Goal: Task Accomplishment & Management: Manage account settings

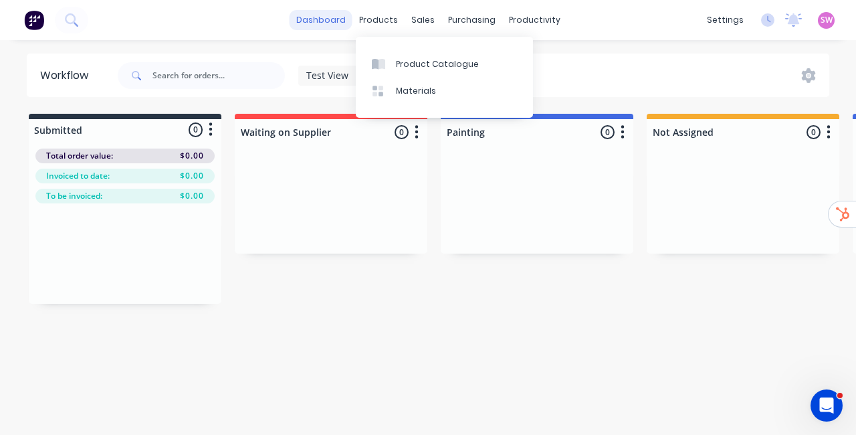
click at [326, 27] on link "dashboard" at bounding box center [321, 20] width 63 height 20
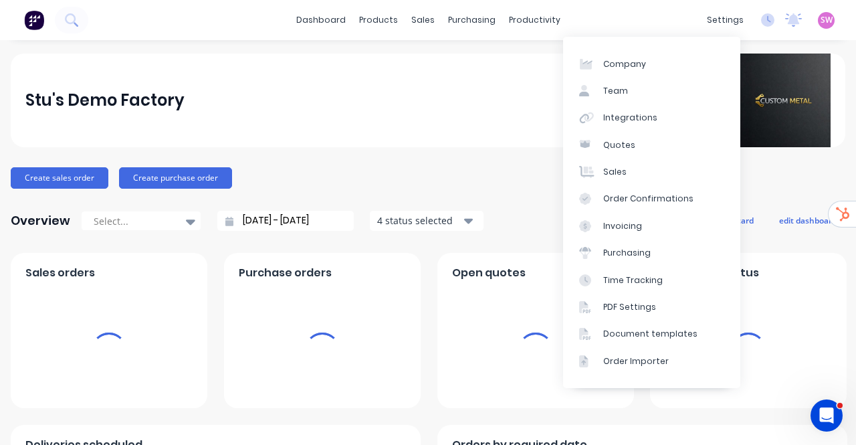
click at [820, 23] on span "SW" at bounding box center [826, 20] width 12 height 12
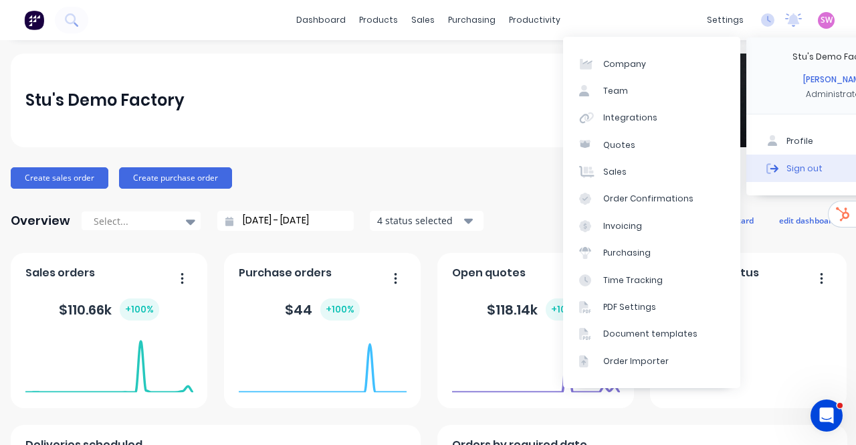
click at [793, 168] on button "Sign out" at bounding box center [834, 167] width 177 height 27
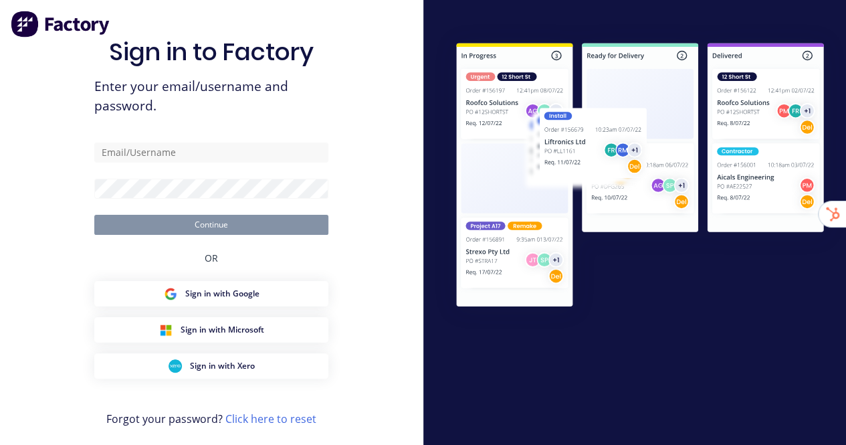
type input "[EMAIL_ADDRESS][DOMAIN_NAME]"
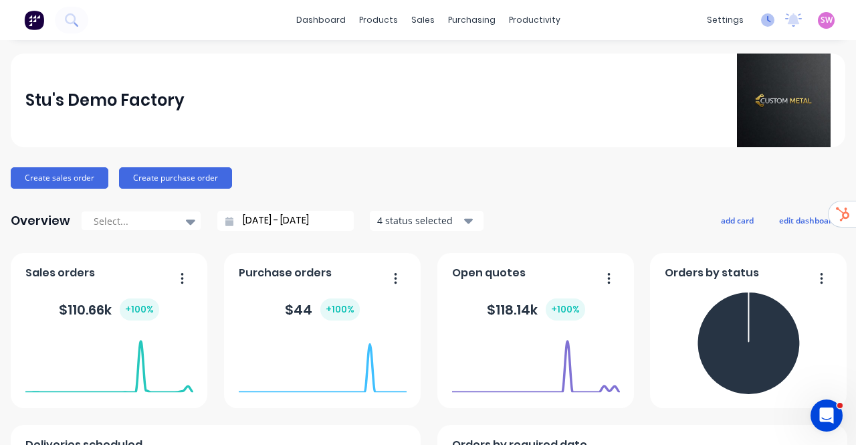
click at [761, 15] on icon at bounding box center [767, 19] width 13 height 13
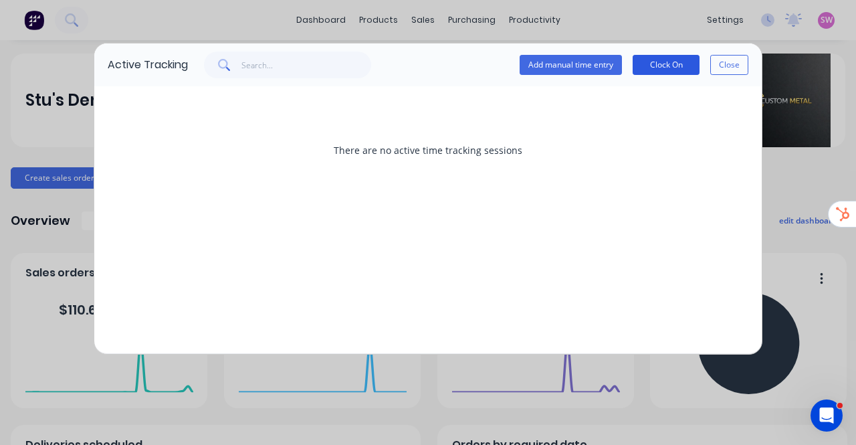
click at [661, 62] on button "Clock On" at bounding box center [666, 65] width 67 height 20
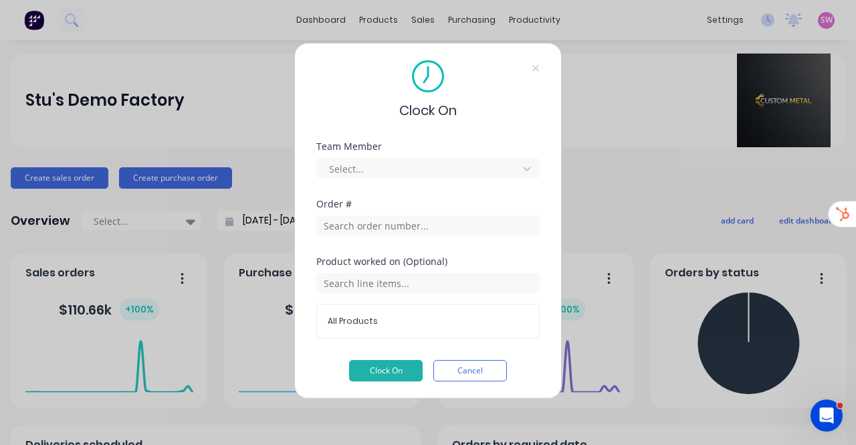
scroll to position [3, 0]
click at [409, 175] on div at bounding box center [419, 168] width 183 height 17
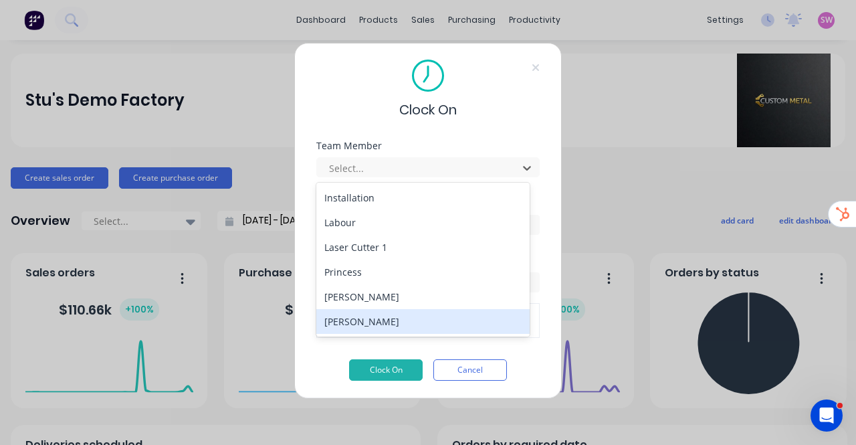
click at [381, 314] on div "Stuart Wheatley" at bounding box center [422, 321] width 213 height 25
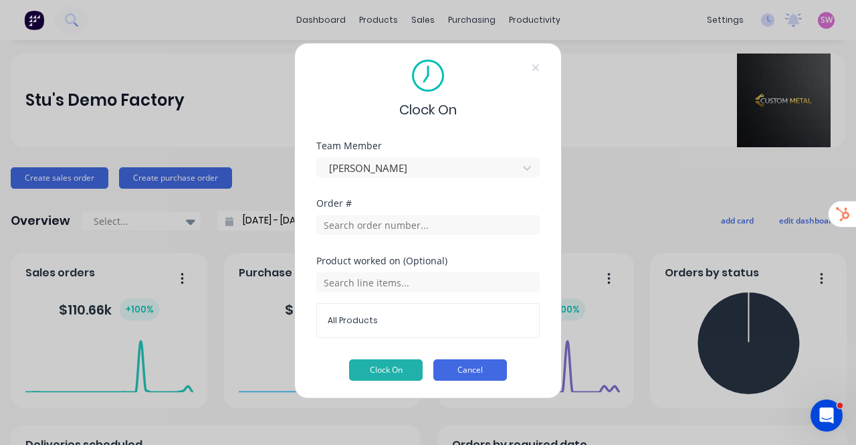
click at [475, 363] on button "Cancel" at bounding box center [470, 369] width 74 height 21
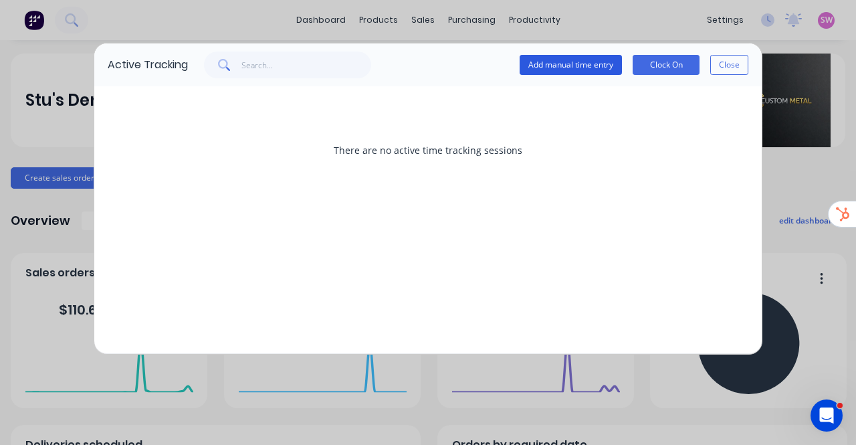
click at [586, 60] on button "Add manual time entry" at bounding box center [571, 65] width 102 height 20
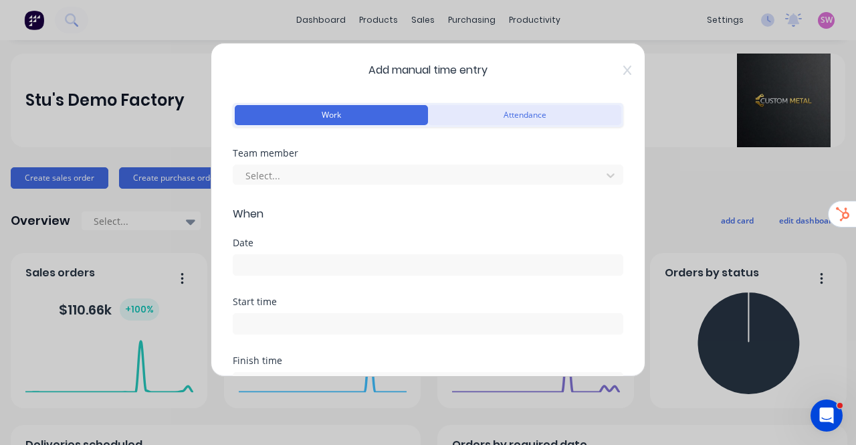
click at [515, 116] on button "Attendance" at bounding box center [524, 115] width 193 height 20
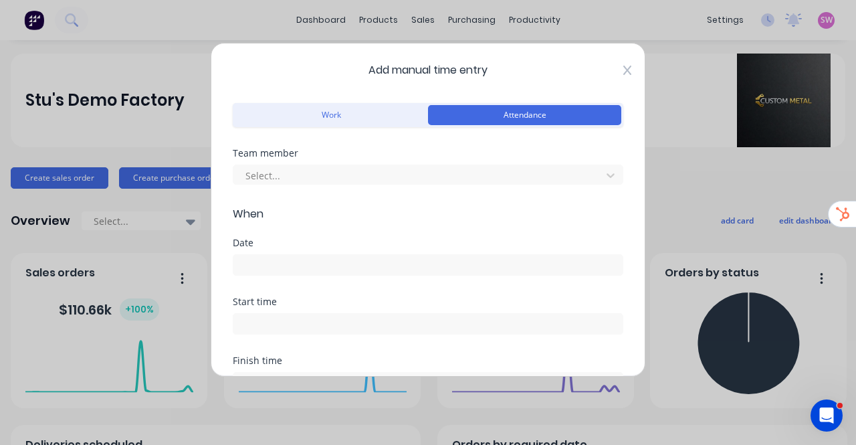
click at [623, 66] on icon at bounding box center [627, 70] width 8 height 11
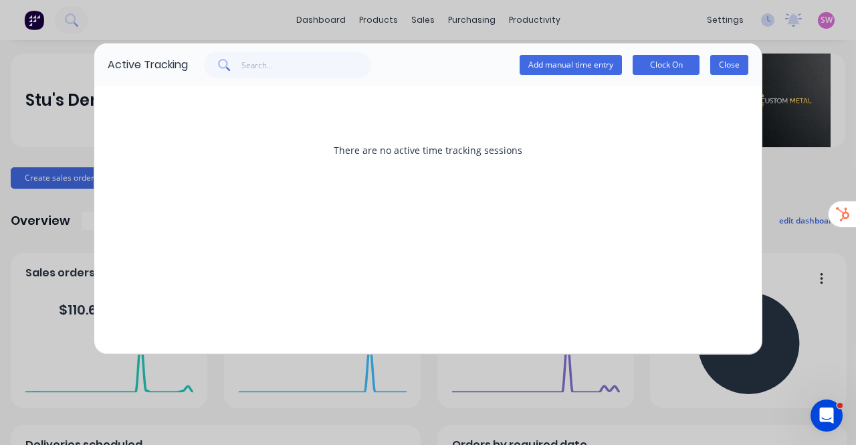
click at [729, 65] on button "Close" at bounding box center [729, 65] width 38 height 20
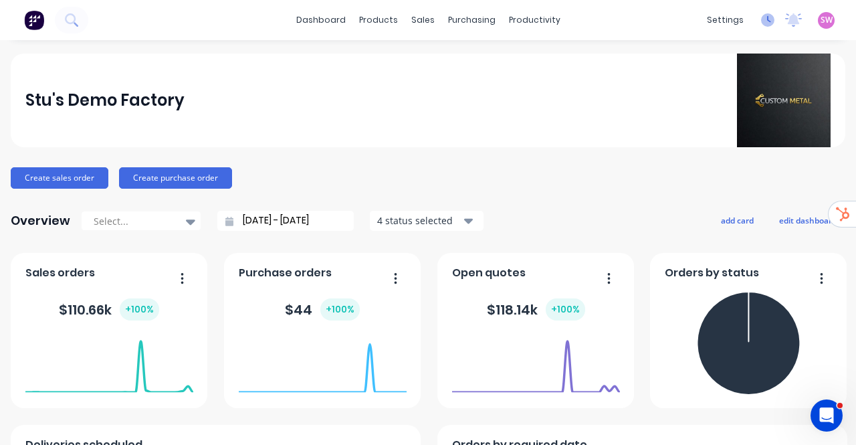
click at [761, 21] on icon at bounding box center [767, 19] width 13 height 13
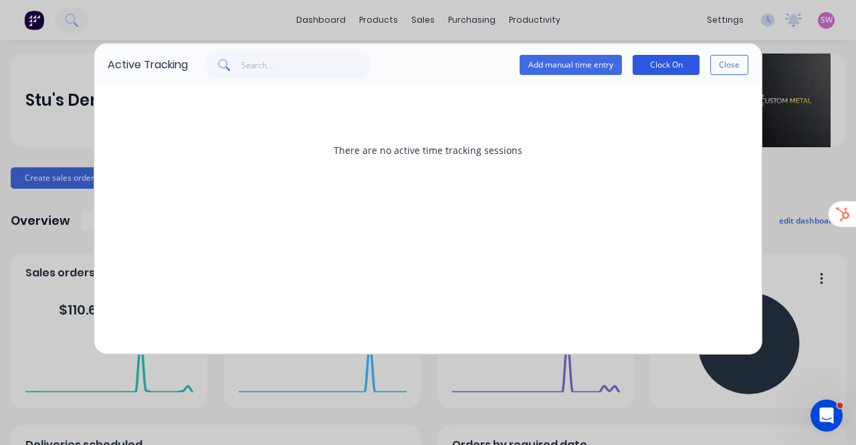
click at [689, 68] on button "Clock On" at bounding box center [666, 65] width 67 height 20
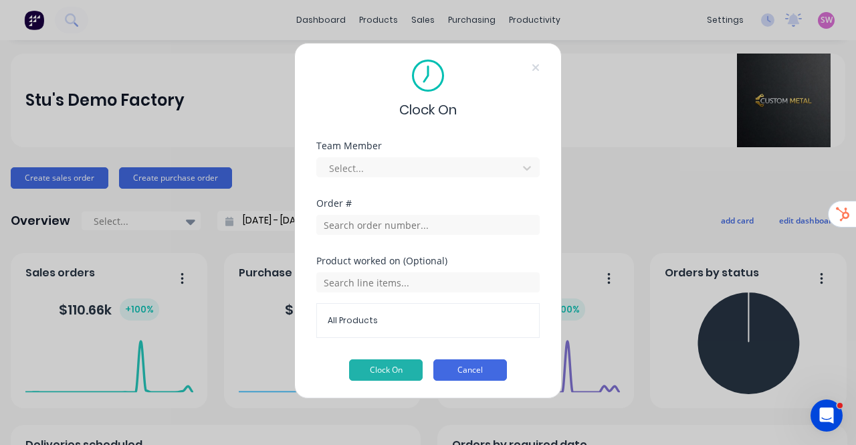
click at [485, 368] on button "Cancel" at bounding box center [470, 369] width 74 height 21
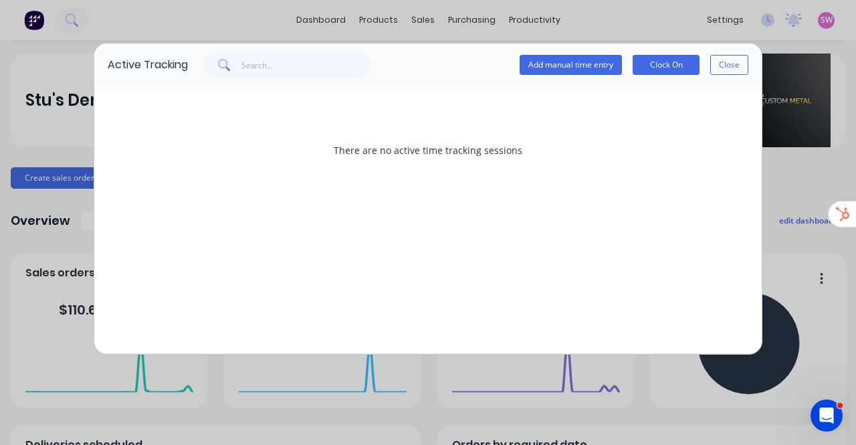
drag, startPoint x: 546, startPoint y: 146, endPoint x: 455, endPoint y: 77, distance: 114.5
click at [455, 77] on div "Add manual time entry Clock On Close" at bounding box center [468, 64] width 560 height 27
click at [820, 410] on icon "Open Intercom Messenger" at bounding box center [825, 414] width 22 height 22
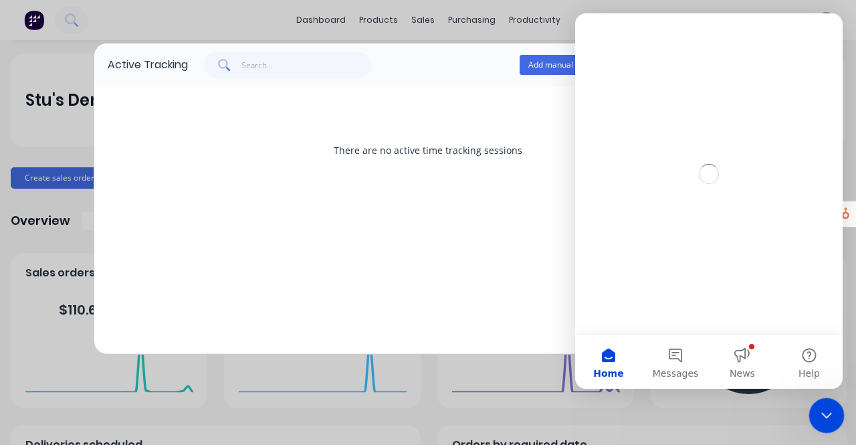
scroll to position [0, 0]
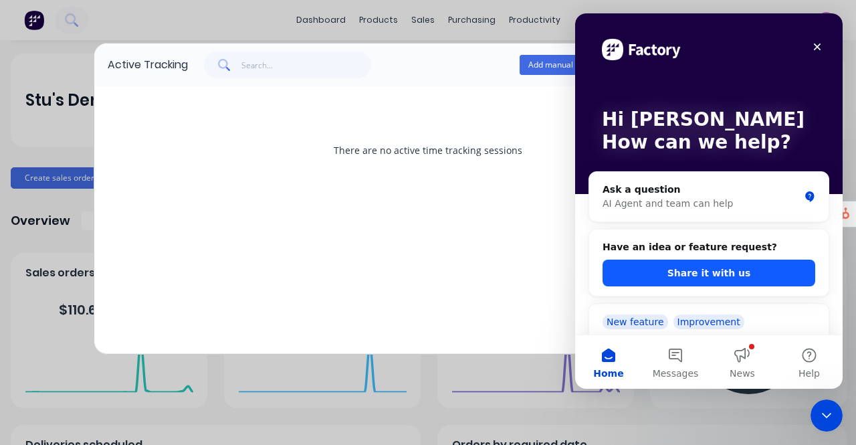
click at [786, 273] on button "Share it with us" at bounding box center [708, 272] width 213 height 27
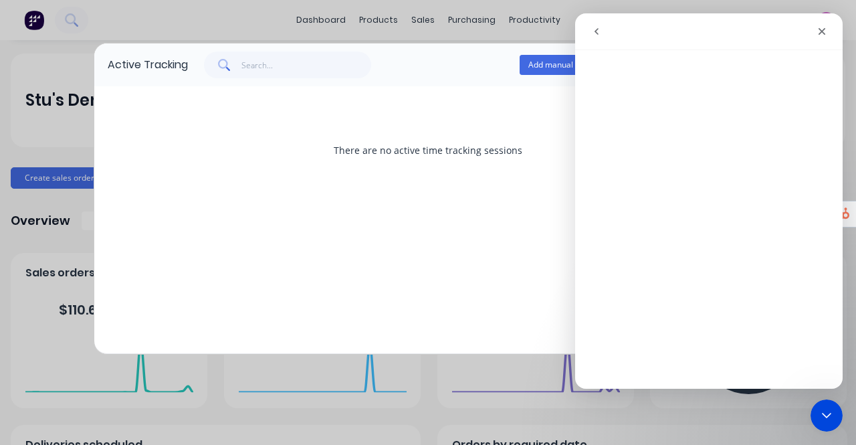
click at [261, 26] on div "Active Tracking Add manual time entry Clock On Close There are no active time t…" at bounding box center [428, 222] width 856 height 445
click at [820, 33] on icon "Close" at bounding box center [821, 31] width 11 height 11
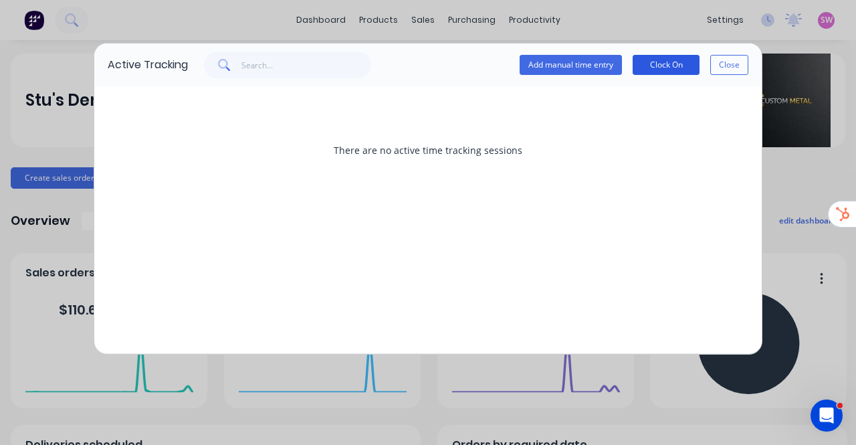
click at [678, 60] on button "Clock On" at bounding box center [666, 65] width 67 height 20
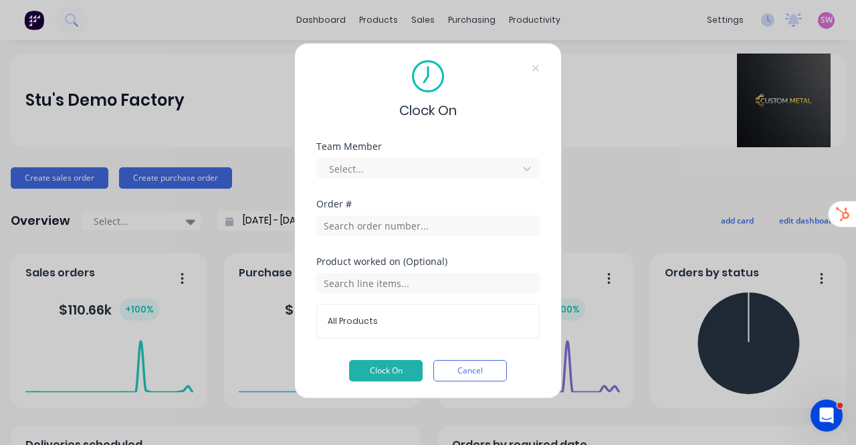
scroll to position [3, 0]
click at [455, 362] on button "Cancel" at bounding box center [470, 369] width 74 height 21
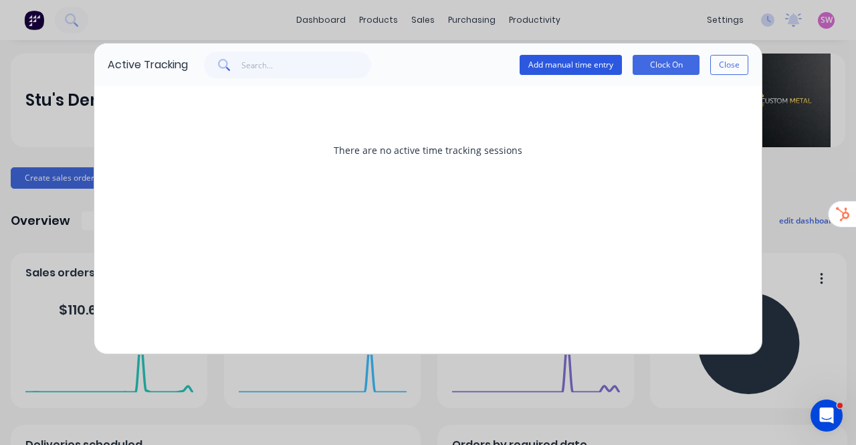
click at [593, 68] on button "Add manual time entry" at bounding box center [571, 65] width 102 height 20
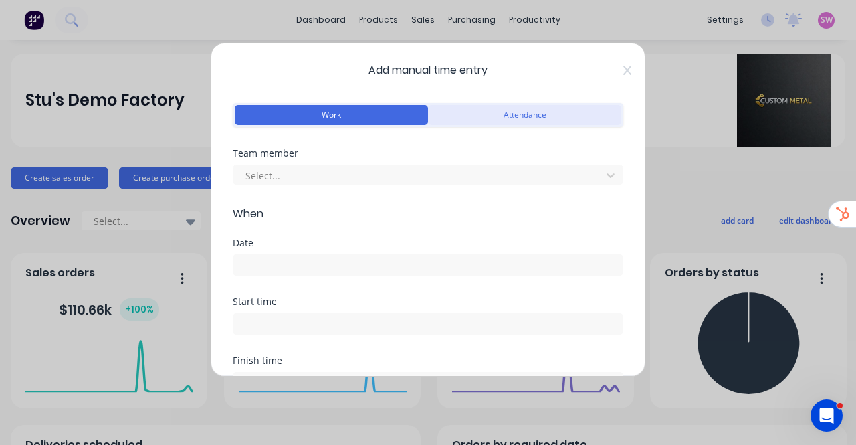
click at [550, 117] on button "Attendance" at bounding box center [524, 115] width 193 height 20
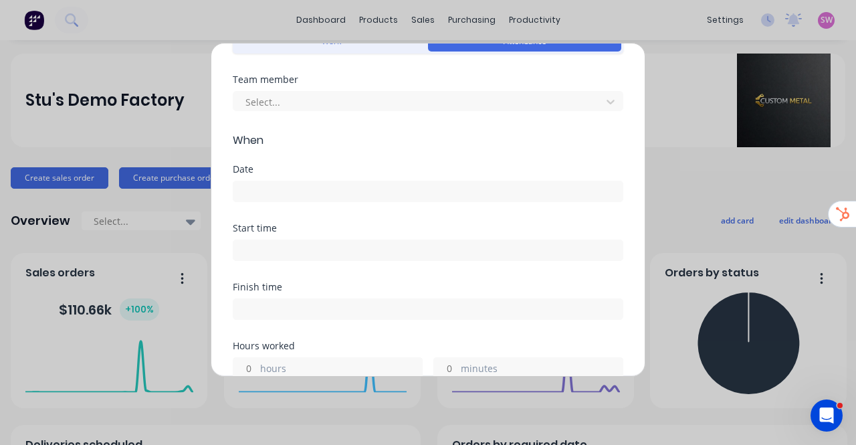
scroll to position [0, 0]
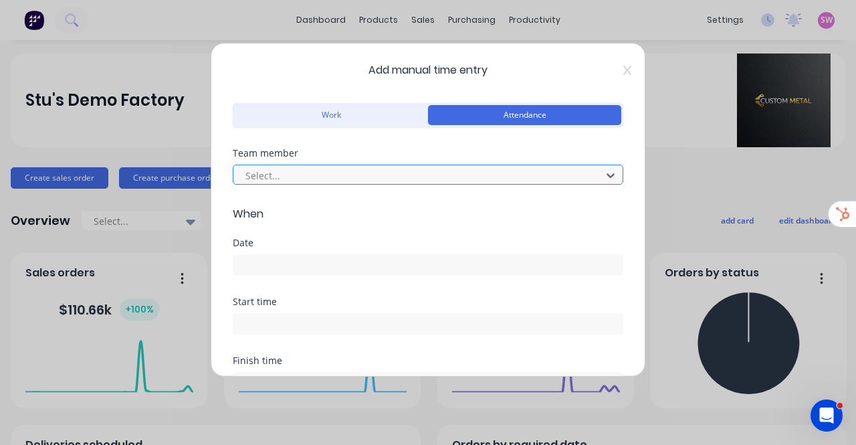
click at [483, 169] on div at bounding box center [419, 175] width 350 height 17
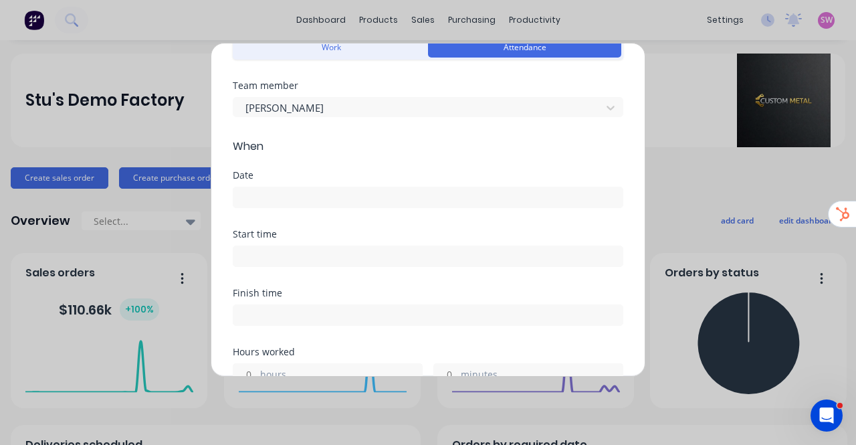
scroll to position [134, 0]
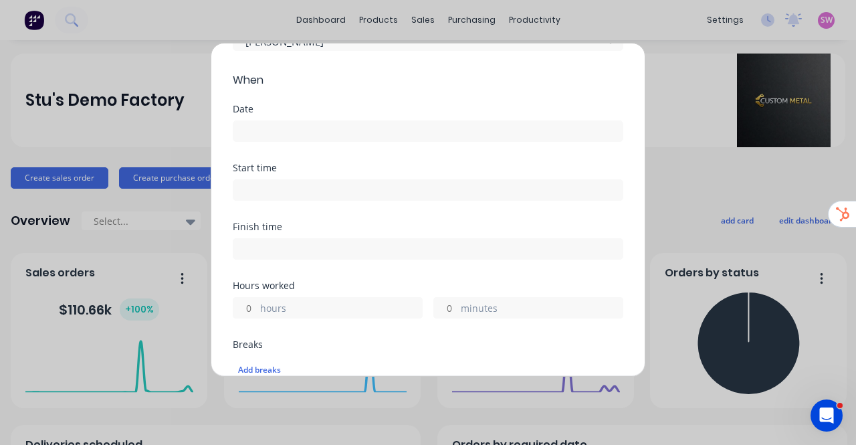
click at [361, 120] on div at bounding box center [428, 129] width 390 height 25
click at [356, 127] on input at bounding box center [427, 131] width 389 height 20
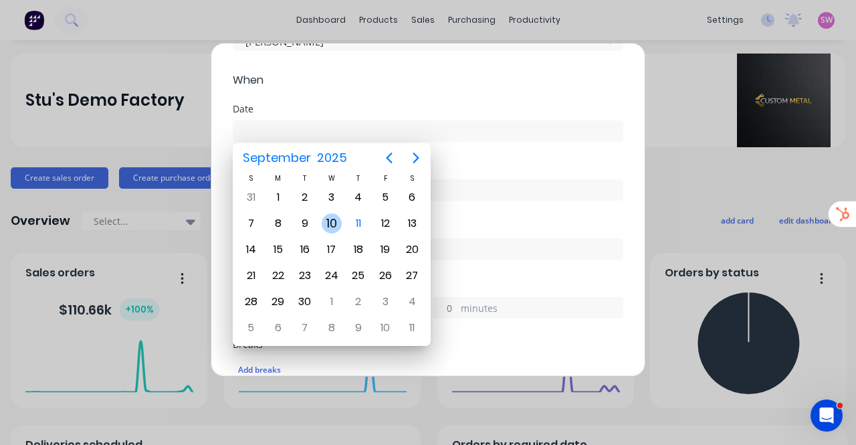
click at [332, 226] on div "10" at bounding box center [332, 223] width 20 height 20
type input "10/09/2025"
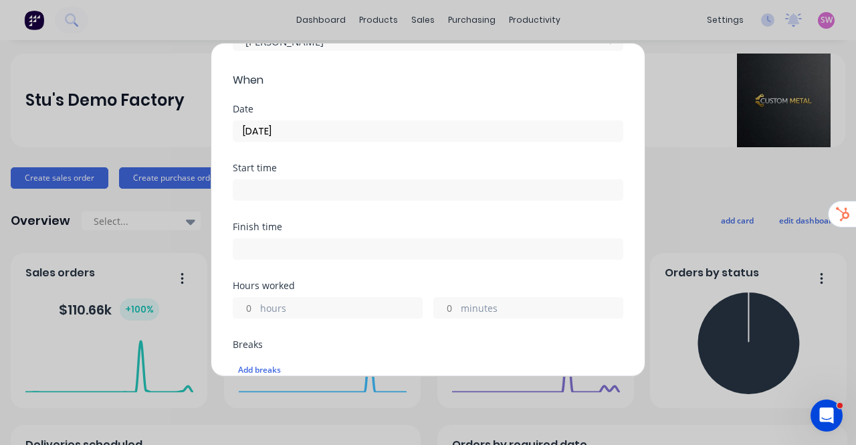
click at [336, 191] on input at bounding box center [427, 190] width 389 height 20
type input "08:27 AM"
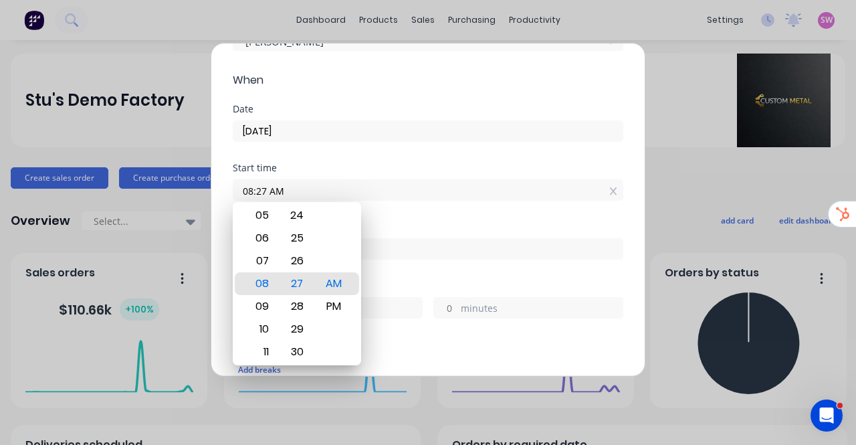
click at [391, 146] on div "Date 10/09/2025" at bounding box center [428, 133] width 390 height 59
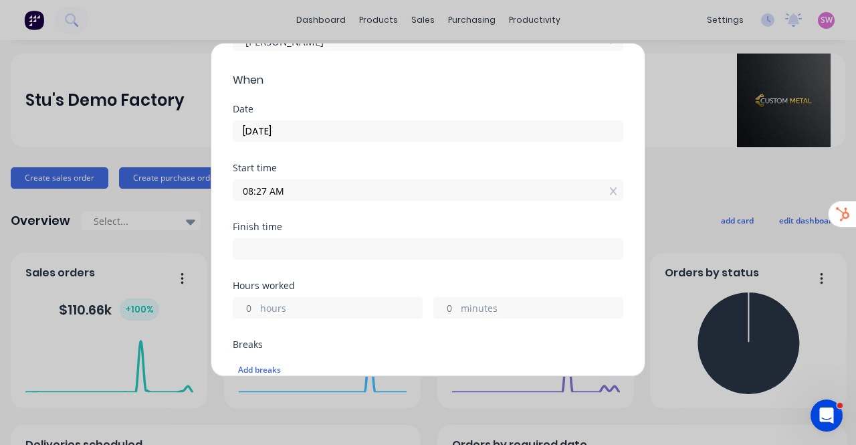
click at [247, 302] on input "hours" at bounding box center [244, 308] width 23 height 20
type input "8"
type input "04:27 PM"
type input "0"
click at [552, 271] on div "Finish time 04:27 PM" at bounding box center [428, 251] width 390 height 59
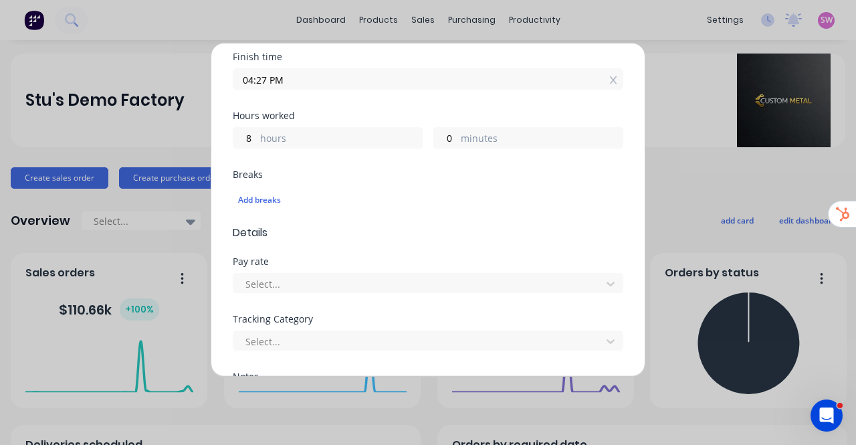
scroll to position [334, 0]
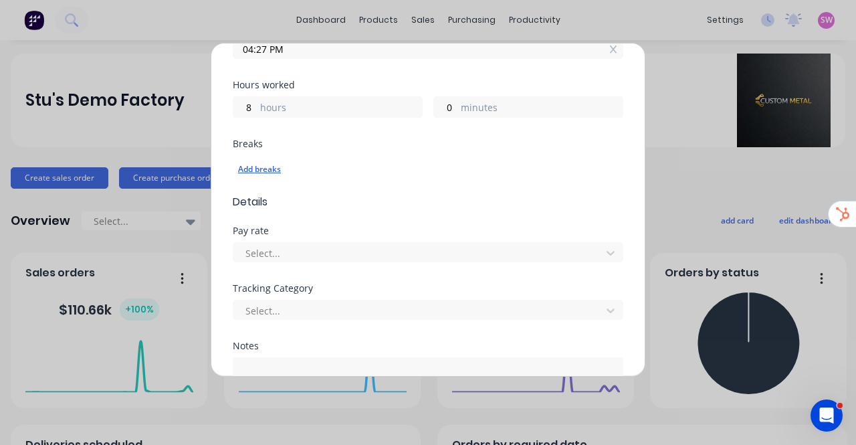
click at [270, 166] on div "Add breaks" at bounding box center [428, 168] width 380 height 17
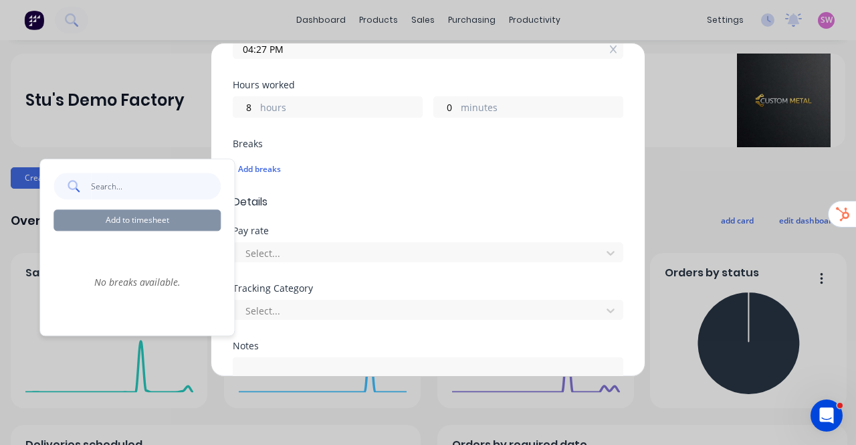
click at [136, 184] on input "text" at bounding box center [156, 186] width 130 height 27
type input "sdfsadfx"
click at [139, 201] on div "sdfsadfx Add to timesheet" at bounding box center [136, 202] width 167 height 58
click at [349, 195] on span "Details" at bounding box center [428, 202] width 390 height 16
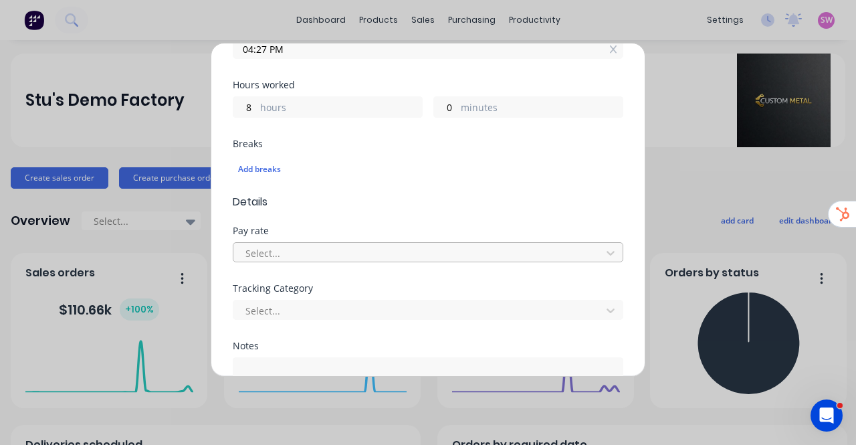
scroll to position [401, 0]
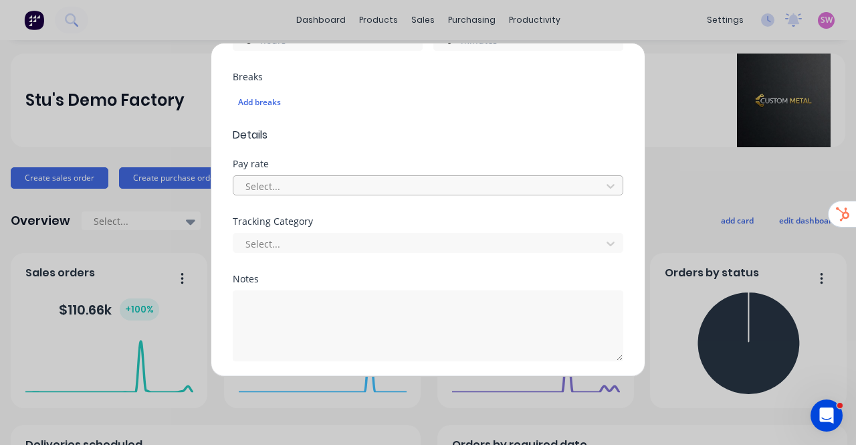
click at [366, 191] on div at bounding box center [419, 186] width 350 height 17
click at [414, 152] on form "Work Attendance Team member Stuart Wheatley When Date 10/09/2025 Start time 08:…" at bounding box center [428, 50] width 390 height 705
click at [373, 237] on div at bounding box center [419, 243] width 350 height 17
click at [410, 154] on form "Work Attendance Team member Stuart Wheatley When Date 10/09/2025 Start time 08:…" at bounding box center [428, 50] width 390 height 705
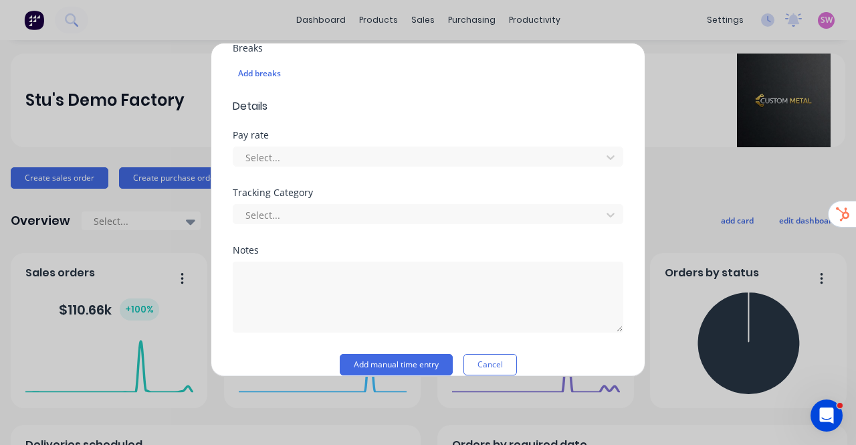
scroll to position [445, 0]
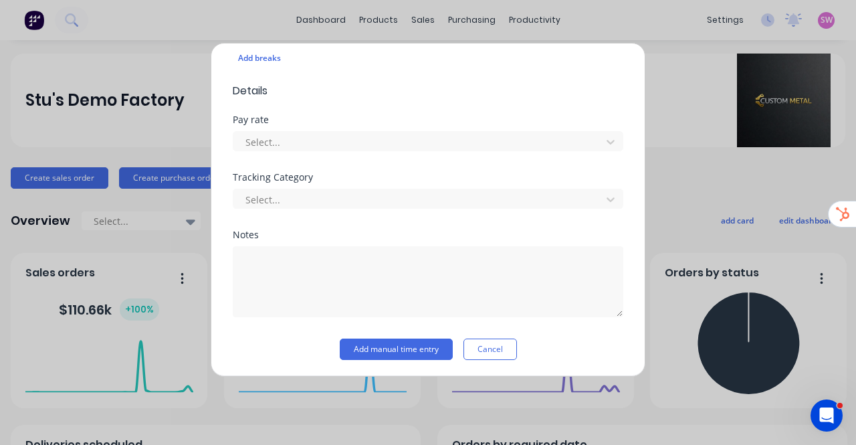
click at [399, 342] on button "Add manual time entry" at bounding box center [396, 348] width 113 height 21
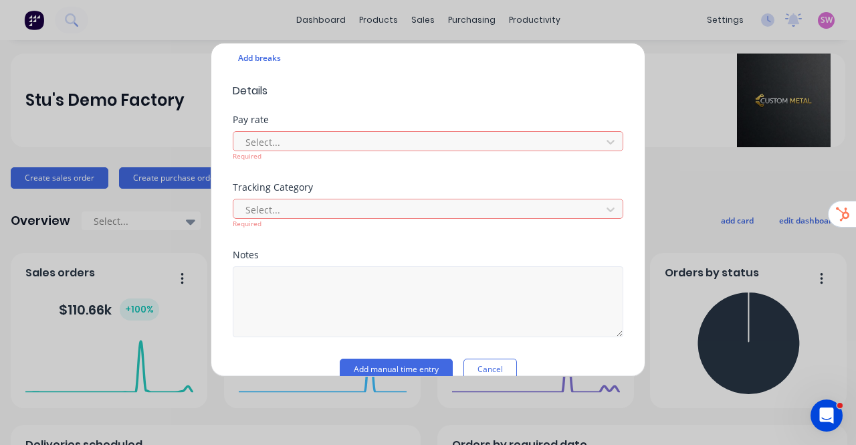
scroll to position [312, 0]
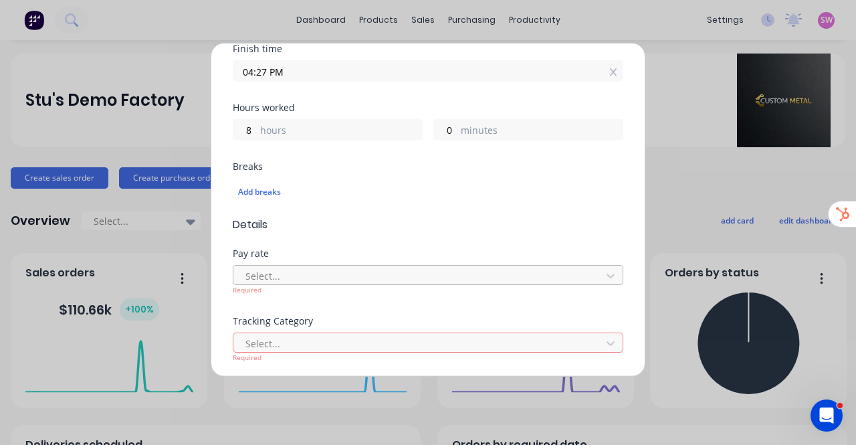
click at [415, 275] on div at bounding box center [419, 275] width 350 height 17
click at [425, 235] on form "Work Attendance Team member Stuart Wheatley When Date 10/09/2025 Start time 08:…" at bounding box center [428, 150] width 390 height 725
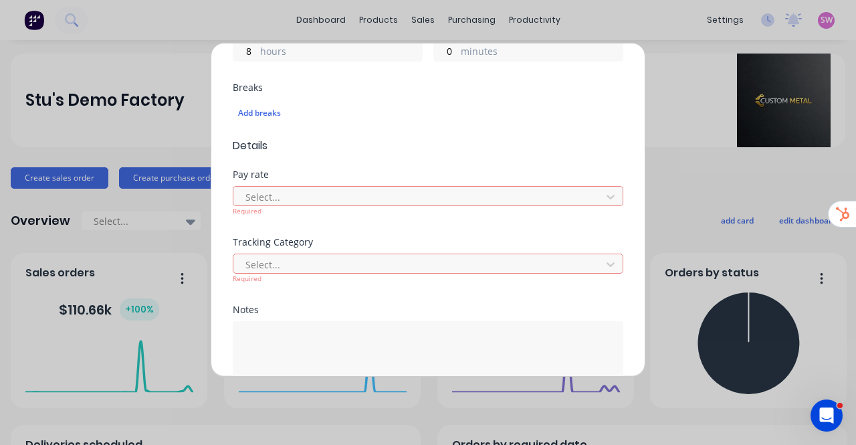
scroll to position [465, 0]
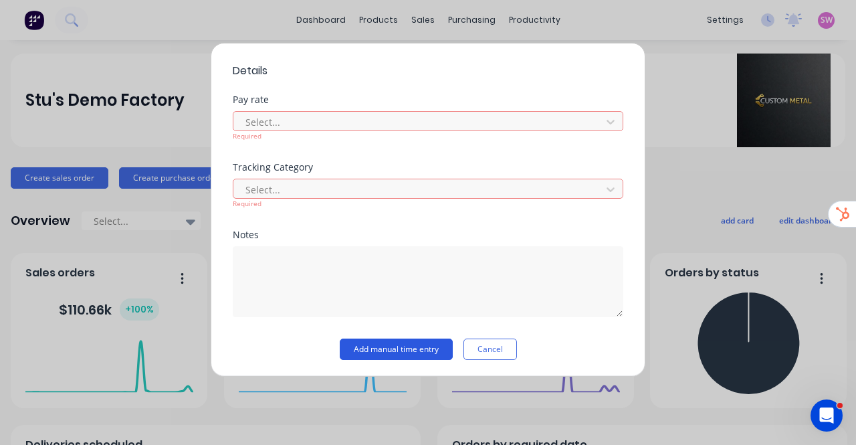
click at [408, 342] on button "Add manual time entry" at bounding box center [396, 348] width 113 height 21
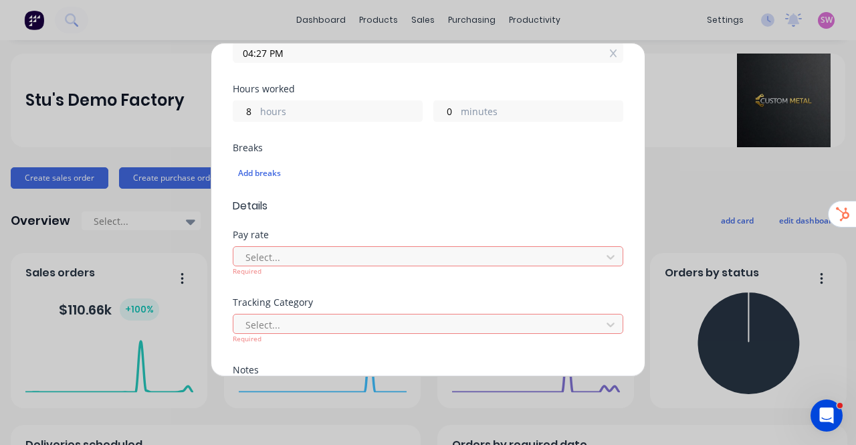
scroll to position [332, 0]
click at [688, 180] on div "Add manual time entry Work Attendance Team member Stuart Wheatley When Date 10/…" at bounding box center [428, 222] width 856 height 445
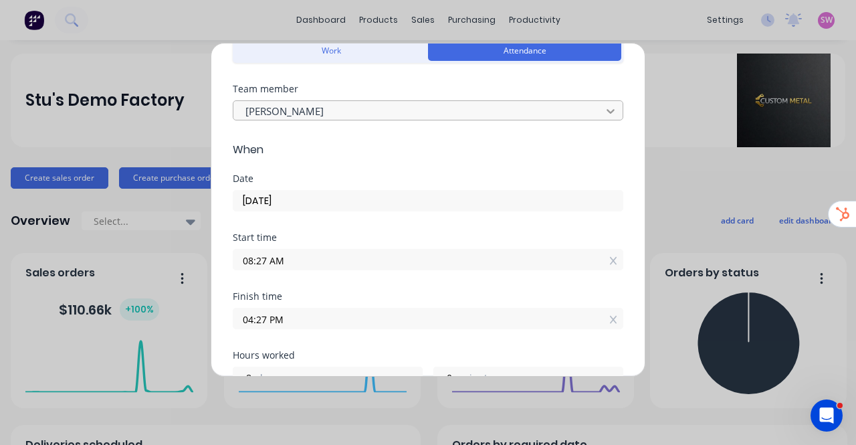
scroll to position [0, 0]
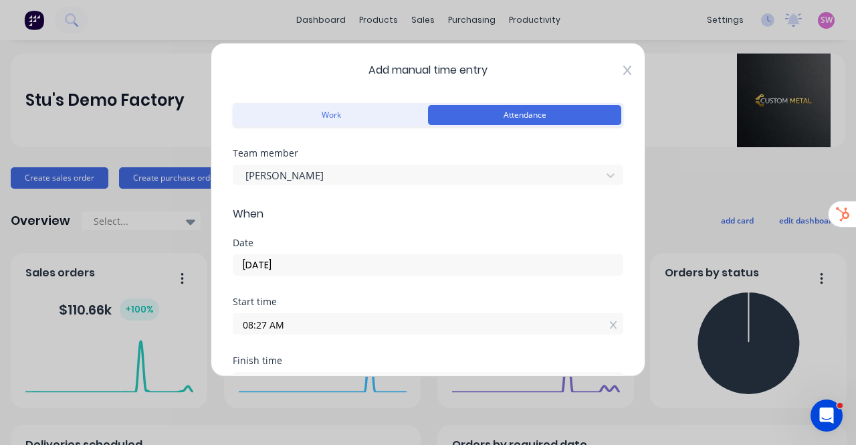
click at [623, 65] on icon at bounding box center [627, 70] width 8 height 11
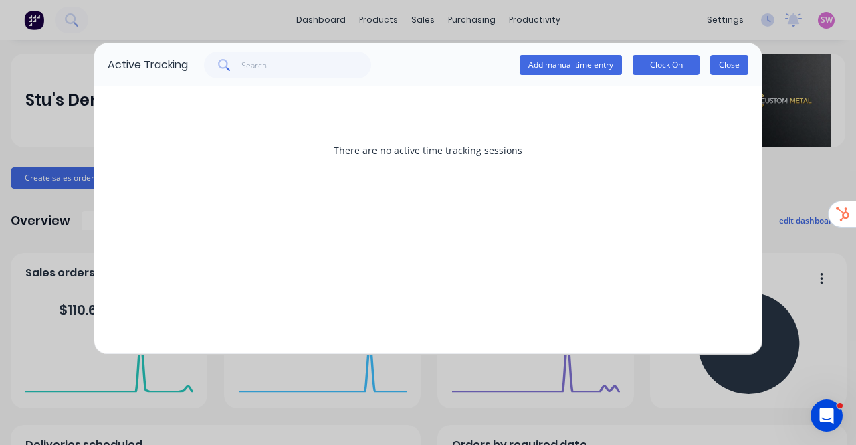
click at [735, 62] on button "Close" at bounding box center [729, 65] width 38 height 20
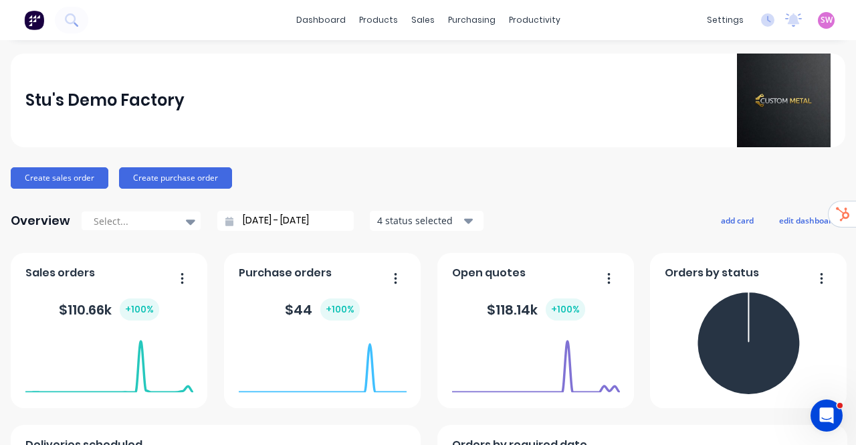
click at [820, 20] on span "SW" at bounding box center [826, 20] width 12 height 12
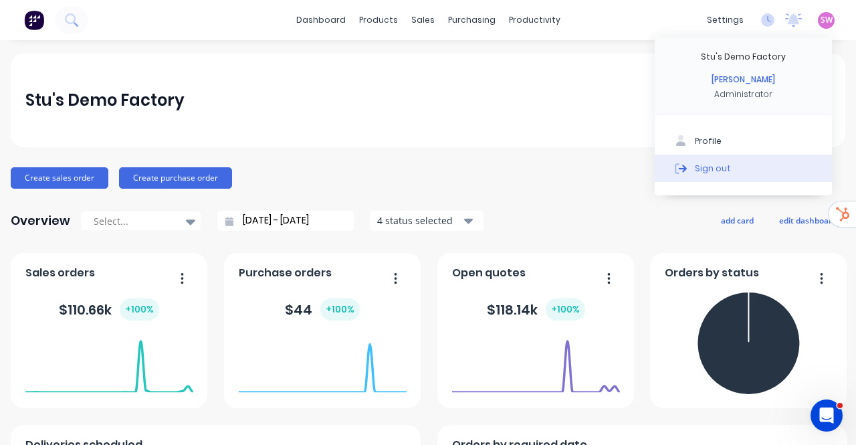
click at [738, 173] on button "Sign out" at bounding box center [743, 167] width 177 height 27
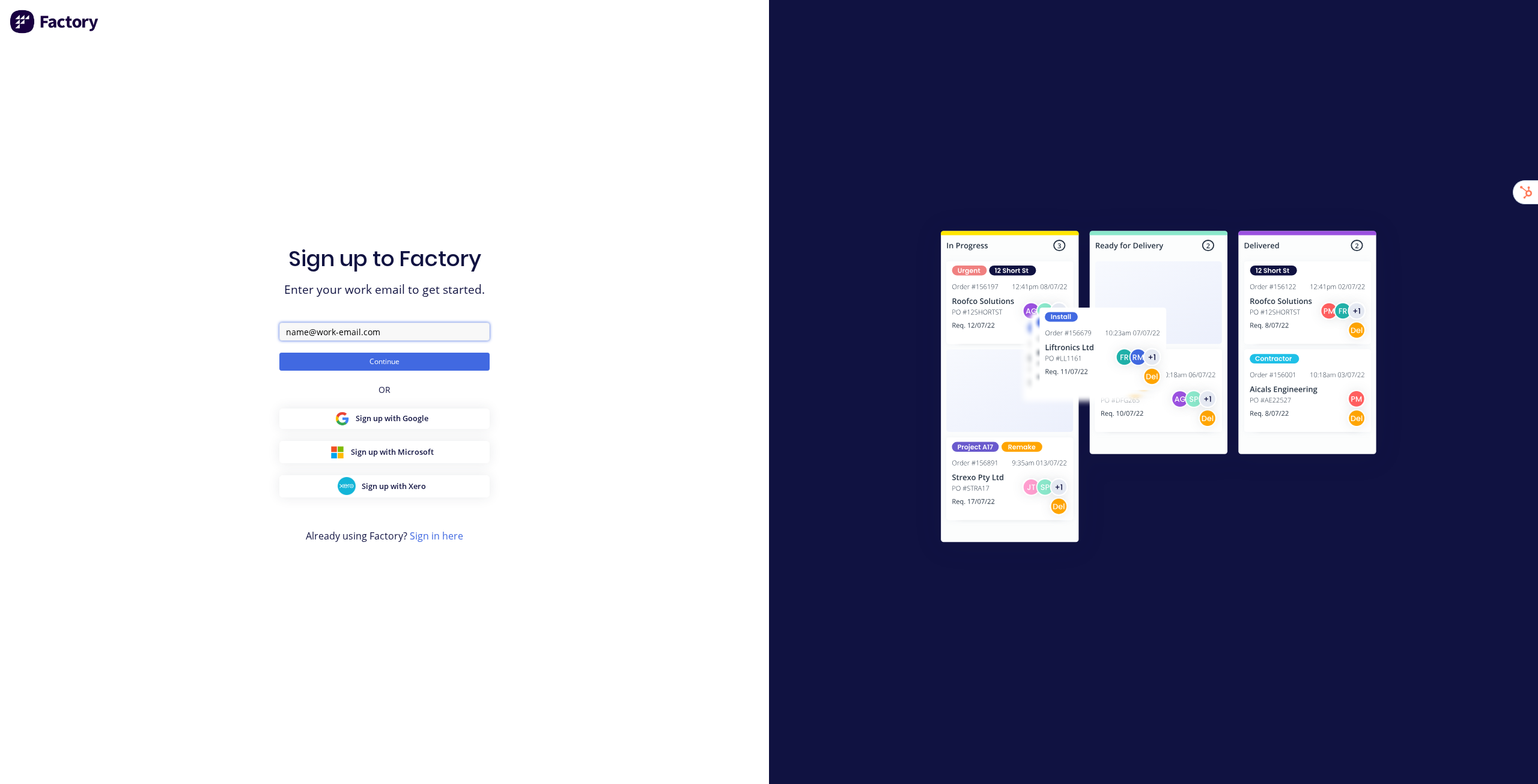
click at [382, 327] on input "text" at bounding box center [384, 331] width 210 height 18
type input "team+rogersteelworks@factory.app"
click at [279, 352] on button "Continue" at bounding box center [384, 361] width 210 height 18
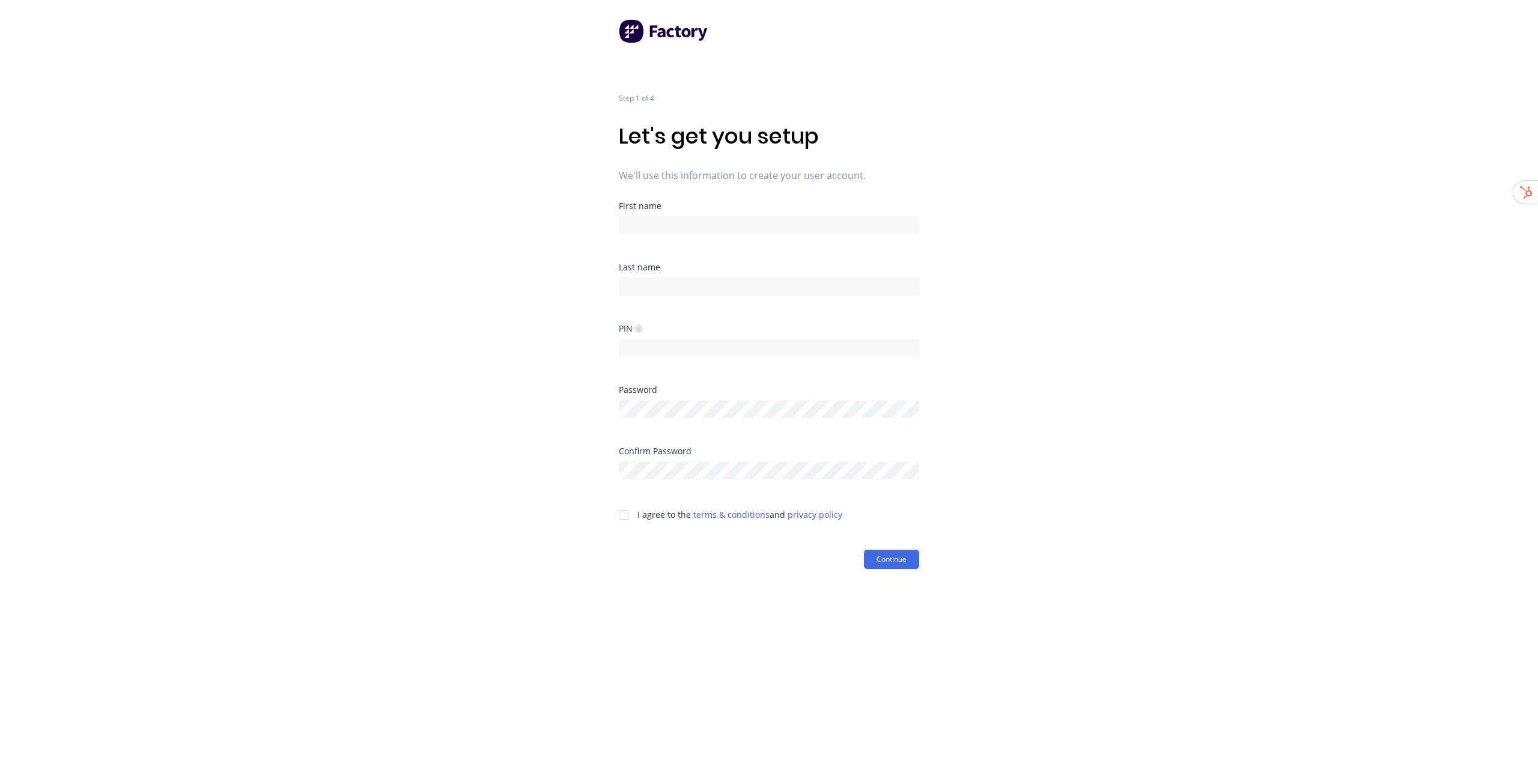
click at [765, 212] on div "First name" at bounding box center [769, 218] width 300 height 32
click at [756, 222] on input at bounding box center [769, 225] width 300 height 18
type input "Factory"
type input "Onboarding"
type input "1234"
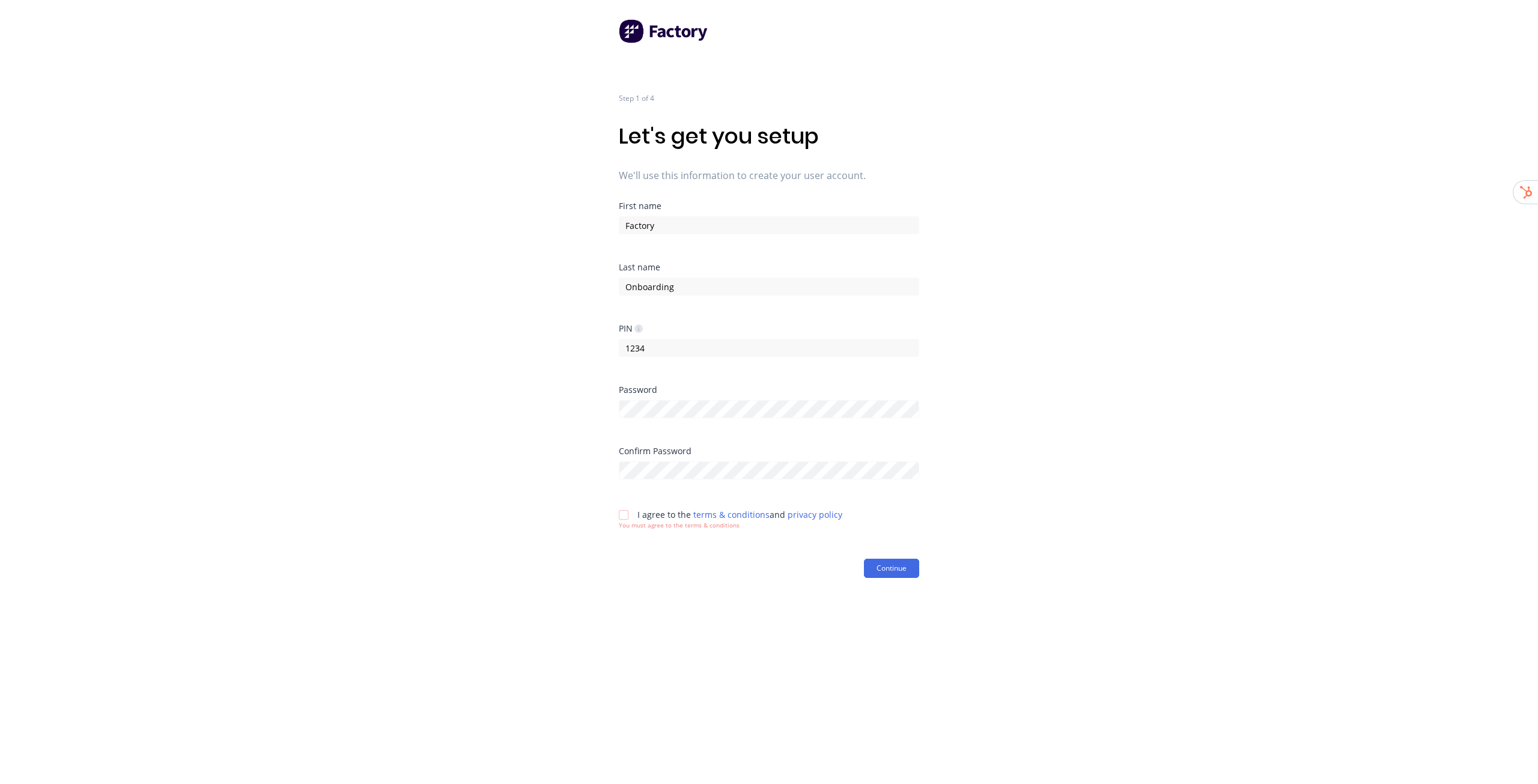
click at [626, 510] on div at bounding box center [623, 515] width 24 height 24
click at [898, 559] on button "Continue" at bounding box center [891, 559] width 56 height 19
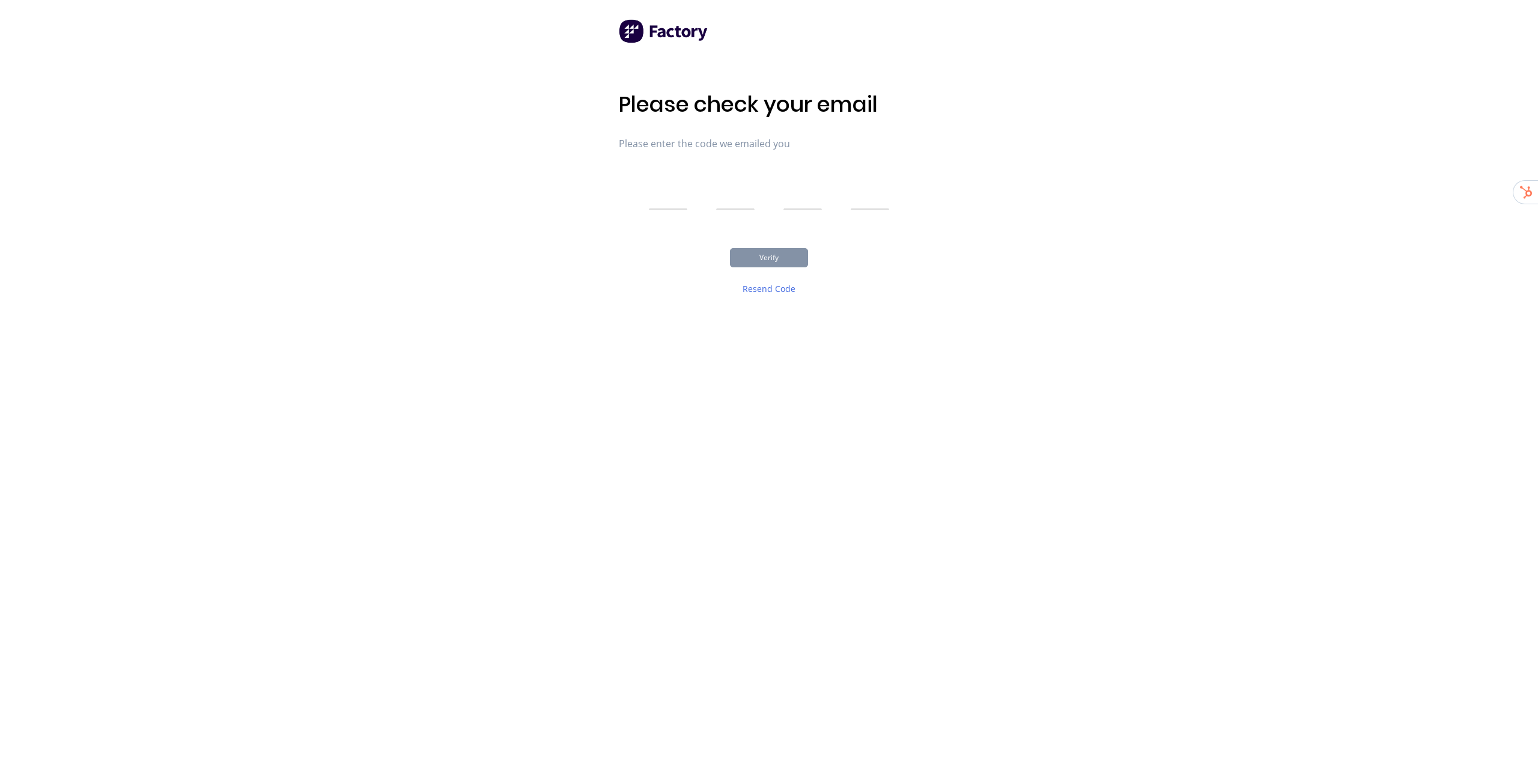
click at [677, 199] on input "text" at bounding box center [667, 194] width 39 height 30
type input "1"
type input "3"
type input "7"
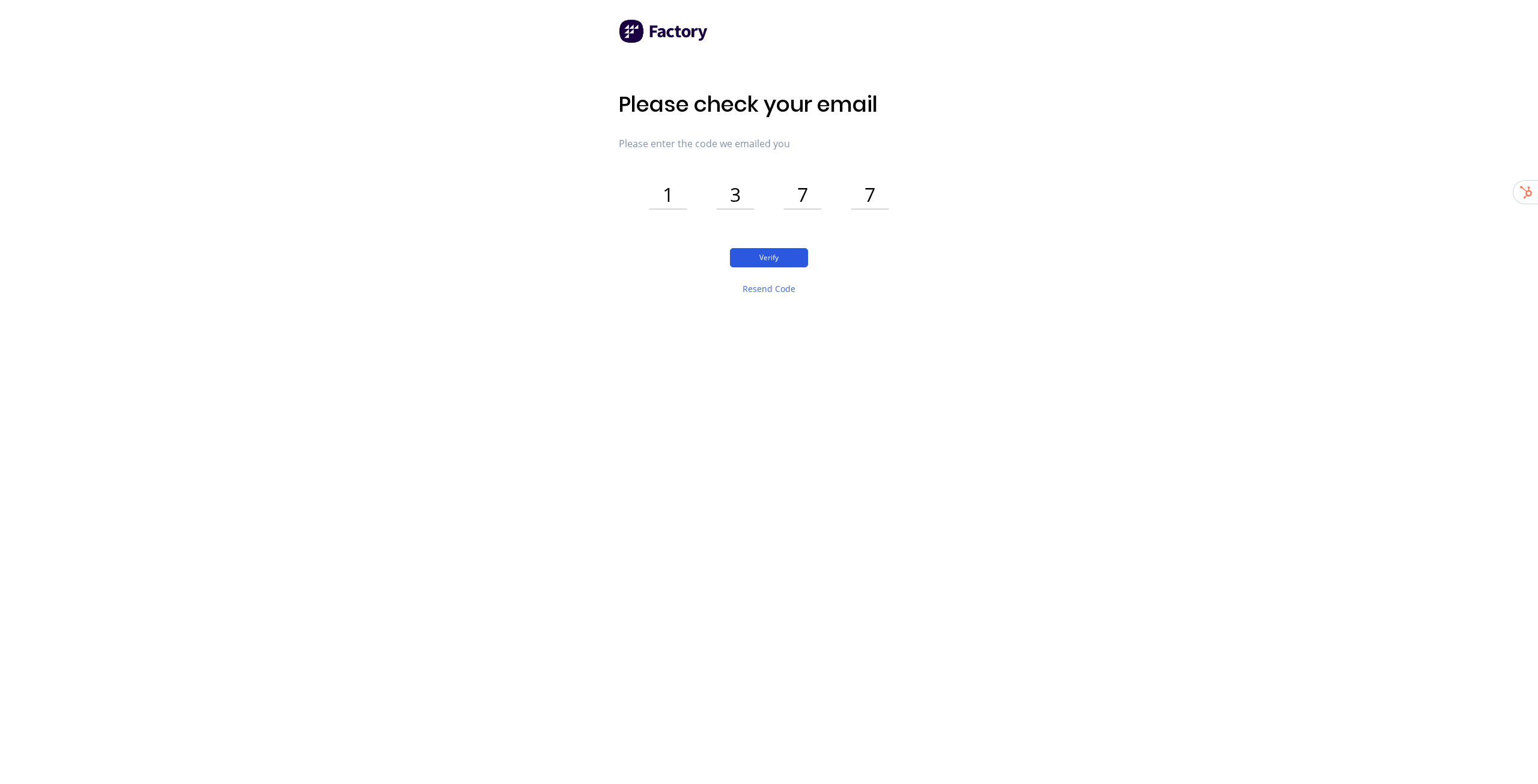
click at [784, 256] on button "Verify" at bounding box center [768, 257] width 78 height 19
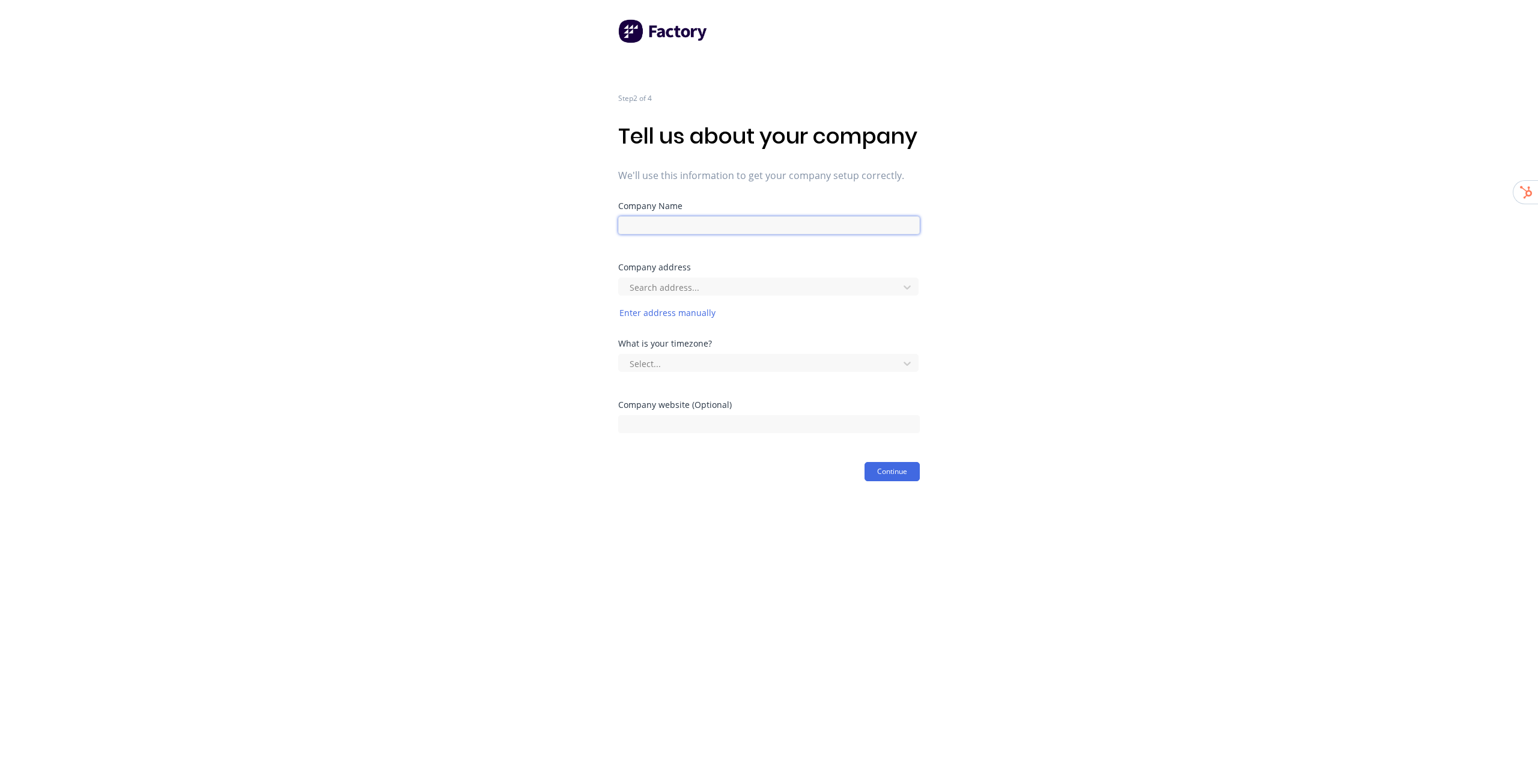
click at [734, 234] on input at bounding box center [769, 225] width 302 height 18
type input "Roger Steel Works"
drag, startPoint x: 1090, startPoint y: 327, endPoint x: 878, endPoint y: 320, distance: 212.1
click at [1089, 327] on div "Step 2 of 4 Tell us about your company We'll use this information to get your c…" at bounding box center [769, 241] width 1538 height 481
click at [674, 295] on div at bounding box center [760, 287] width 264 height 15
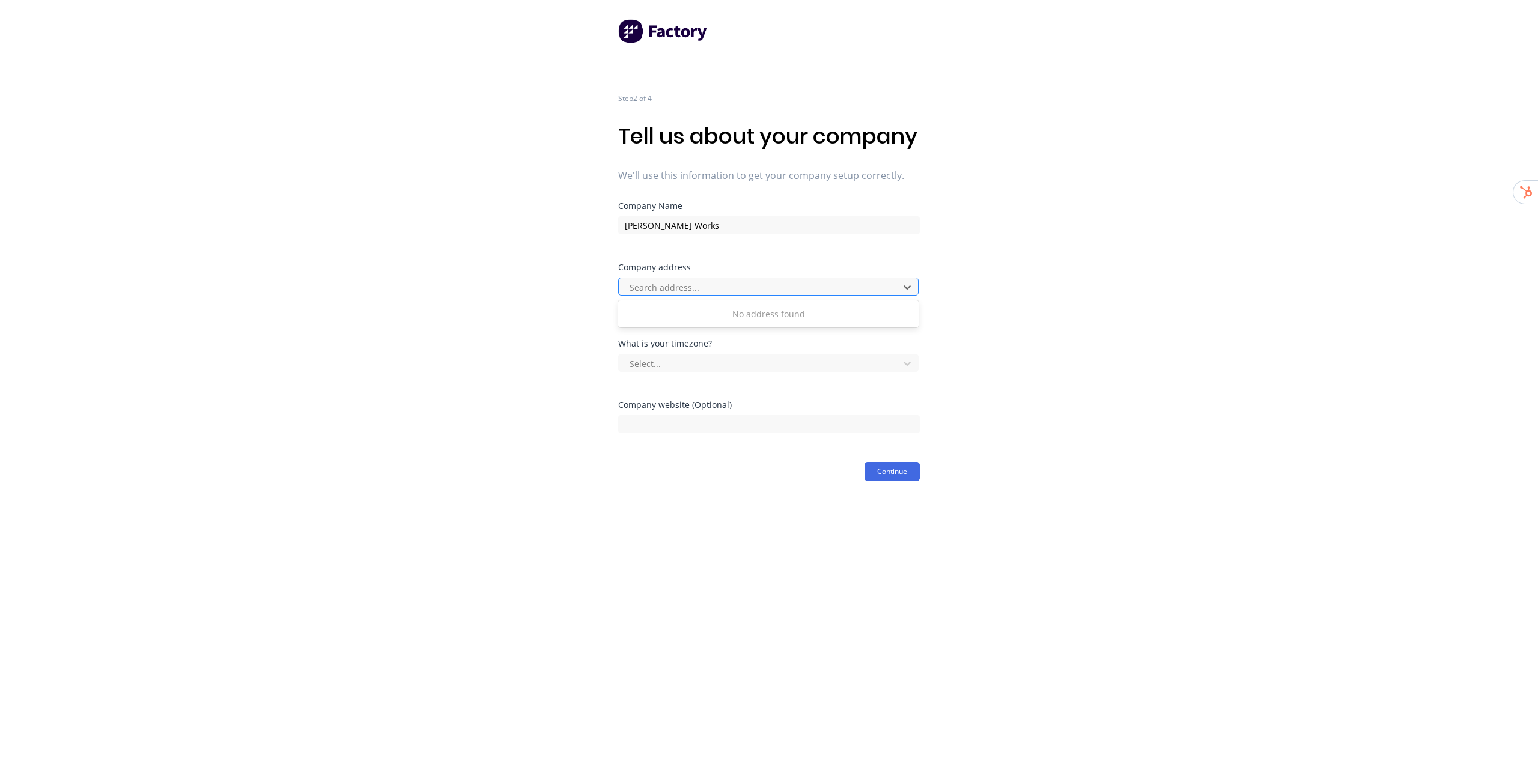
paste input "Carbine Way 21B"
type input "Carbine Way 21B"
click at [764, 295] on div at bounding box center [760, 287] width 264 height 15
paste input "Carbine Way 21B"
type input "Carbine Way 21B"
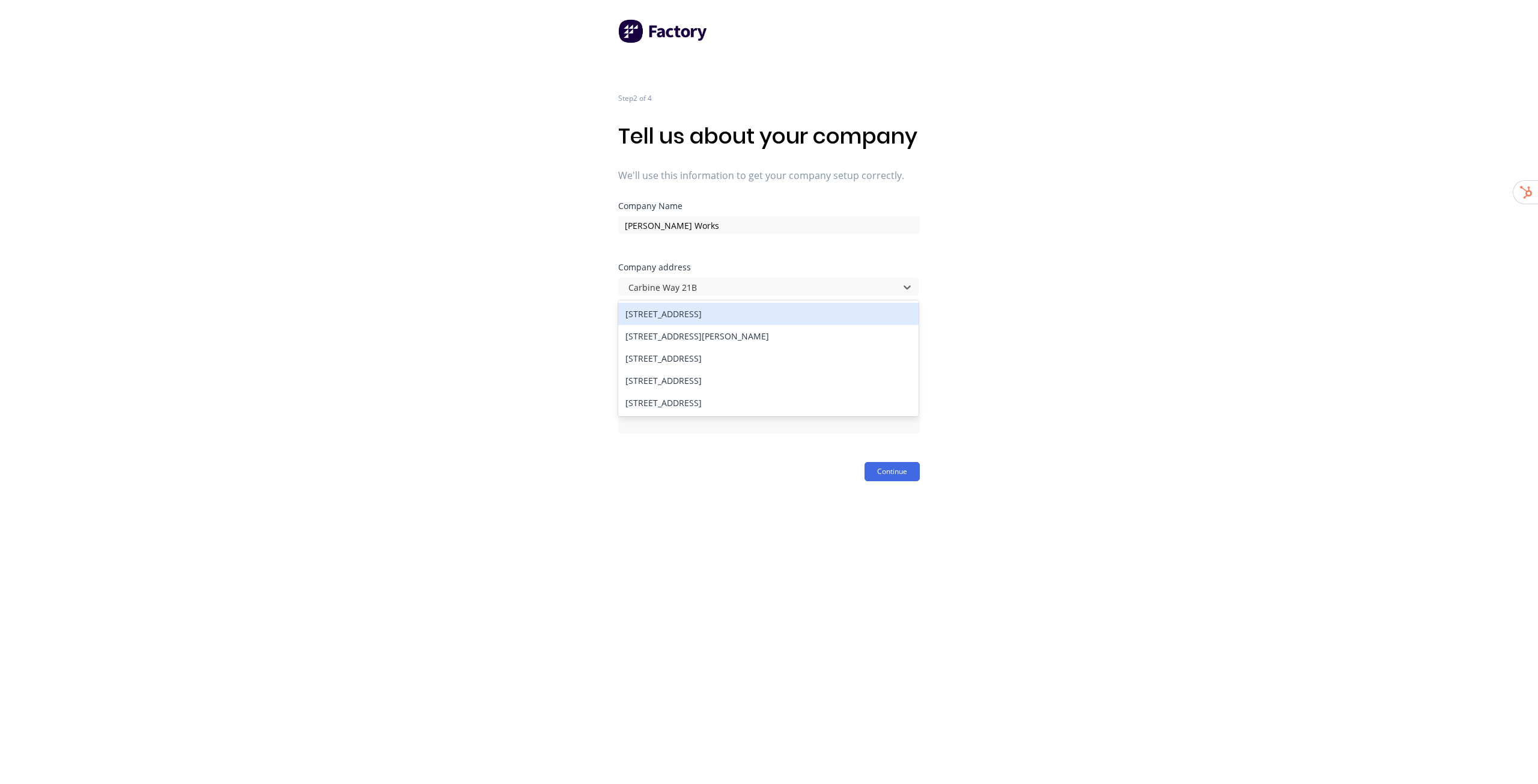
click at [764, 325] on div "21b Carbine Way, Mornington VIC, Australia" at bounding box center [768, 313] width 300 height 22
click at [1028, 362] on div "Step 2 of 4 Tell us about your company We'll use this information to get your c…" at bounding box center [769, 241] width 1538 height 481
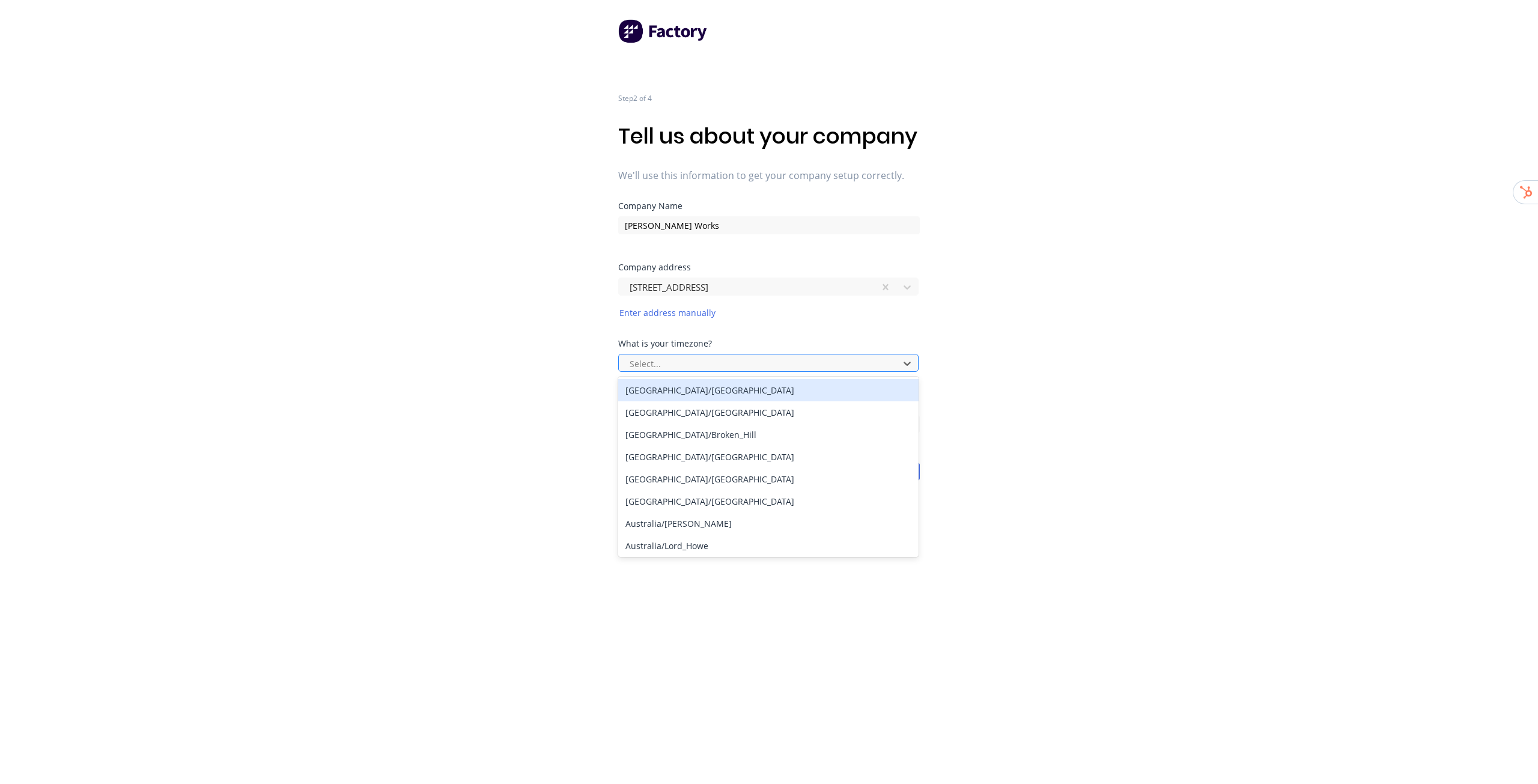
click at [842, 371] on div at bounding box center [760, 363] width 264 height 15
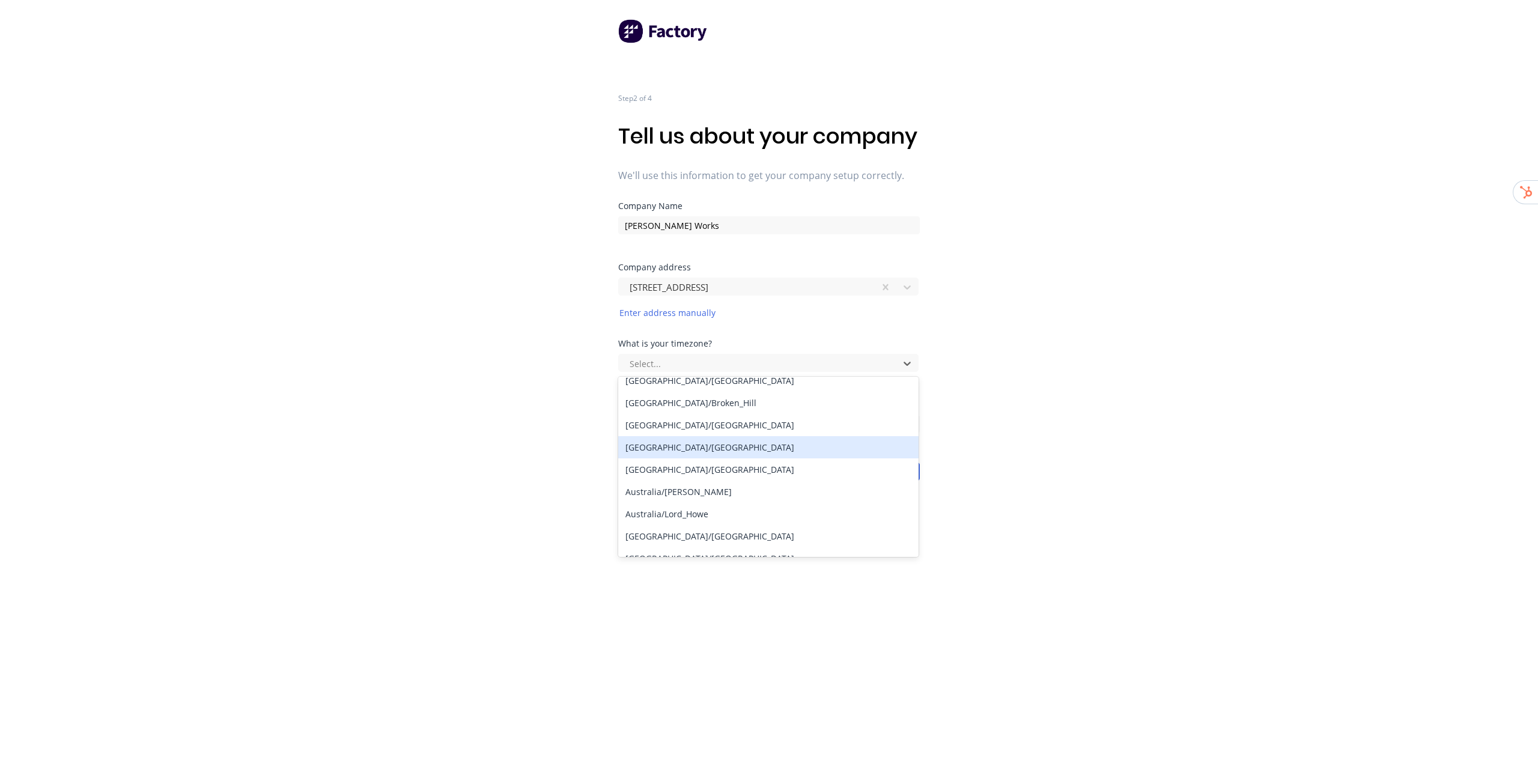
scroll to position [60, 0]
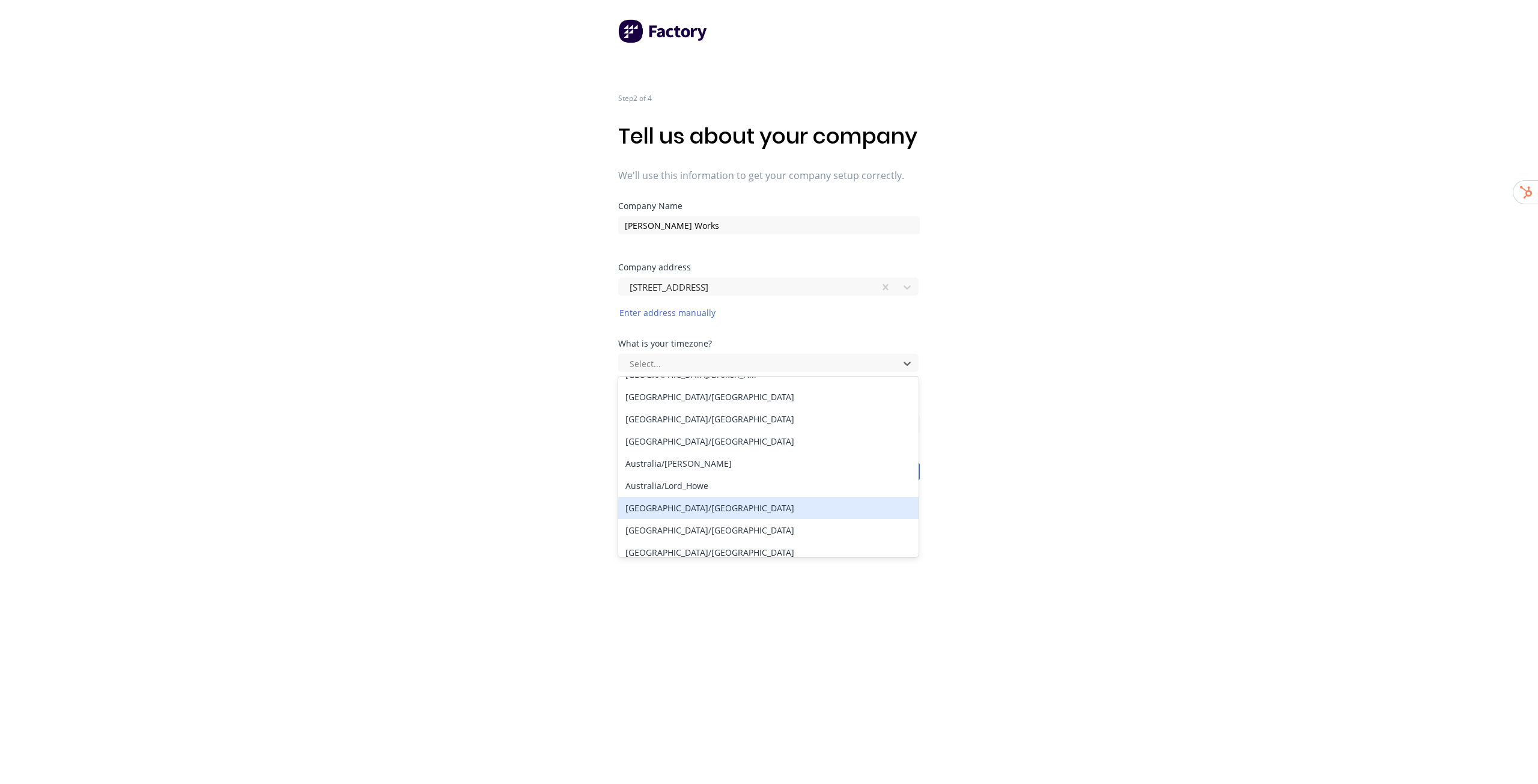
click at [715, 519] on div "[GEOGRAPHIC_DATA]/[GEOGRAPHIC_DATA]" at bounding box center [768, 507] width 300 height 22
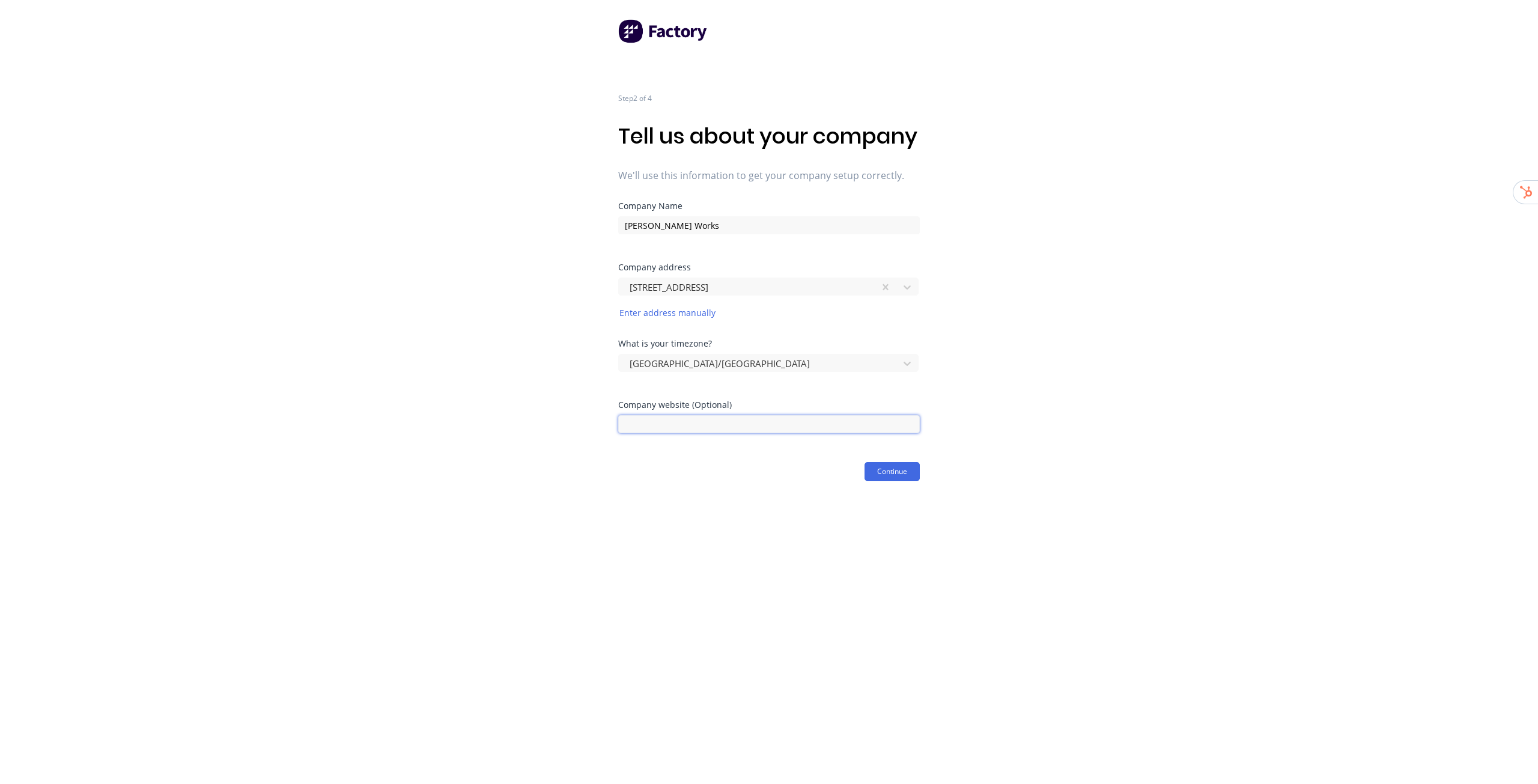
click at [758, 433] on input at bounding box center [769, 424] width 302 height 18
paste input "rogerssteelworks.com.au"
type input "rogerssteelworks.com.au"
click at [904, 481] on button "Continue" at bounding box center [892, 471] width 56 height 19
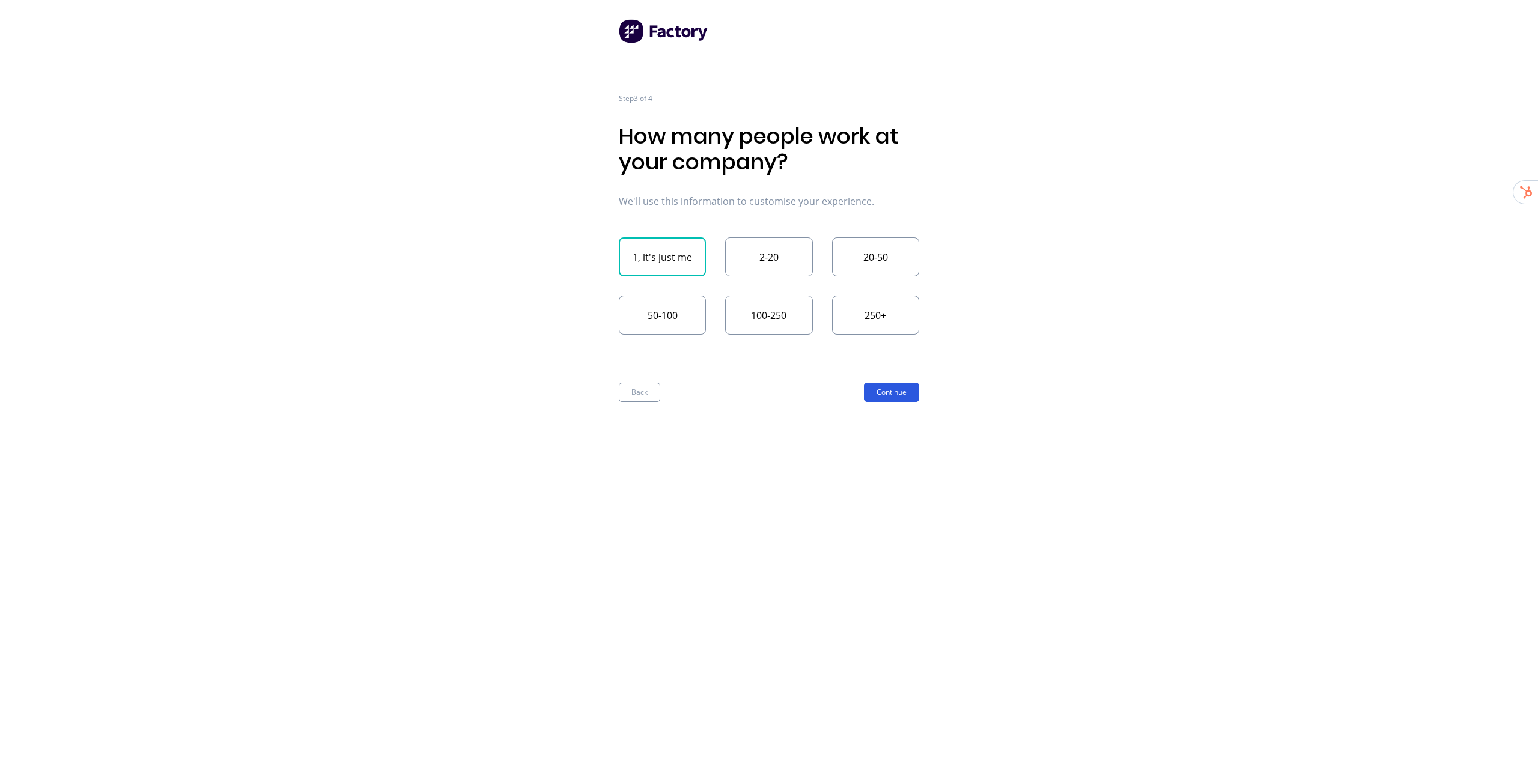
click at [896, 387] on button "Continue" at bounding box center [891, 392] width 56 height 19
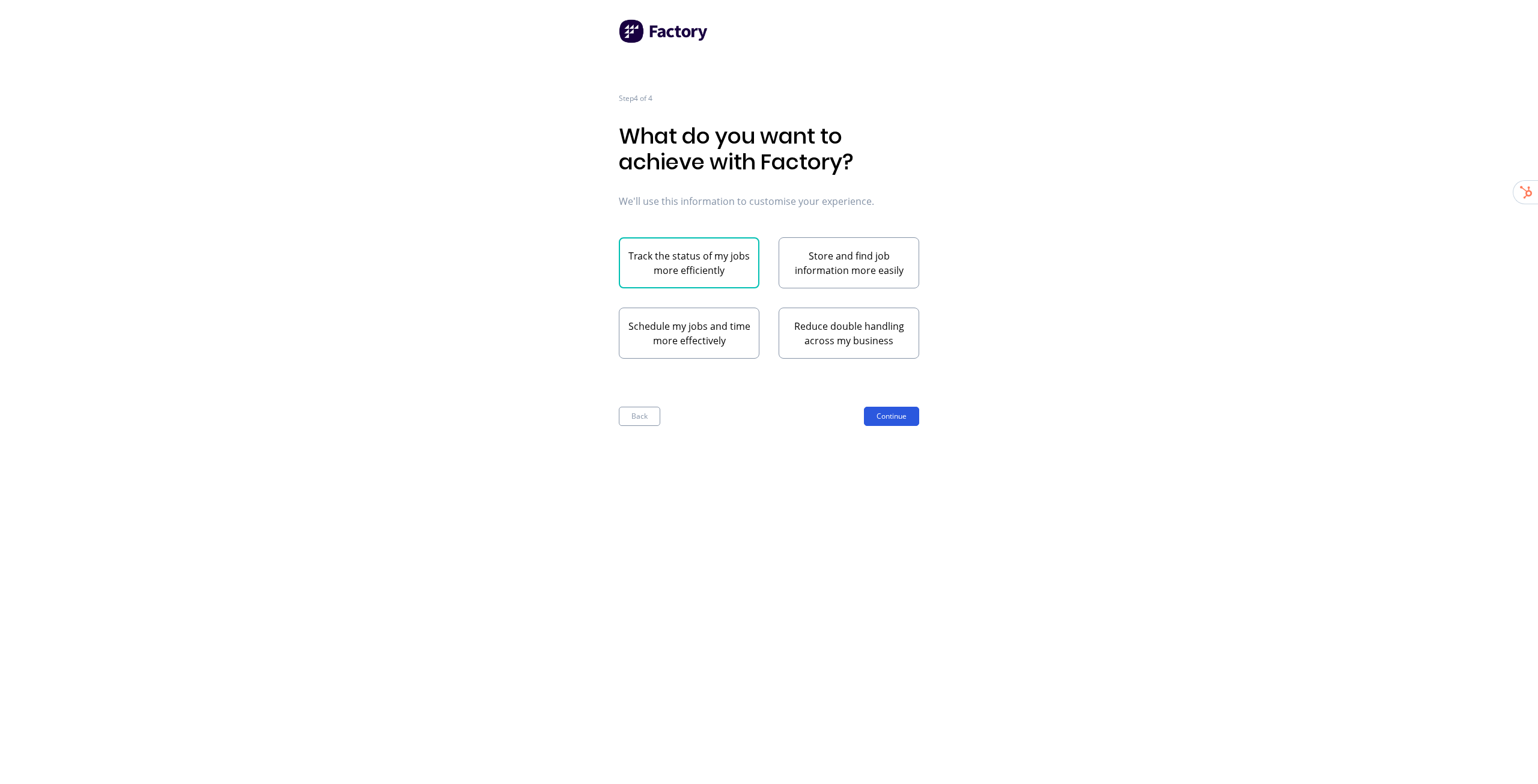
click at [897, 418] on button "Continue" at bounding box center [891, 416] width 56 height 19
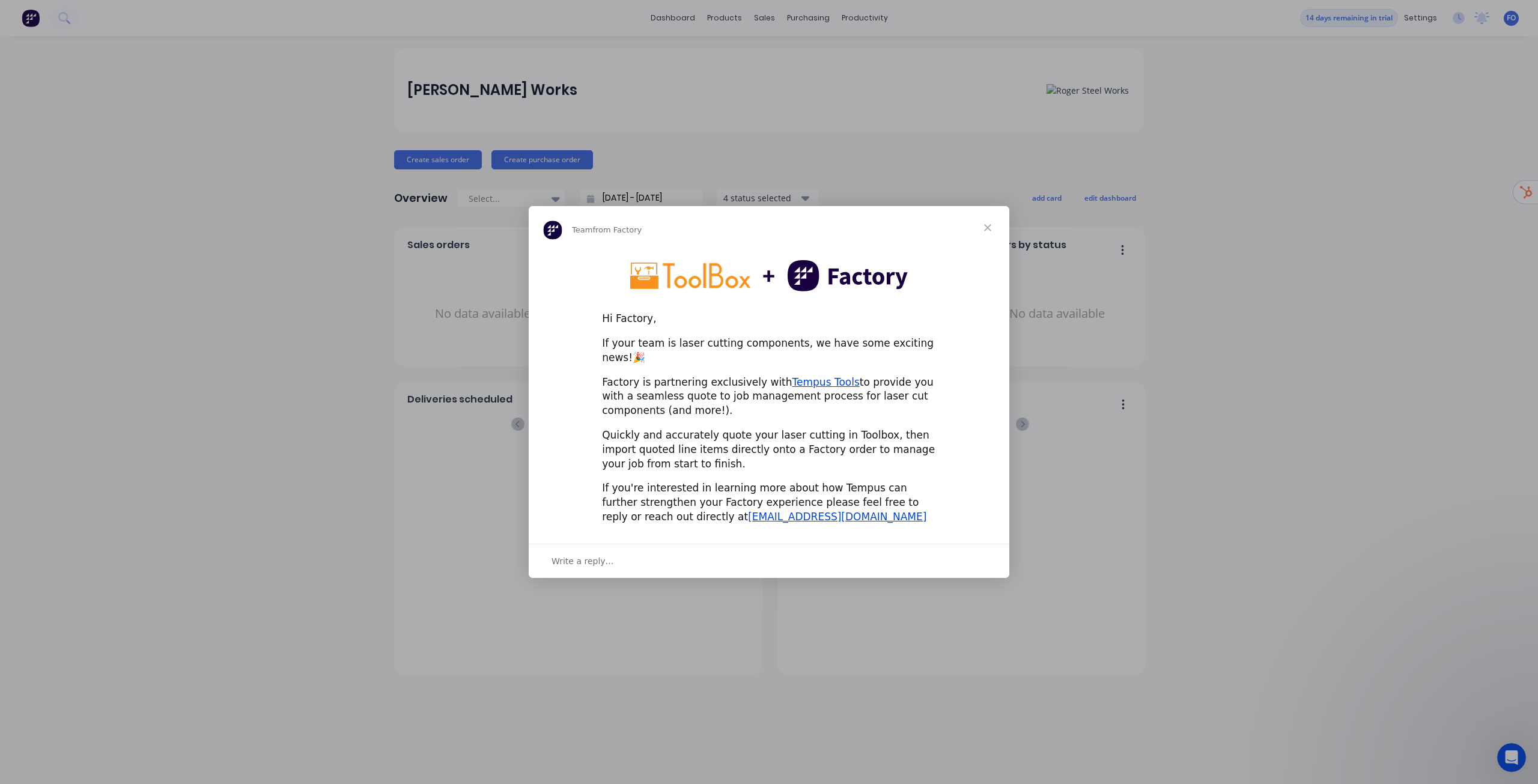
click at [985, 234] on span "Close" at bounding box center [987, 227] width 43 height 43
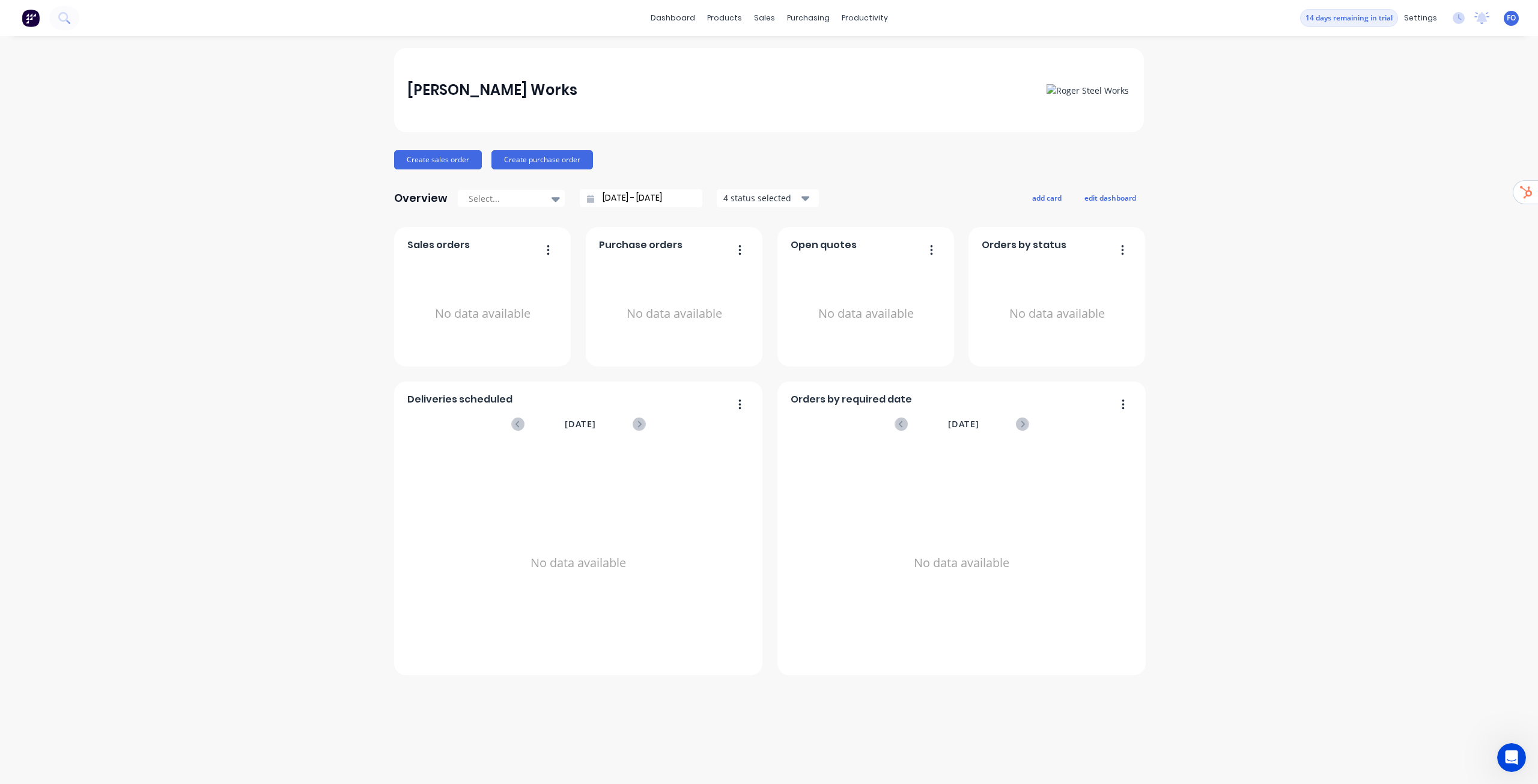
click at [1397, 209] on div "Roger Steel Works Create sales order Create purchase order Overview Select... 1…" at bounding box center [769, 410] width 1538 height 724
click at [1374, 77] on link "Team" at bounding box center [1363, 82] width 159 height 24
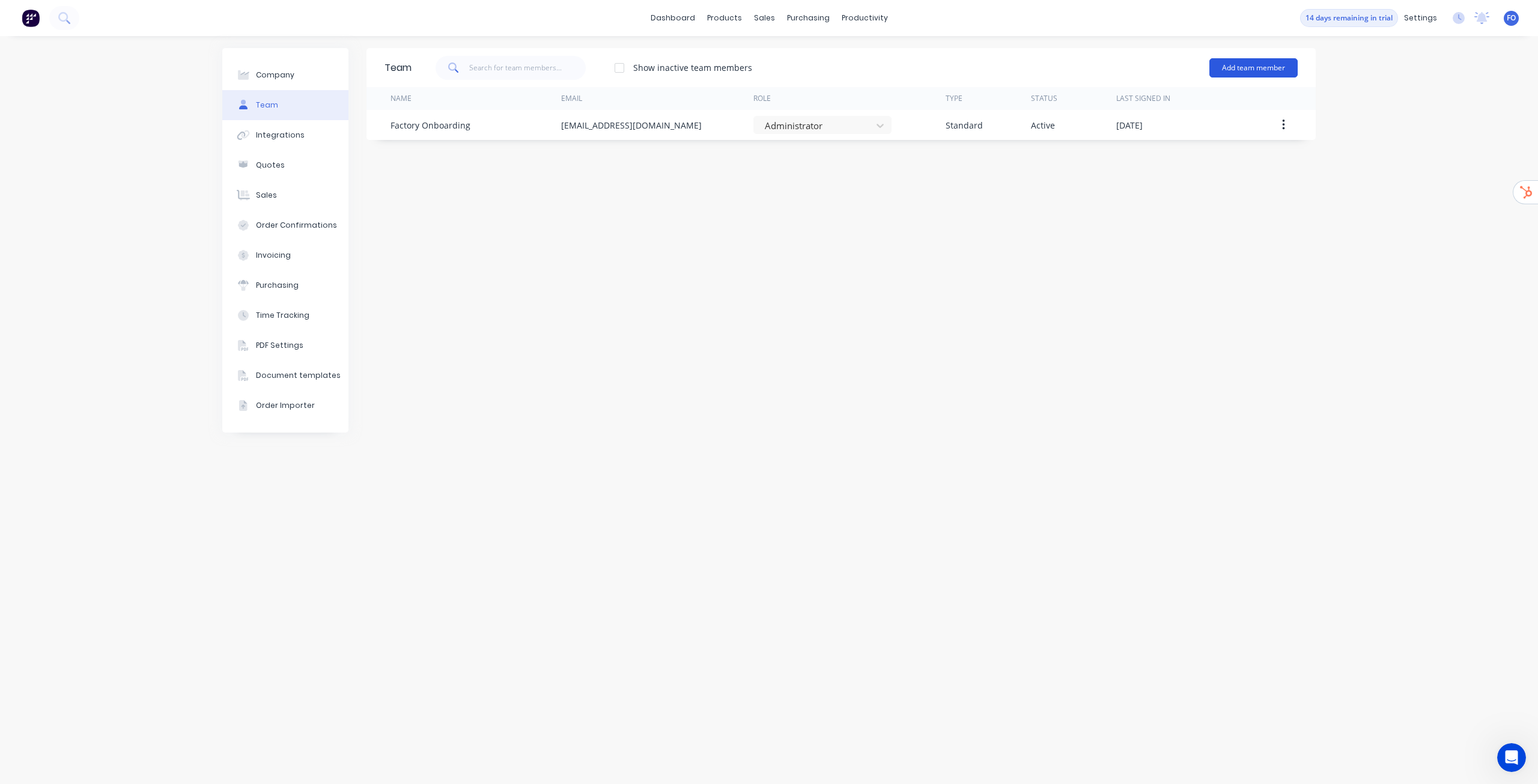
click at [1268, 65] on button "Add team member" at bounding box center [1253, 67] width 88 height 19
click at [1218, 109] on span "A team member that can login to Factory" at bounding box center [1201, 109] width 171 height 11
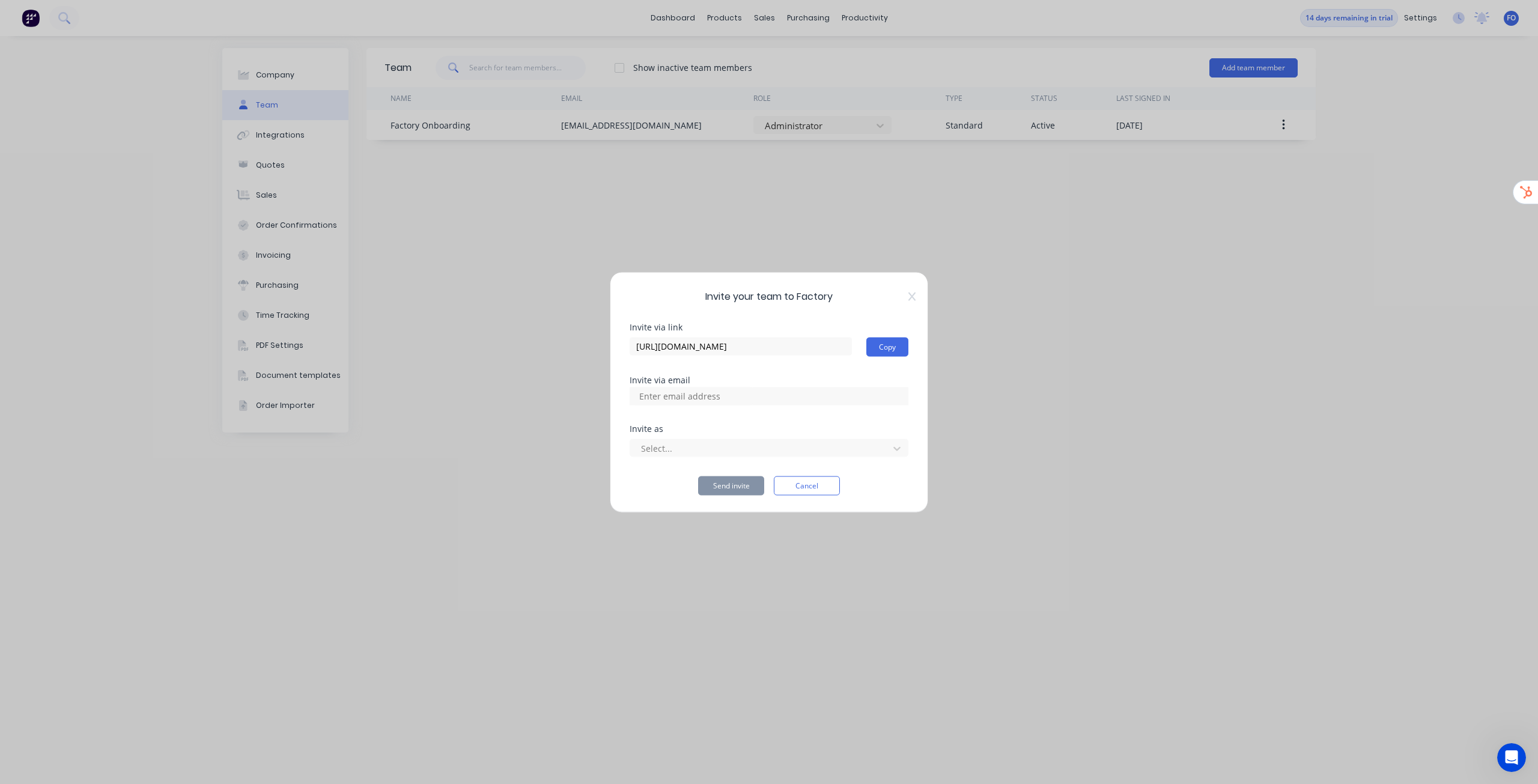
click at [697, 391] on input at bounding box center [693, 396] width 120 height 18
paste input "daniel@rogerssteelworks.com.au"
type input "daniel@rogerssteelworks.com.au"
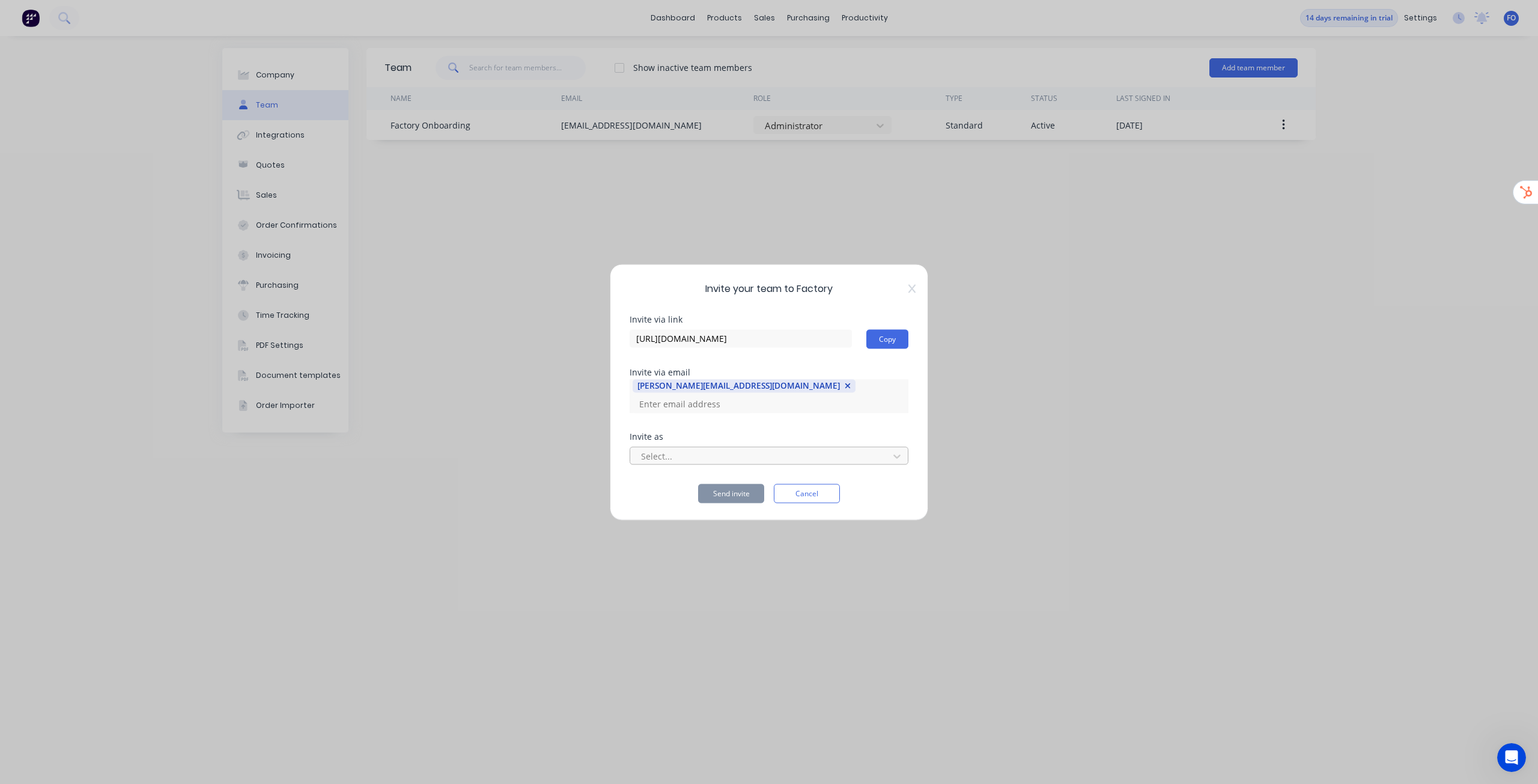
drag, startPoint x: 704, startPoint y: 448, endPoint x: 701, endPoint y: 456, distance: 8.5
click at [704, 448] on div at bounding box center [761, 455] width 243 height 15
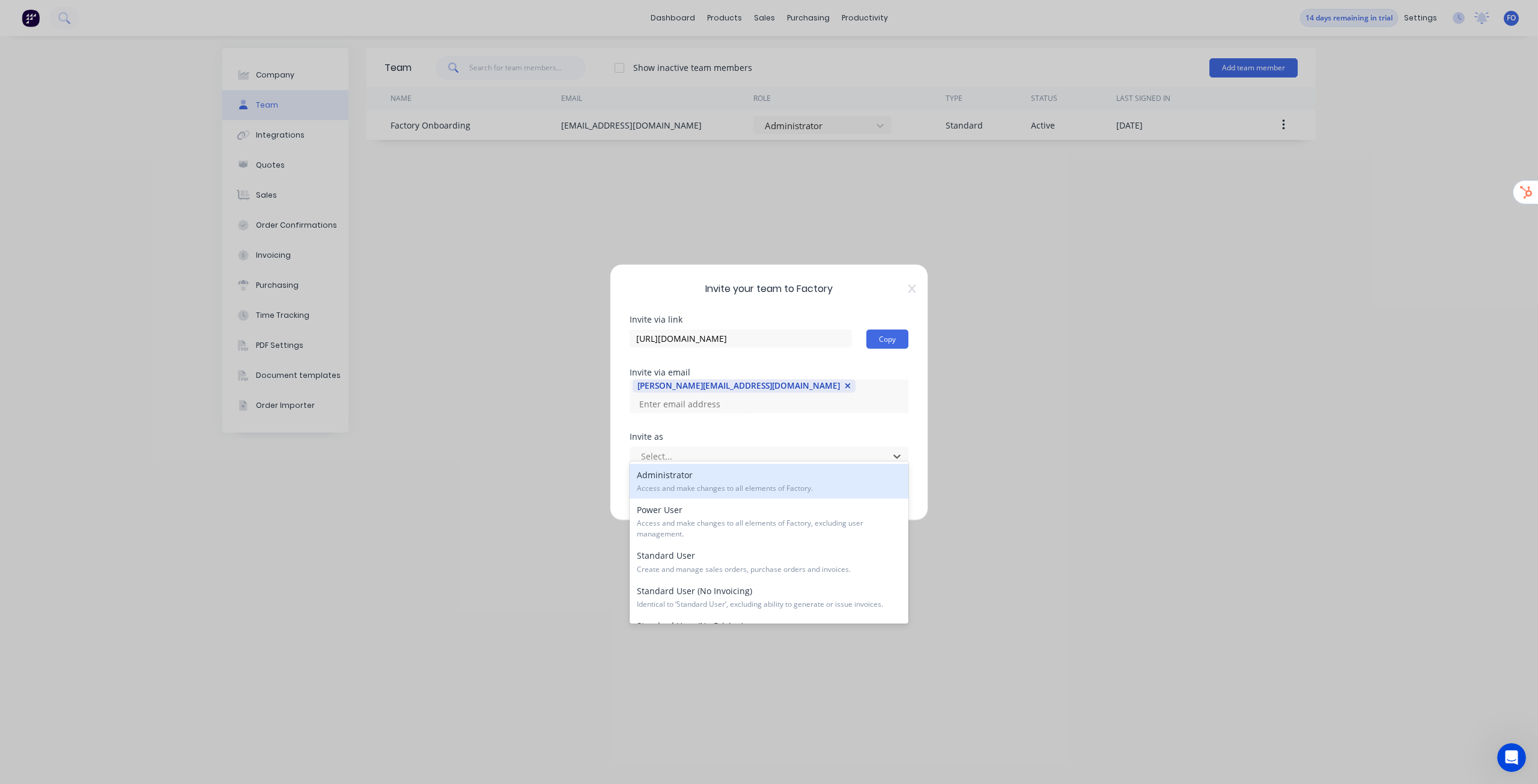
click at [690, 481] on div "Administrator Access and make changes to all elements of Factory." at bounding box center [769, 480] width 278 height 35
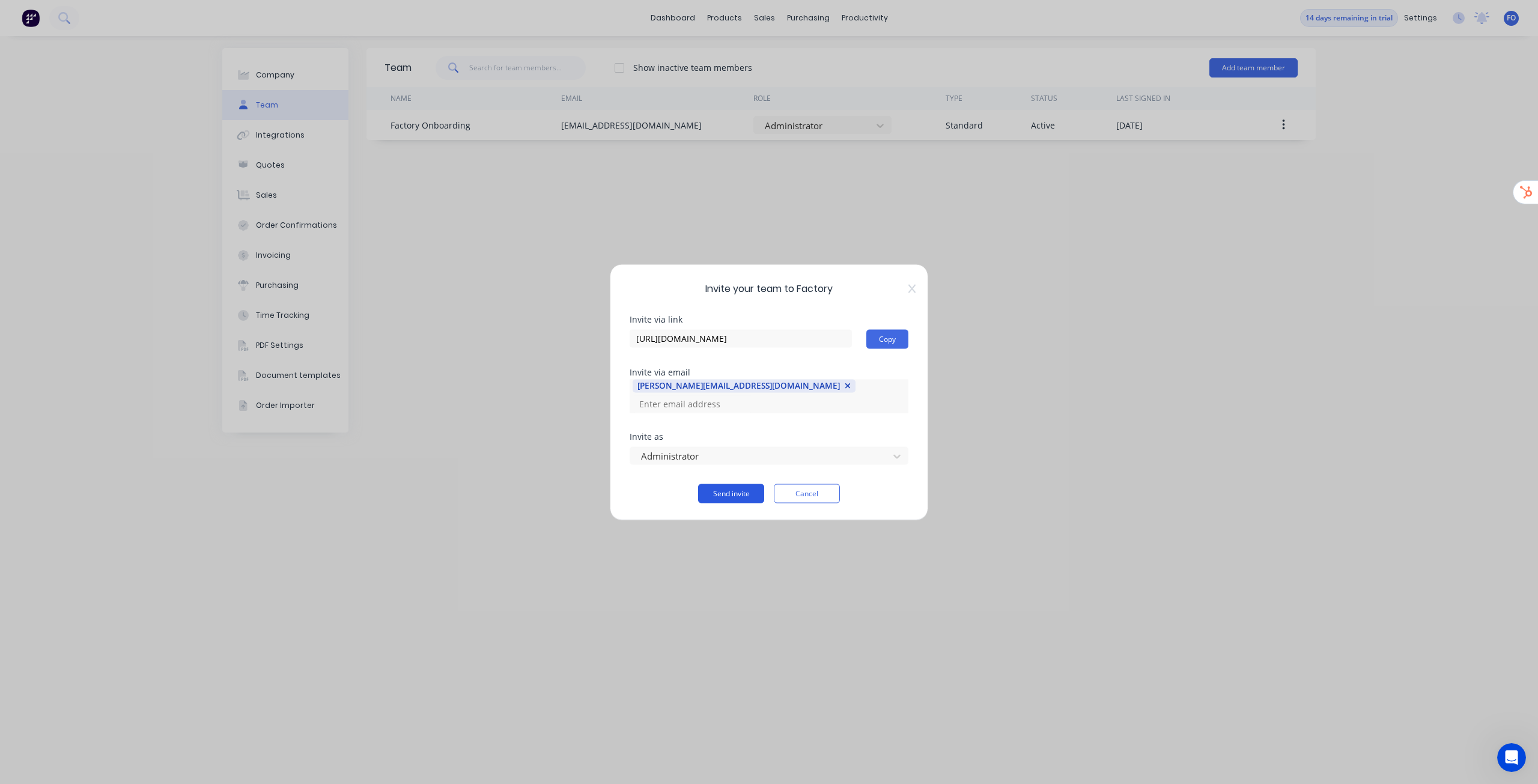
click at [728, 485] on button "Send invite" at bounding box center [731, 492] width 66 height 19
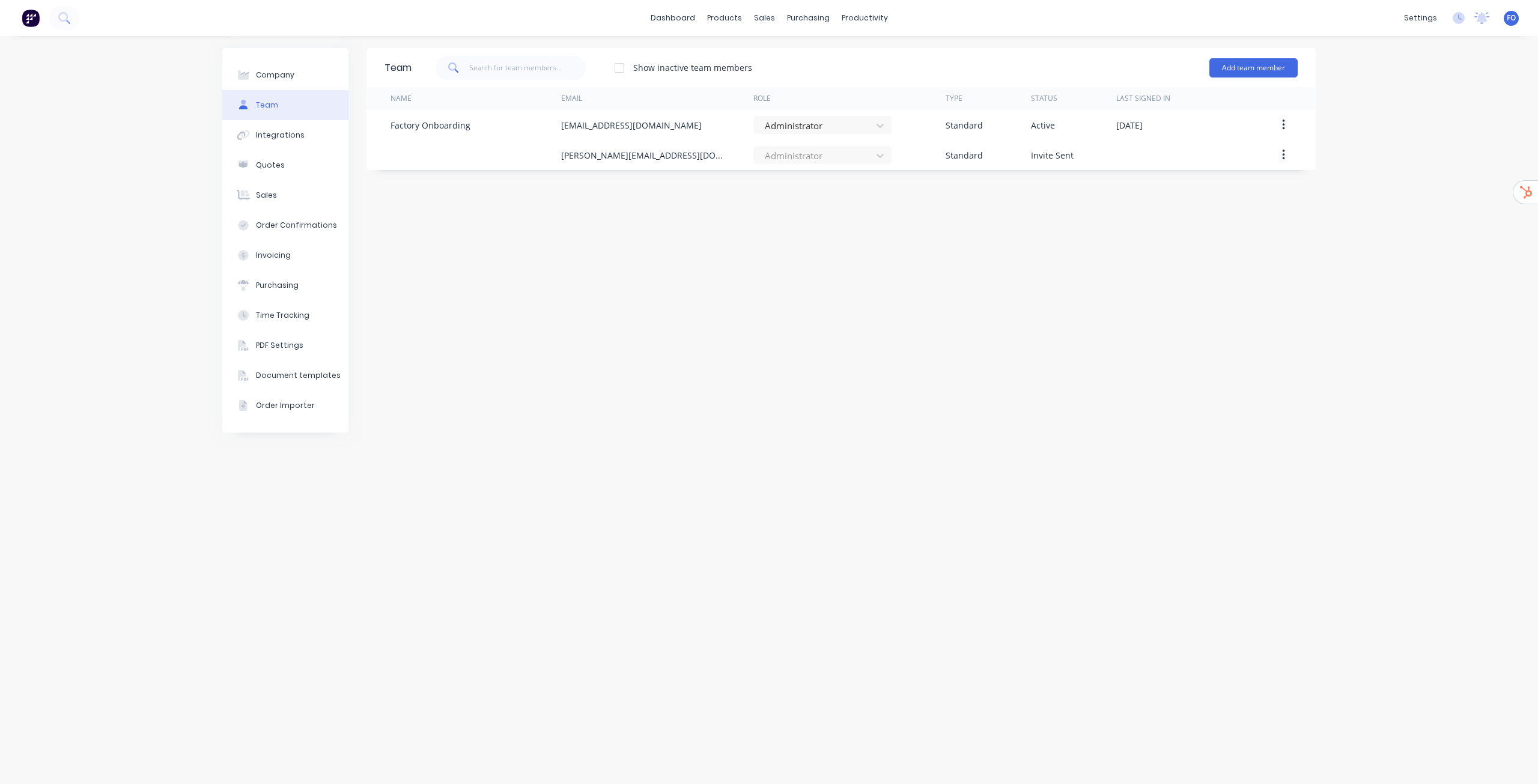
click at [1516, 15] on span "FO" at bounding box center [1511, 18] width 9 height 11
click at [667, 13] on link "dashboard" at bounding box center [672, 18] width 57 height 18
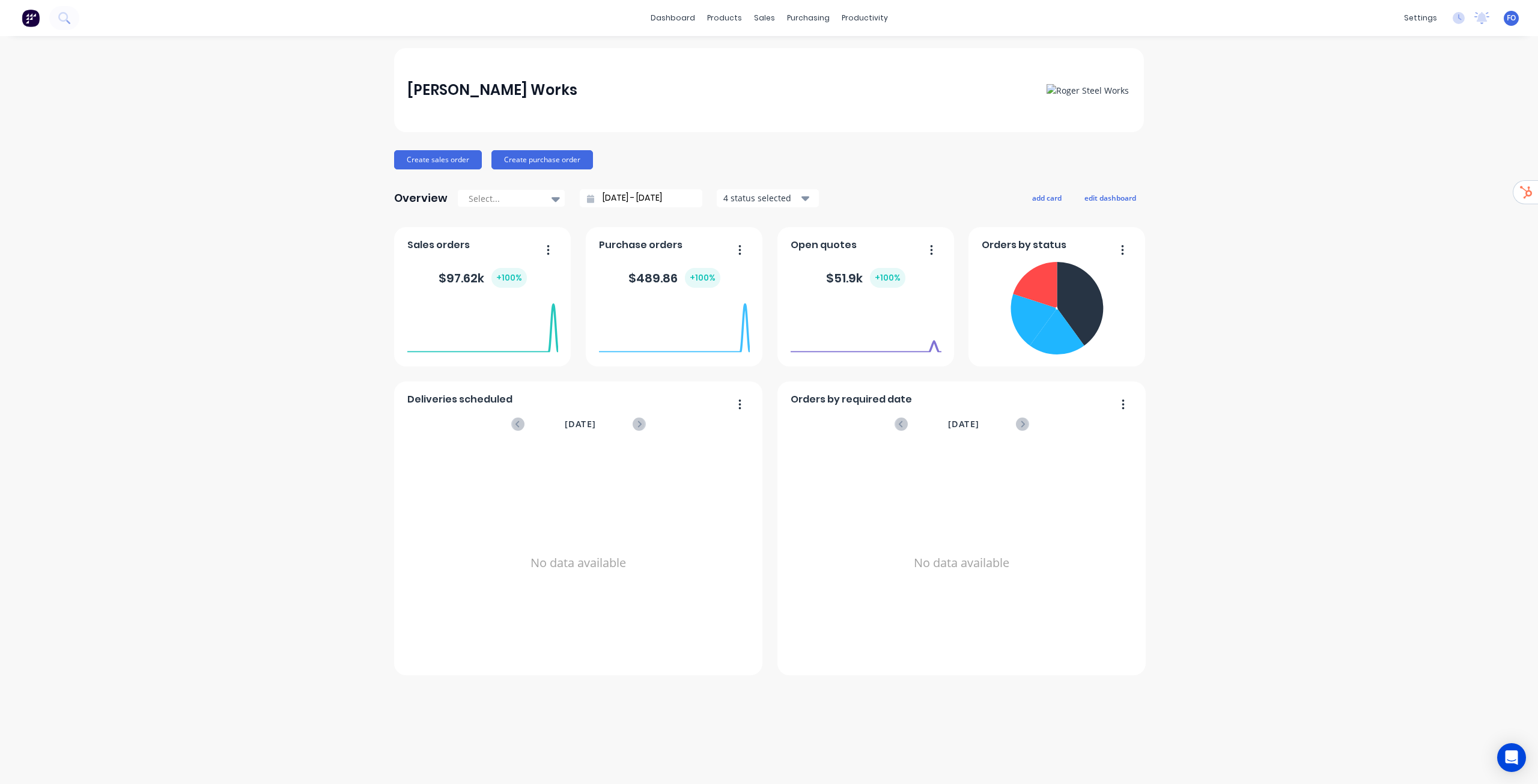
drag, startPoint x: 1509, startPoint y: 6, endPoint x: 1509, endPoint y: 13, distance: 7.0
click at [1509, 6] on div "dashboard products sales purchasing productivity dashboard products Product Cat…" at bounding box center [769, 18] width 1538 height 36
click at [1509, 13] on span "FO" at bounding box center [1511, 18] width 9 height 11
click at [1408, 153] on div "Sign out" at bounding box center [1409, 151] width 32 height 11
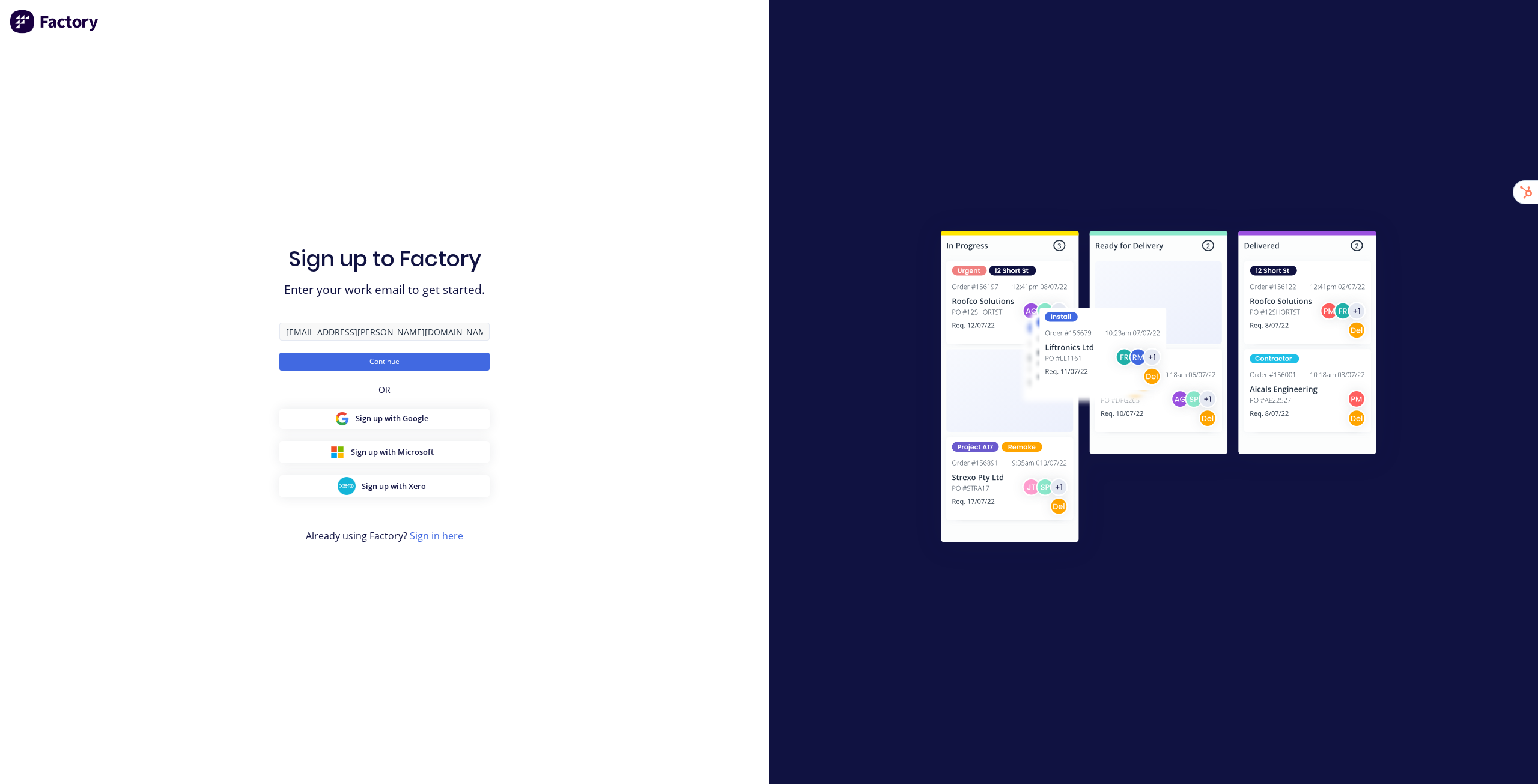
drag, startPoint x: 310, startPoint y: 334, endPoint x: 341, endPoint y: 330, distance: 31.3
click at [341, 330] on input "team+adam@sparkmetal.co.nz" at bounding box center [384, 331] width 210 height 18
click at [369, 334] on input "team+sparkmetal.co.nz" at bounding box center [384, 331] width 210 height 18
drag, startPoint x: 356, startPoint y: 334, endPoint x: 407, endPoint y: 332, distance: 51.0
click at [405, 332] on input "team+sparkmetal.co.nz" at bounding box center [384, 331] width 210 height 18
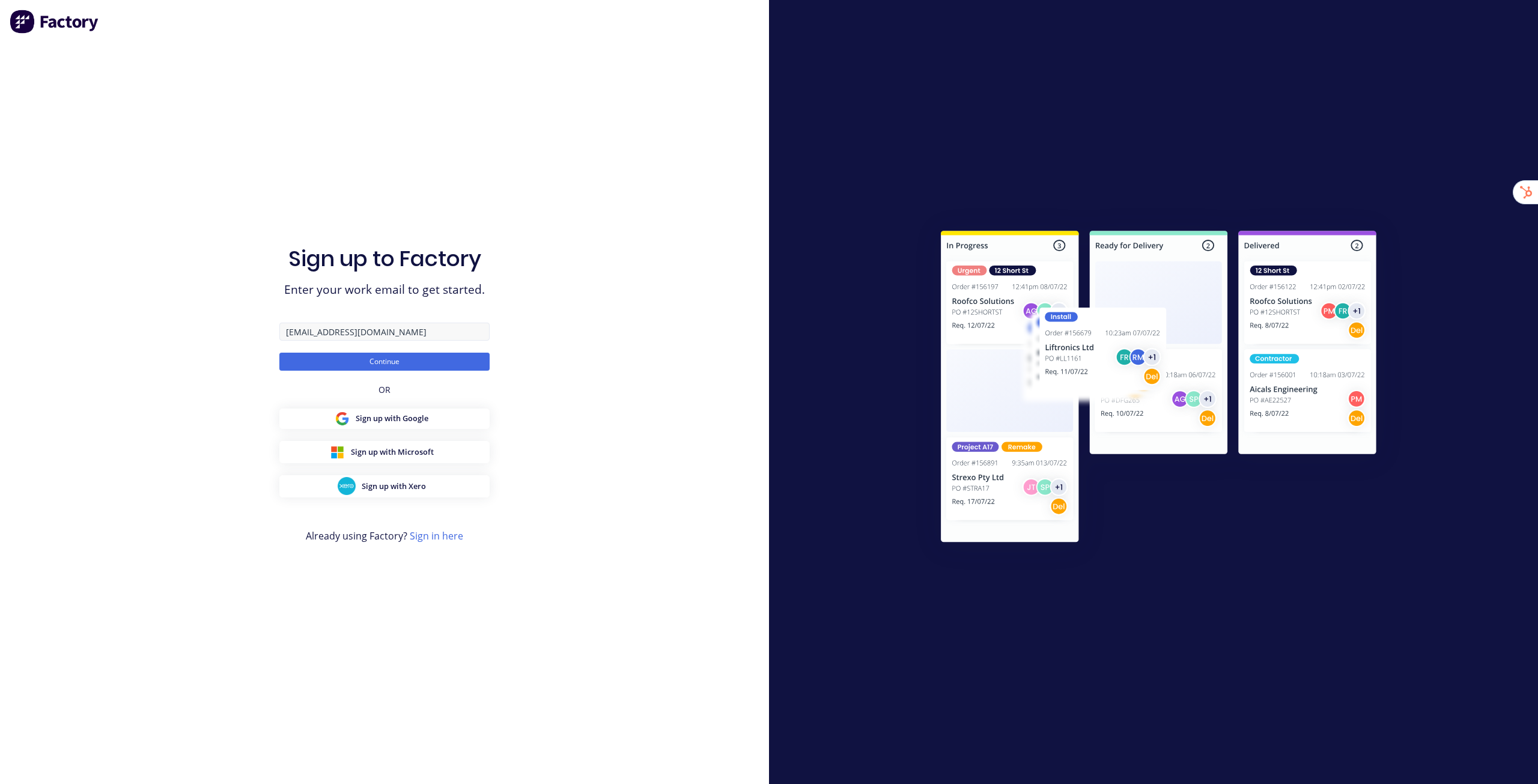
type input "team+sparkmetal@factory.app"
click at [279, 352] on button "Continue" at bounding box center [384, 361] width 210 height 18
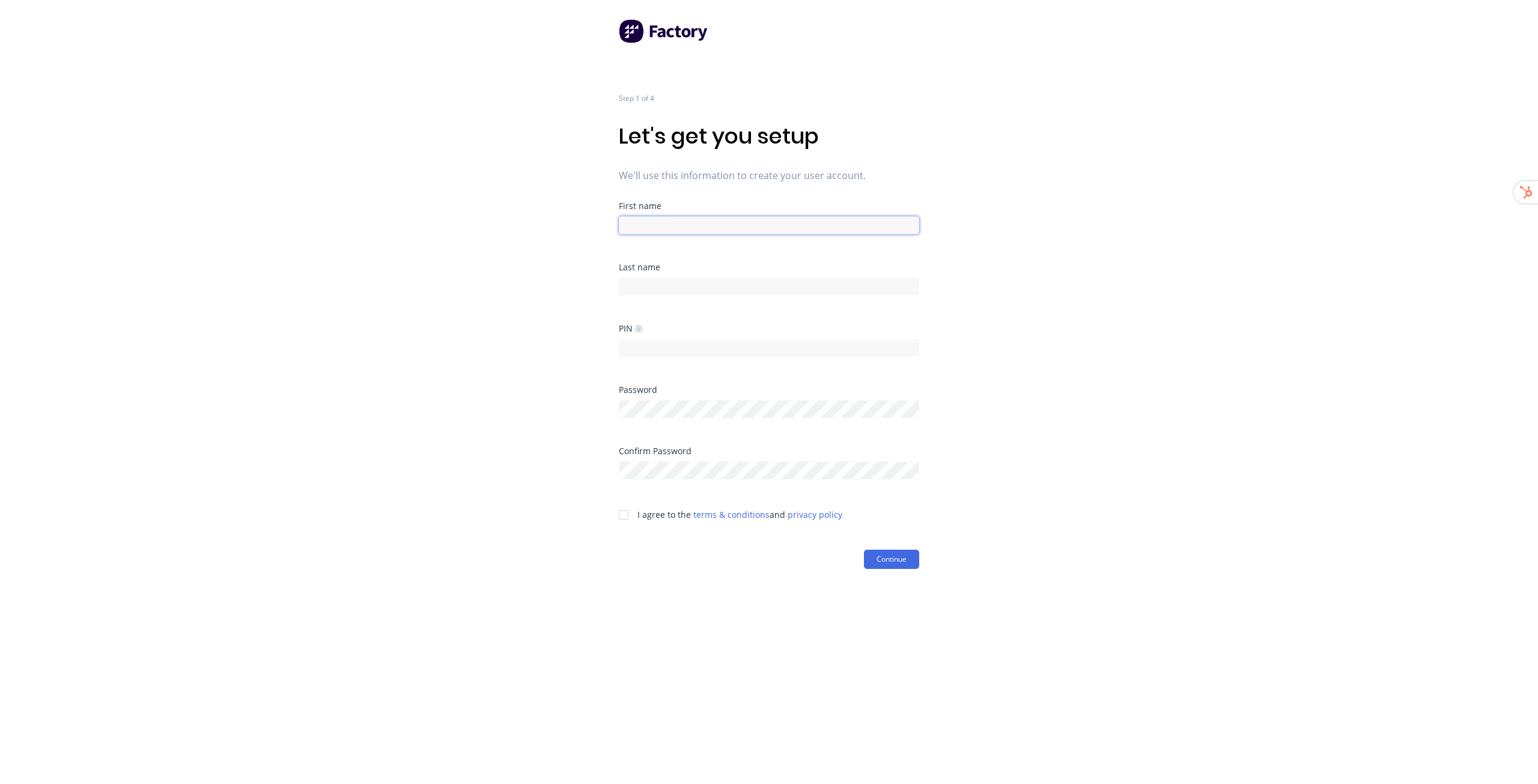
click at [658, 225] on input at bounding box center [769, 225] width 300 height 18
type input "Factory"
type input "Onboarding"
type input "1234"
click at [627, 515] on div at bounding box center [623, 515] width 24 height 24
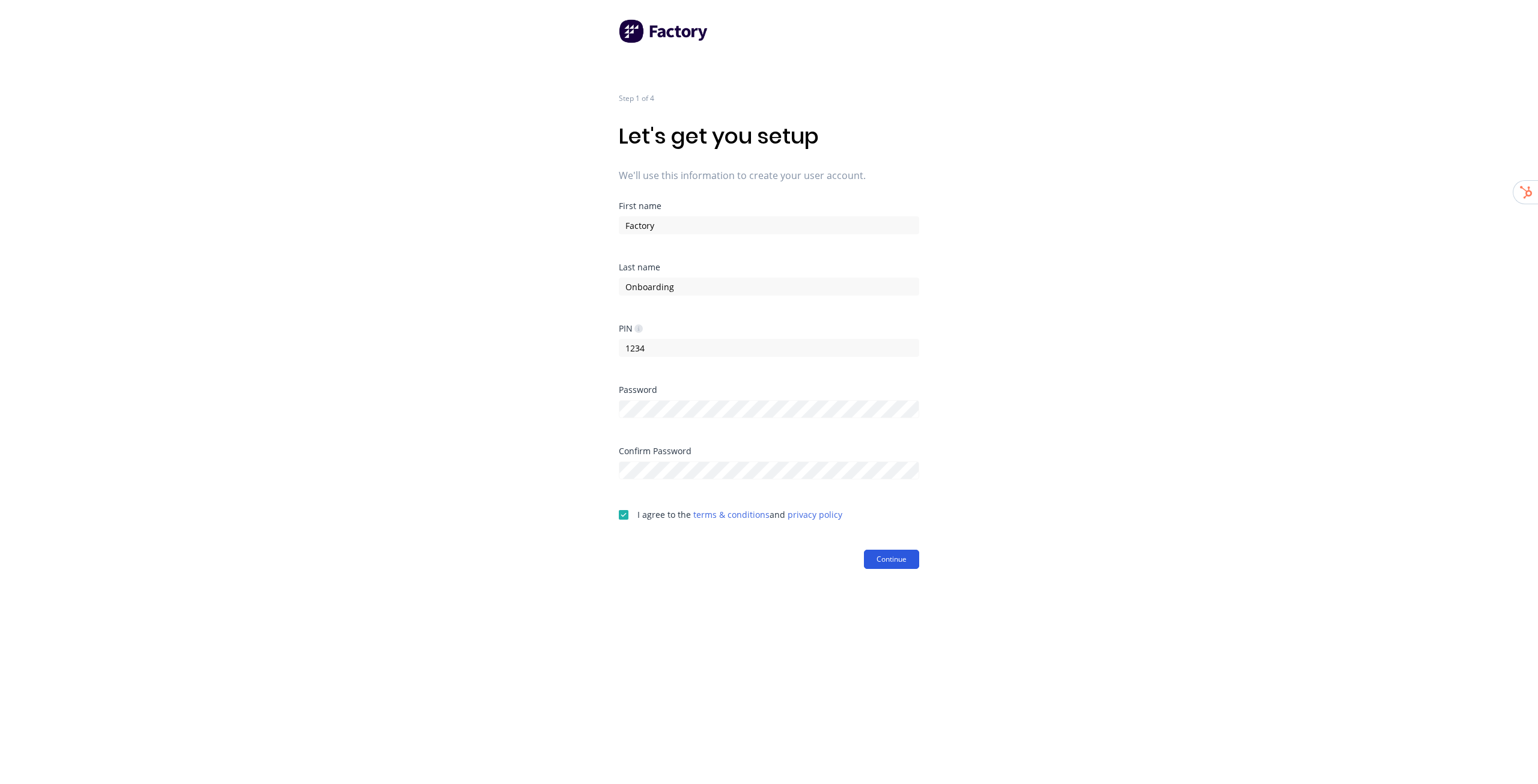
click at [897, 562] on button "Continue" at bounding box center [891, 559] width 56 height 19
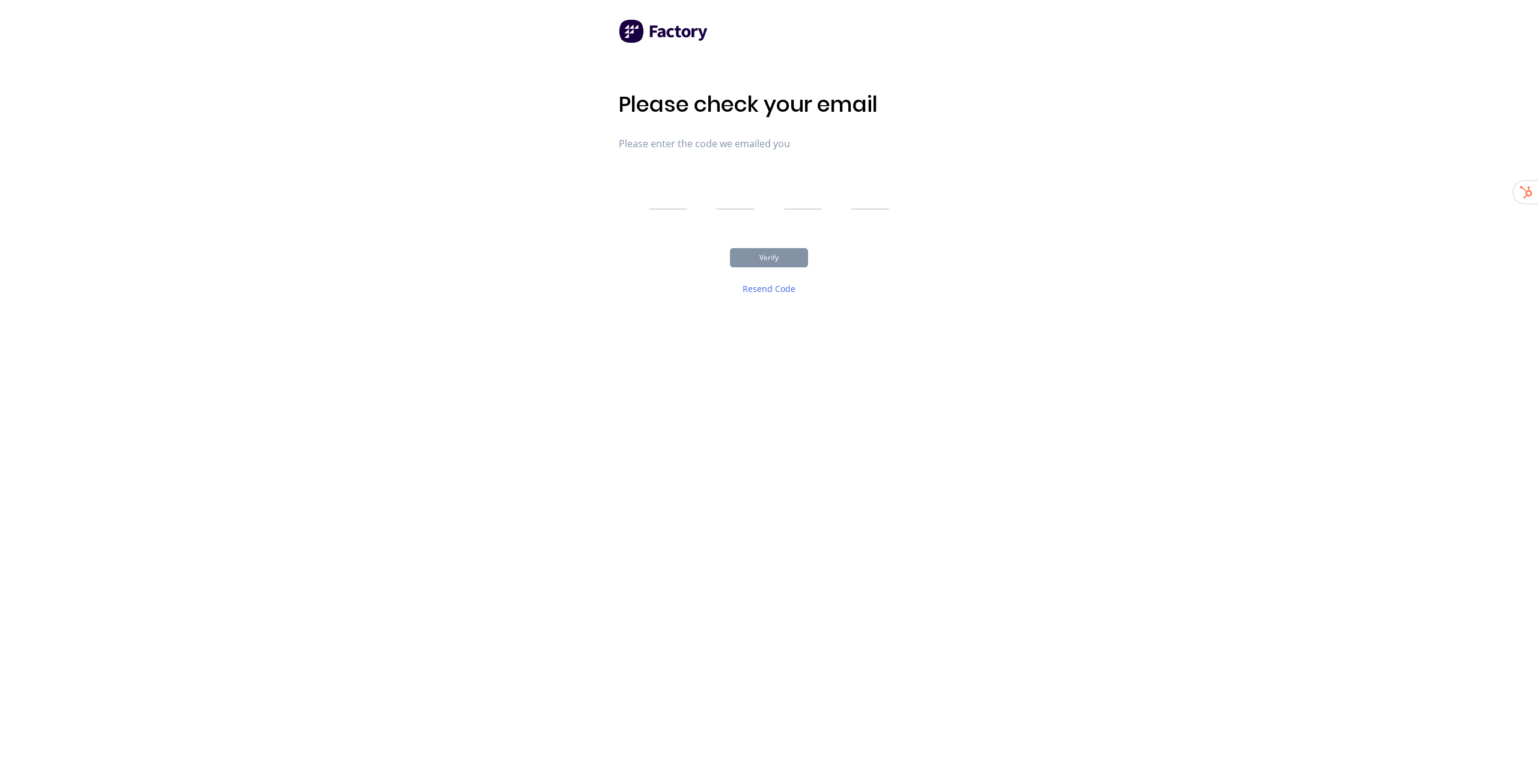
click at [657, 191] on input "text" at bounding box center [667, 194] width 39 height 30
type input "2"
type input "7"
type input "1"
type input "9"
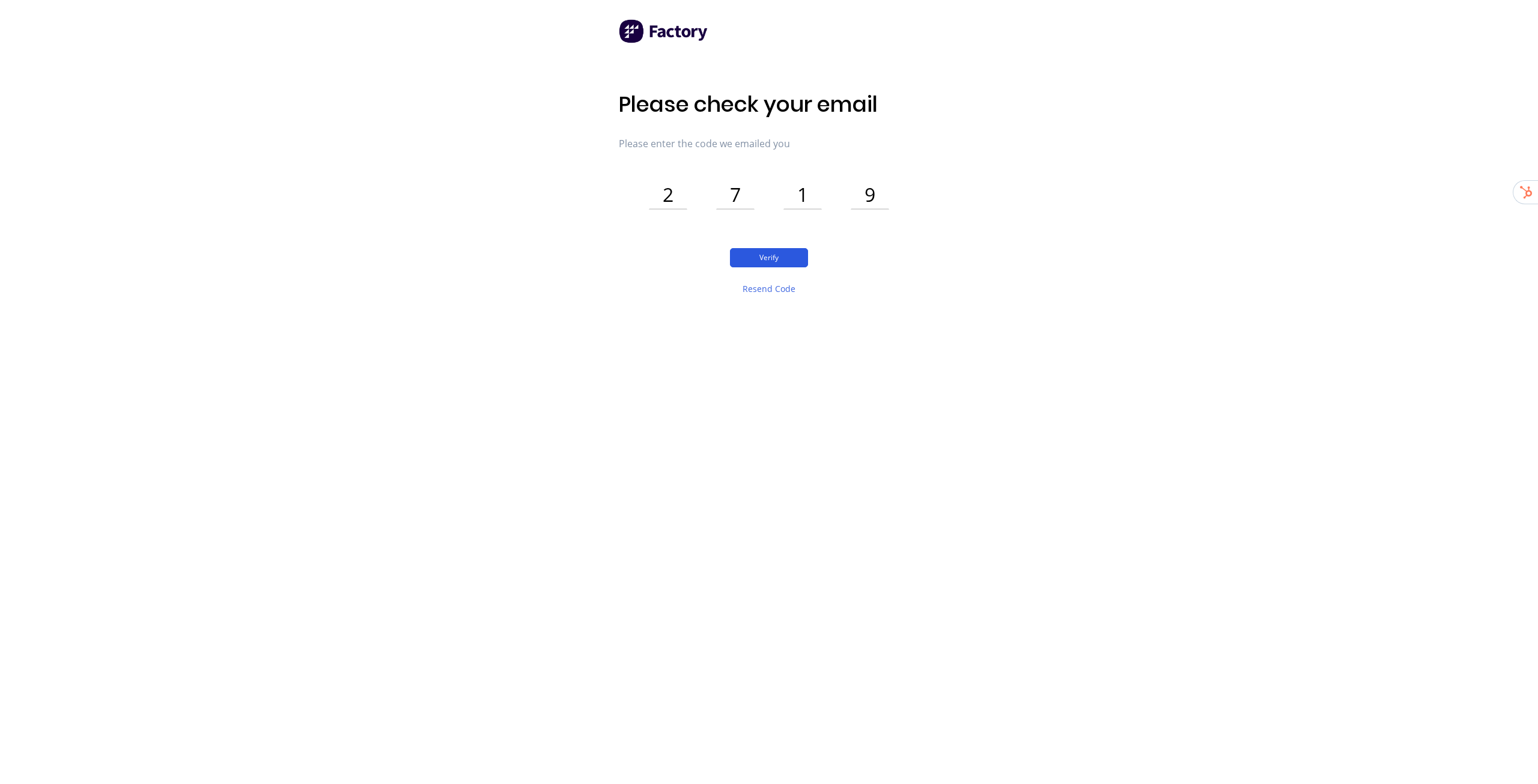
click at [793, 262] on button "Verify" at bounding box center [768, 257] width 78 height 19
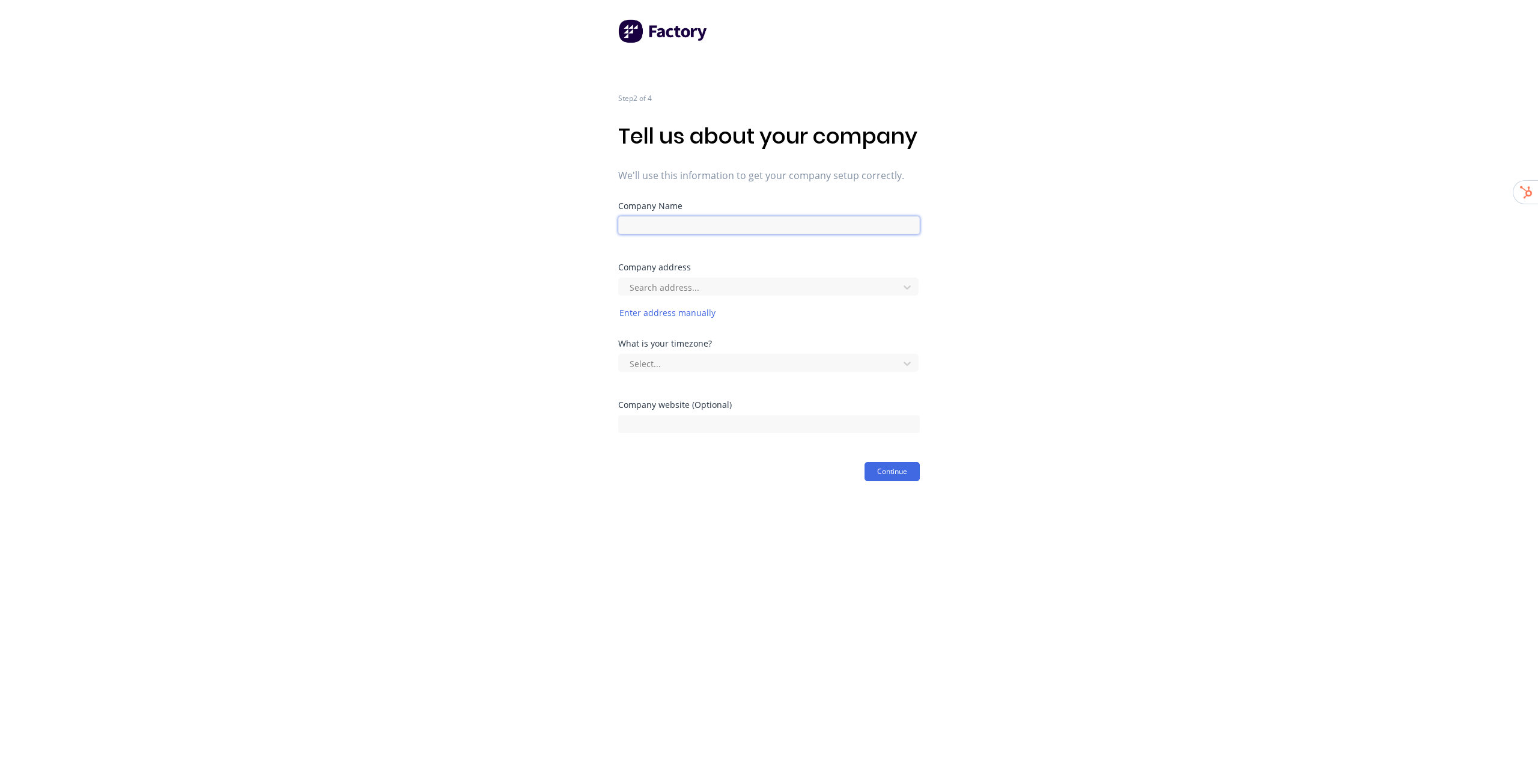
click at [705, 234] on input at bounding box center [769, 225] width 302 height 18
paste input "Spark Metal"
type input "Spark Metal"
click at [1134, 344] on div "Step 2 of 4 Tell us about your company We'll use this information to get your c…" at bounding box center [769, 241] width 1538 height 481
click at [756, 295] on div at bounding box center [760, 287] width 264 height 15
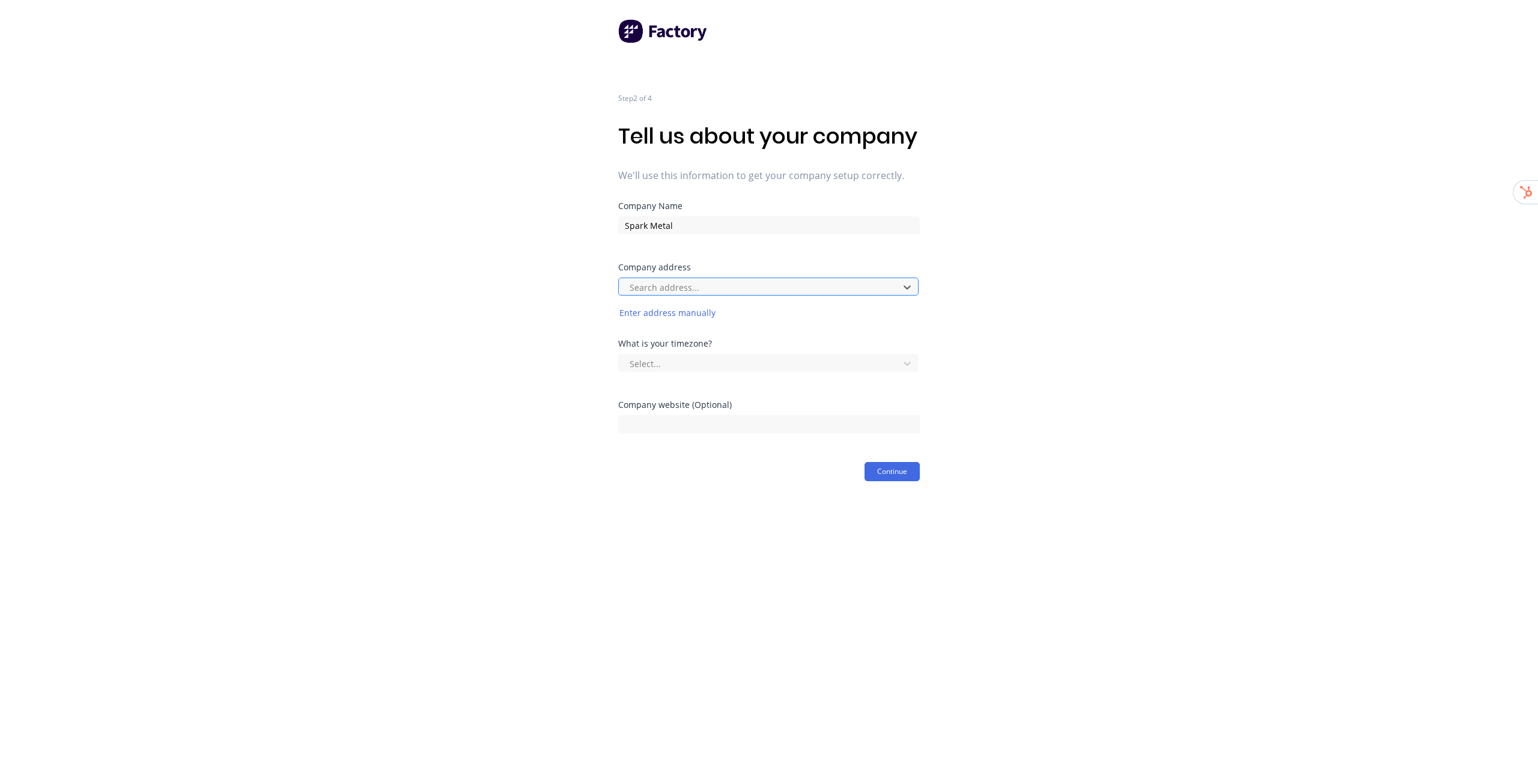
click at [700, 295] on div at bounding box center [760, 287] width 264 height 15
paste input "15 Auster Place, Bell Block, New Plymouth,"
type input "15 Auster Place, Bell Block, New Plymouth,"
click at [797, 325] on div "15 Auster Place, Bell Block, New Plymouth, New Zealand" at bounding box center [768, 313] width 300 height 22
click at [982, 322] on div "Step 2 of 4 Tell us about your company We'll use this information to get your c…" at bounding box center [769, 241] width 1538 height 481
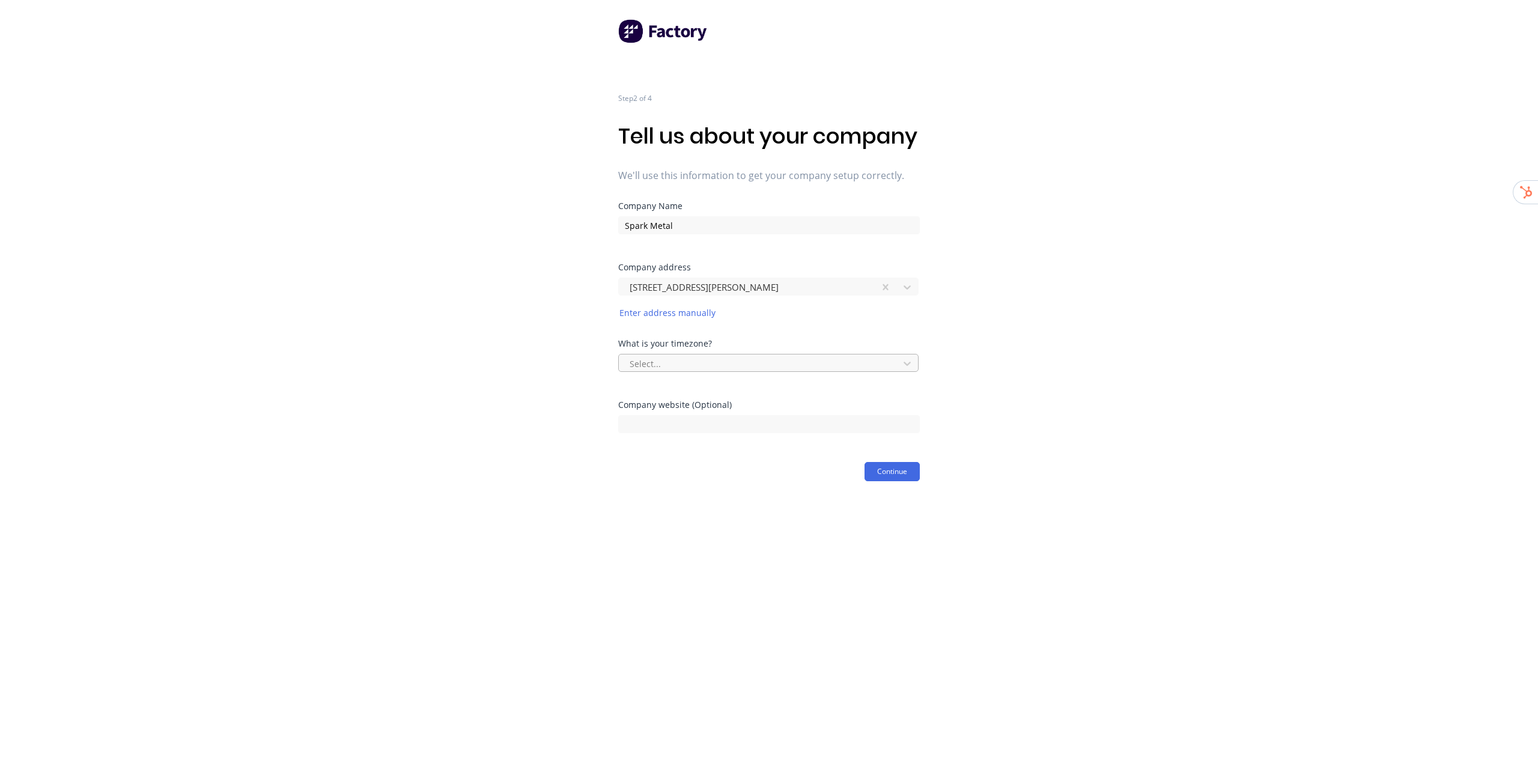
click at [743, 371] on div at bounding box center [760, 363] width 264 height 15
type input "p"
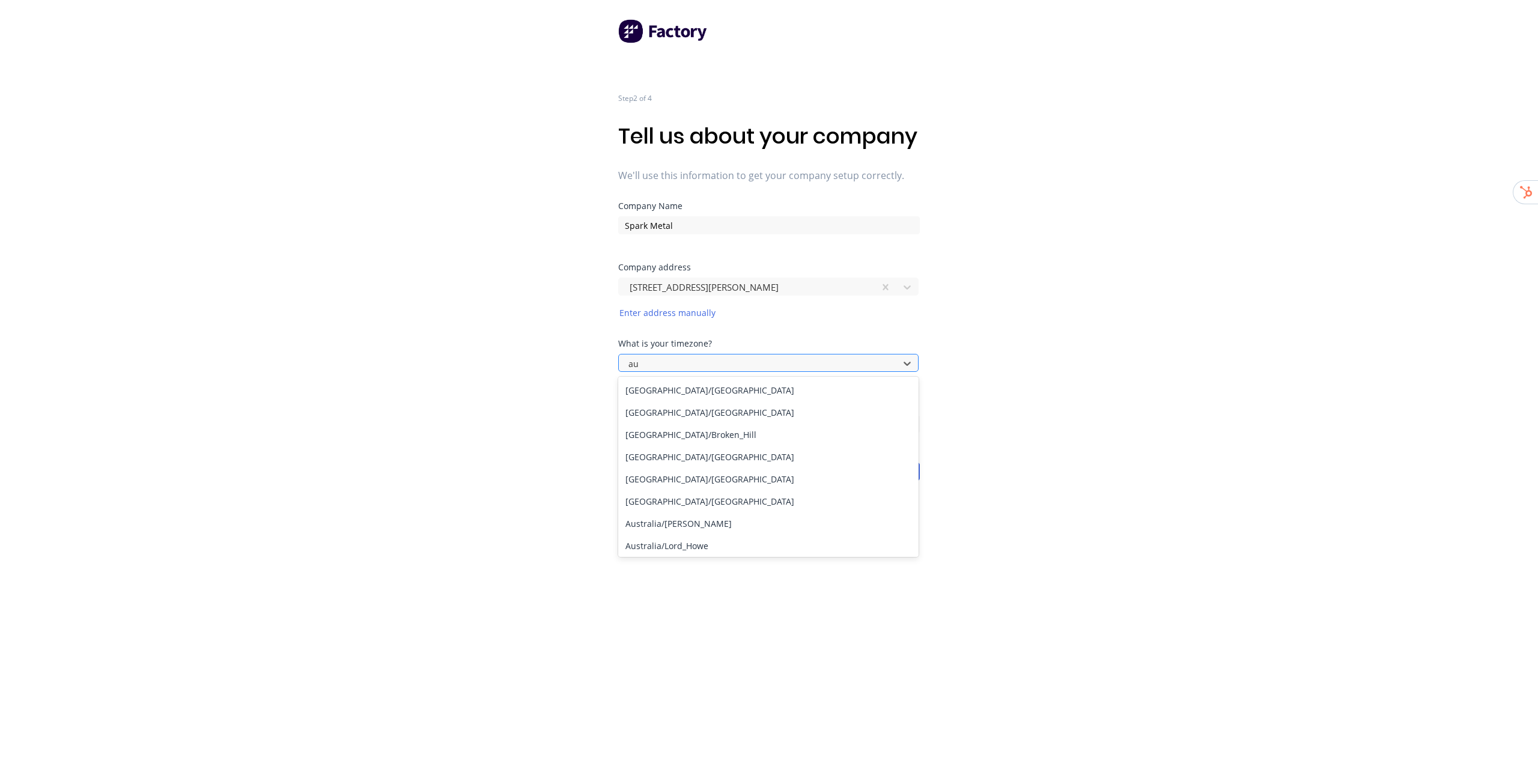
type input "auc"
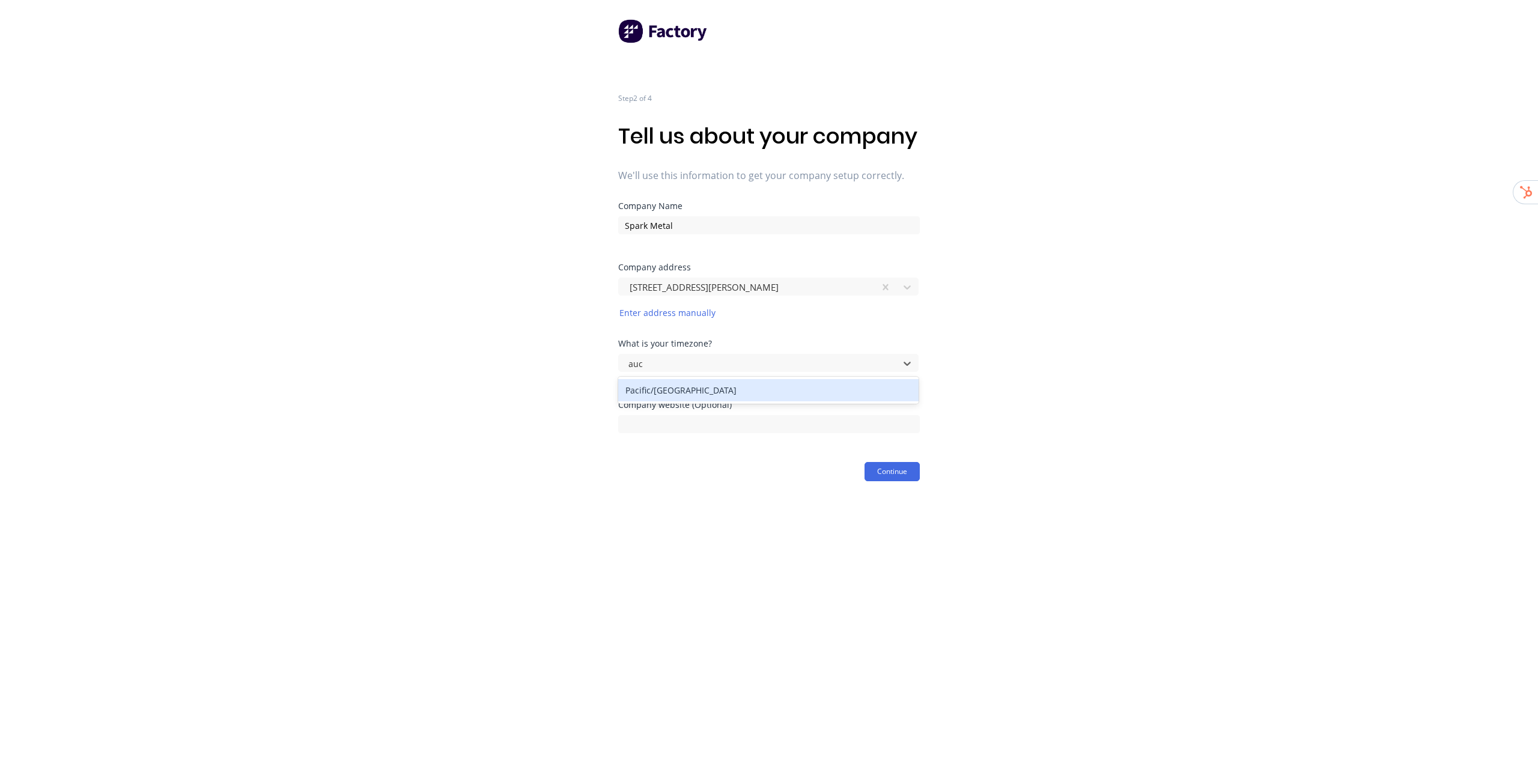
click at [729, 401] on div "Pacific/Auckland" at bounding box center [768, 390] width 300 height 22
click at [717, 459] on div "Company website (Optional)" at bounding box center [769, 431] width 302 height 61
click at [722, 433] on input at bounding box center [769, 424] width 302 height 18
paste input "https://sparkmetal.co.nz/"
type input "https://sparkmetal.co.nz/"
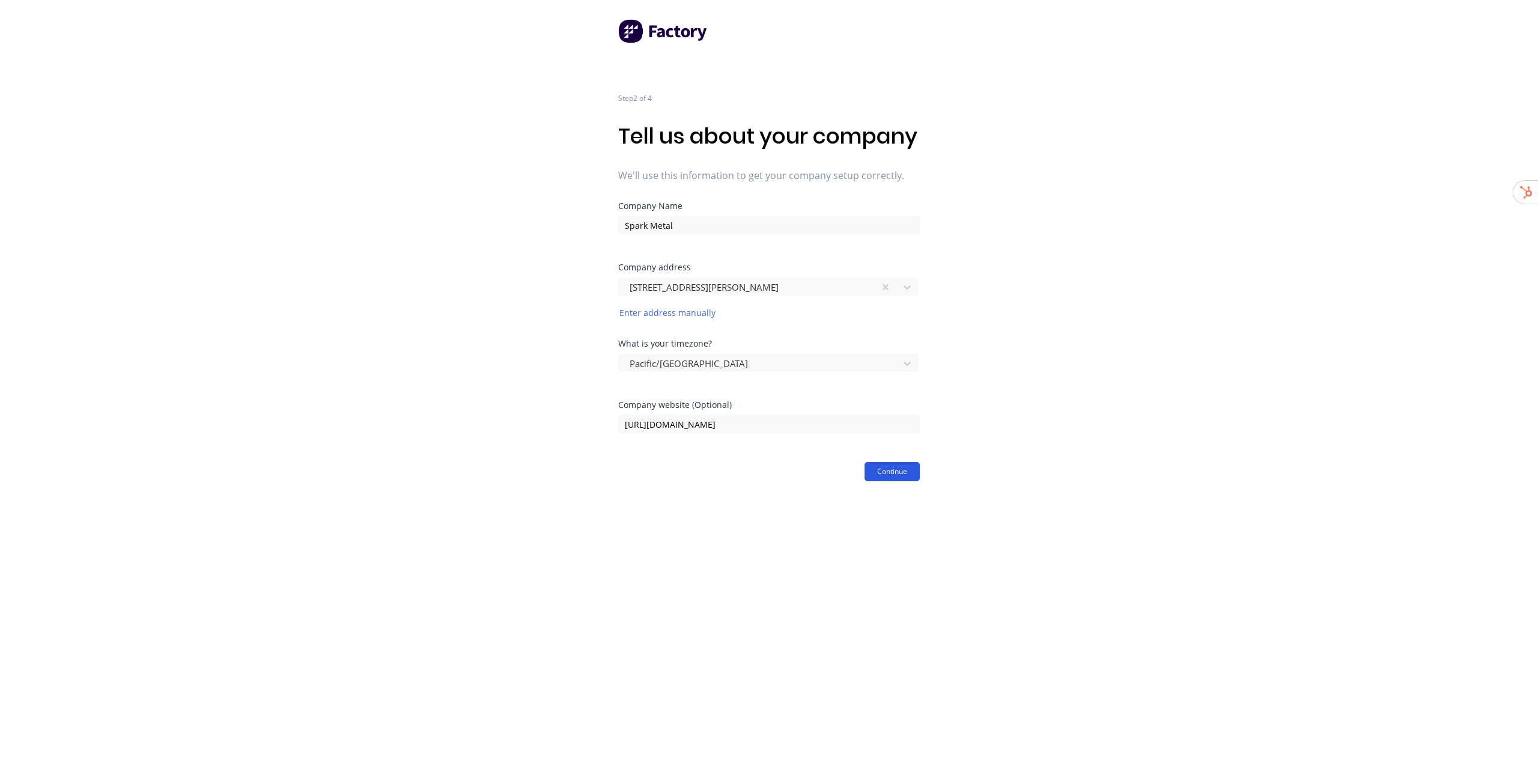
click at [895, 481] on button "Continue" at bounding box center [892, 471] width 56 height 19
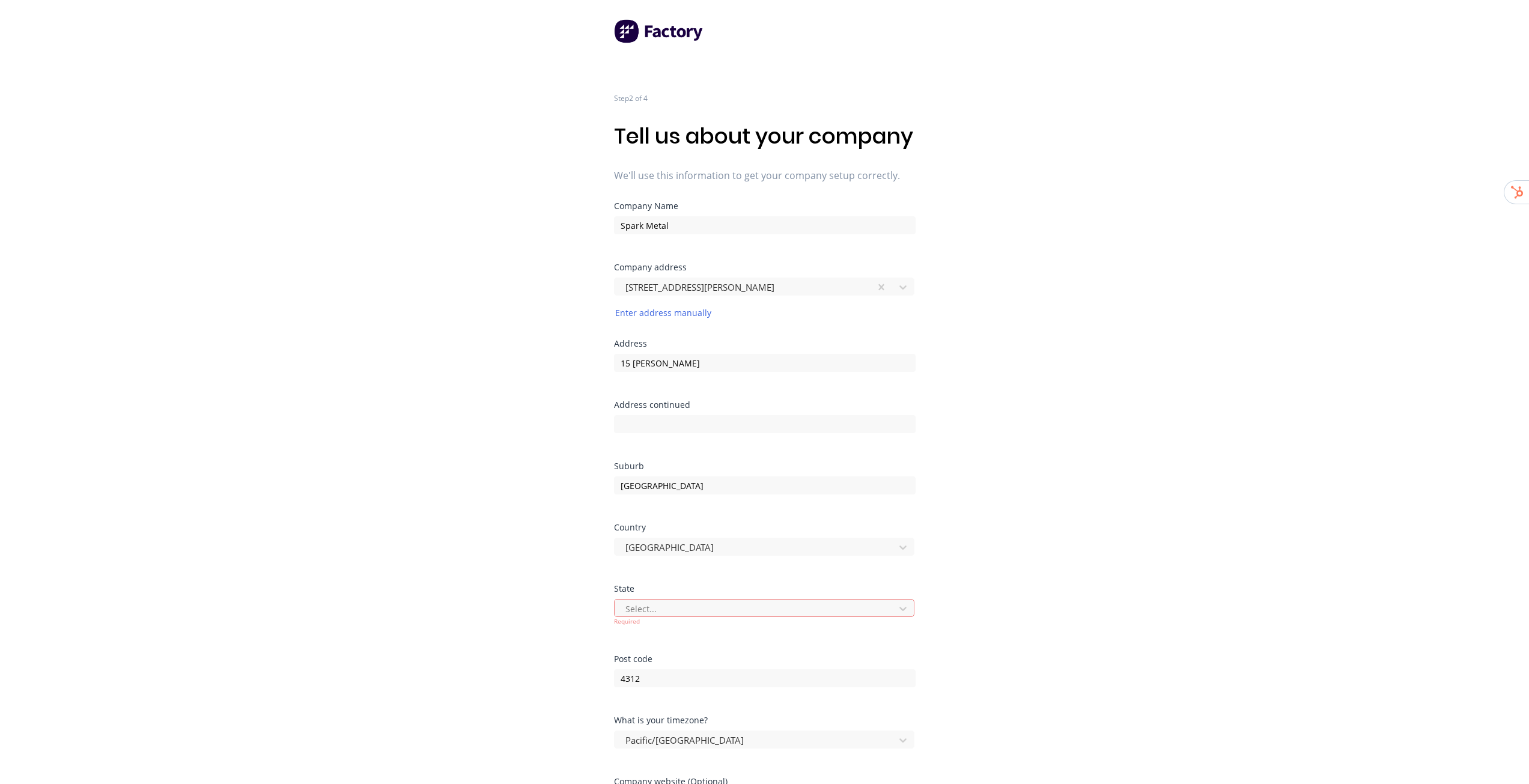
click at [1013, 414] on div "Step 2 of 4 Tell us about your company We'll use this information to get your c…" at bounding box center [764, 428] width 1529 height 858
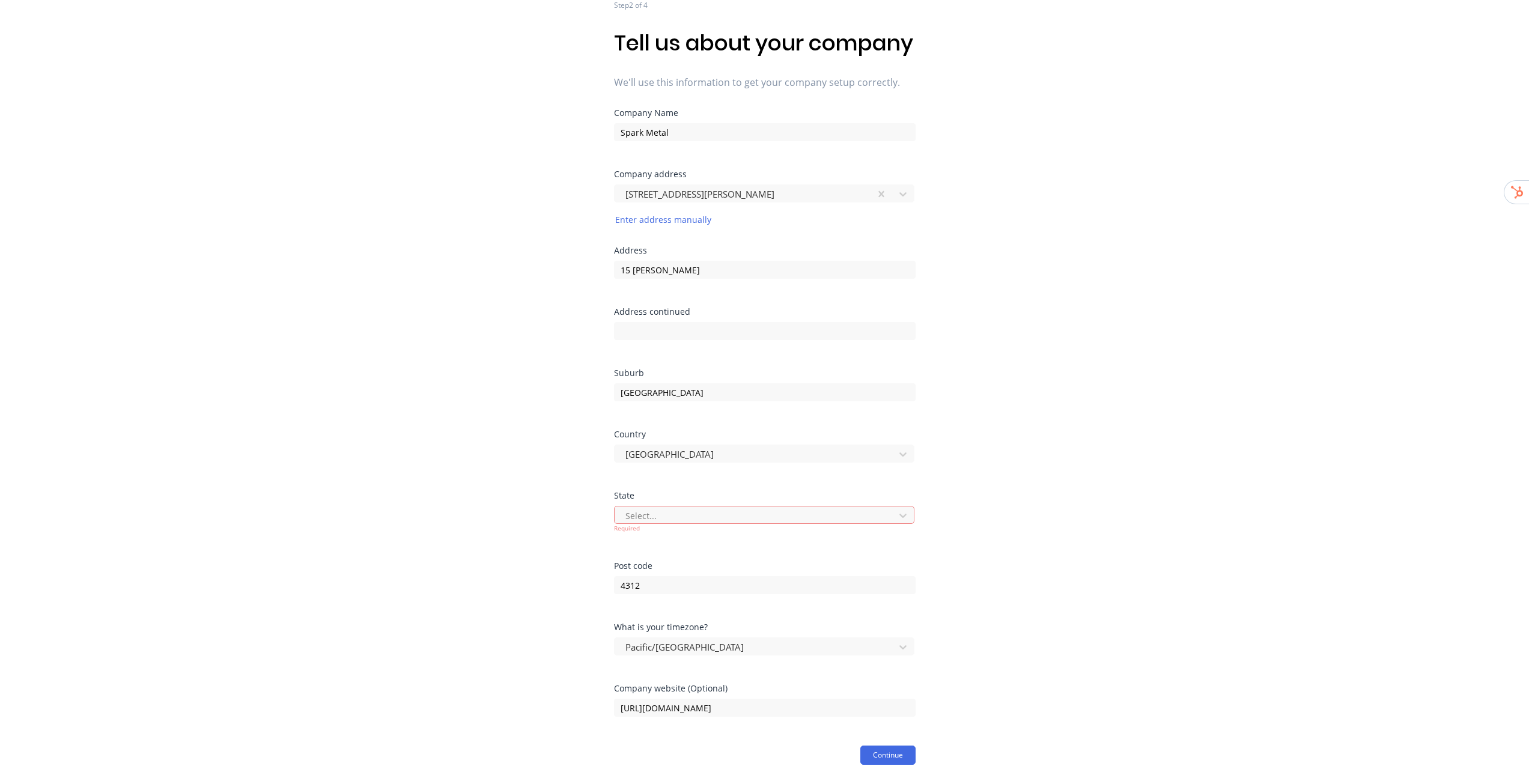
scroll to position [119, 0]
click at [717, 523] on div at bounding box center [756, 515] width 264 height 15
click at [700, 520] on div at bounding box center [756, 515] width 264 height 15
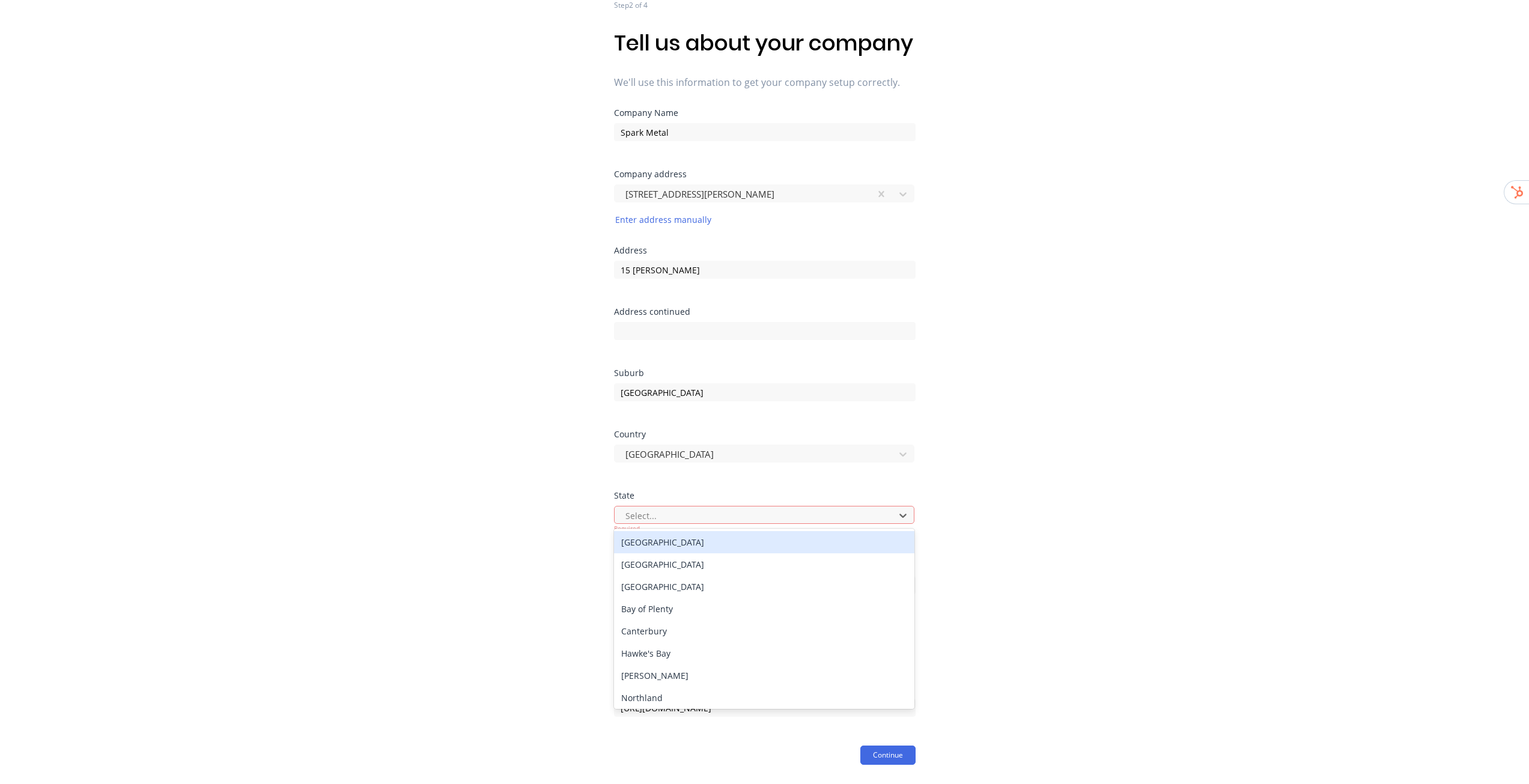
click at [677, 542] on div "North Island" at bounding box center [764, 542] width 300 height 22
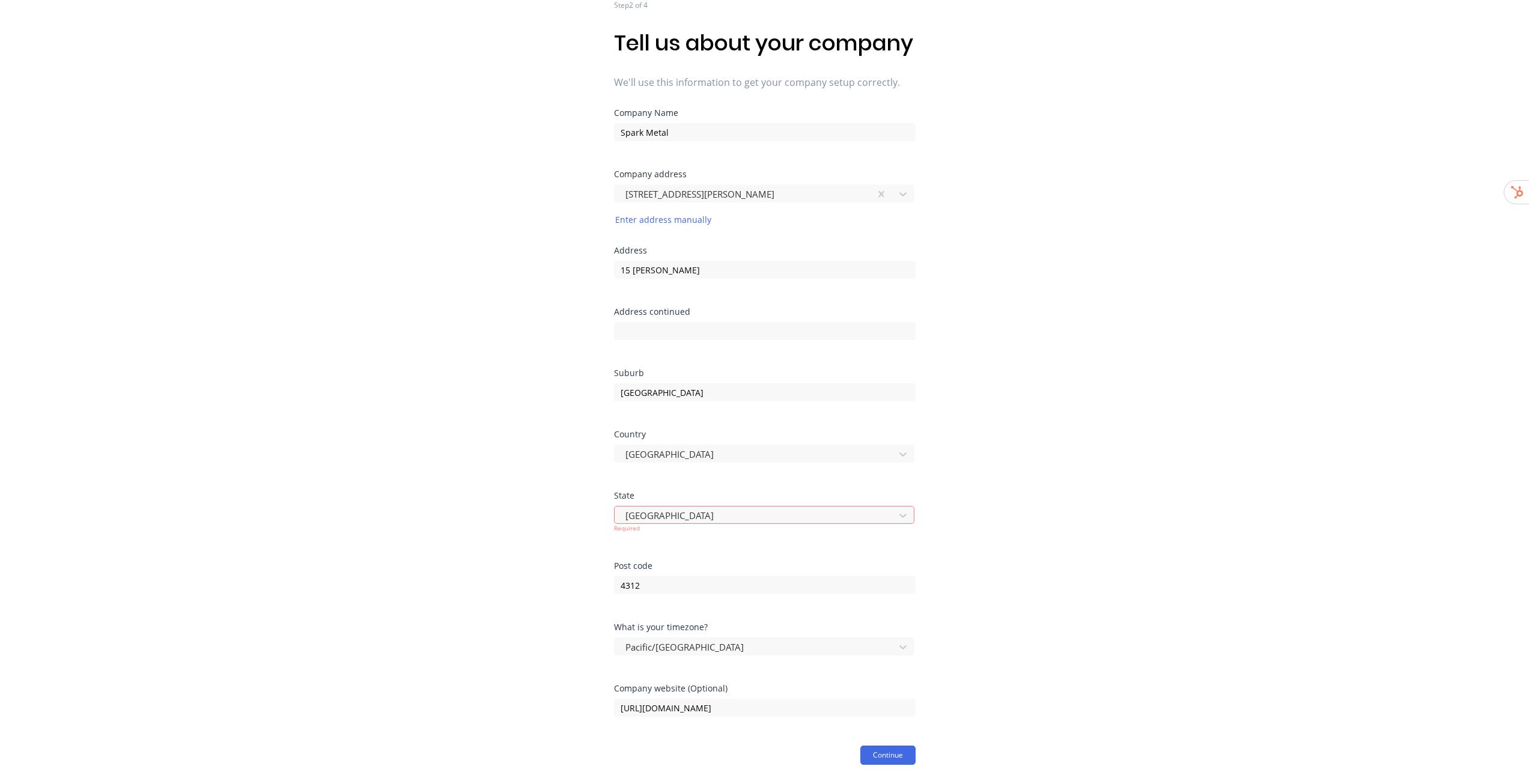
click at [977, 523] on div "Step 2 of 4 Tell us about your company We'll use this information to get your c…" at bounding box center [764, 335] width 1529 height 858
click at [890, 759] on button "Continue" at bounding box center [888, 754] width 56 height 19
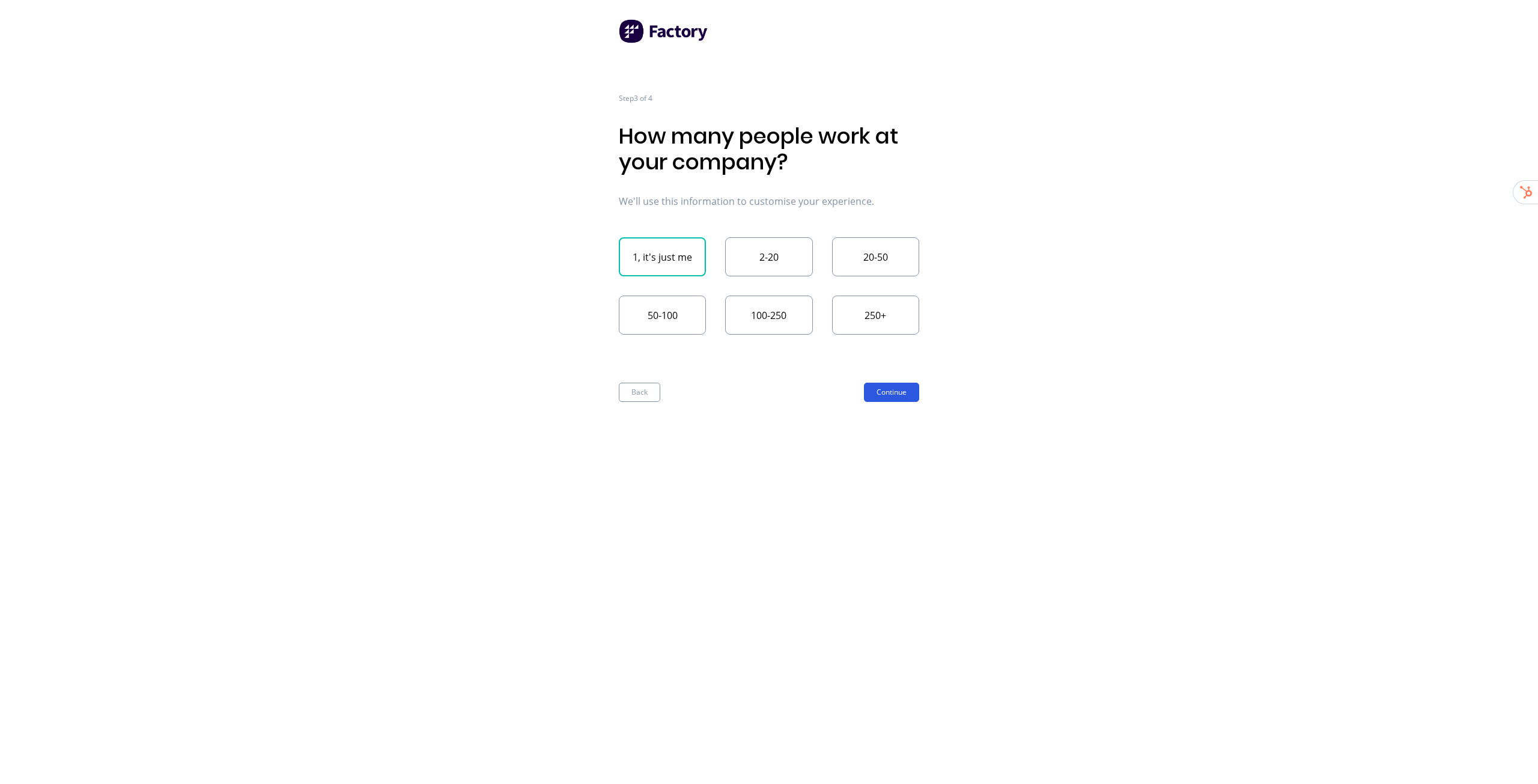
click at [899, 399] on button "Continue" at bounding box center [891, 392] width 56 height 19
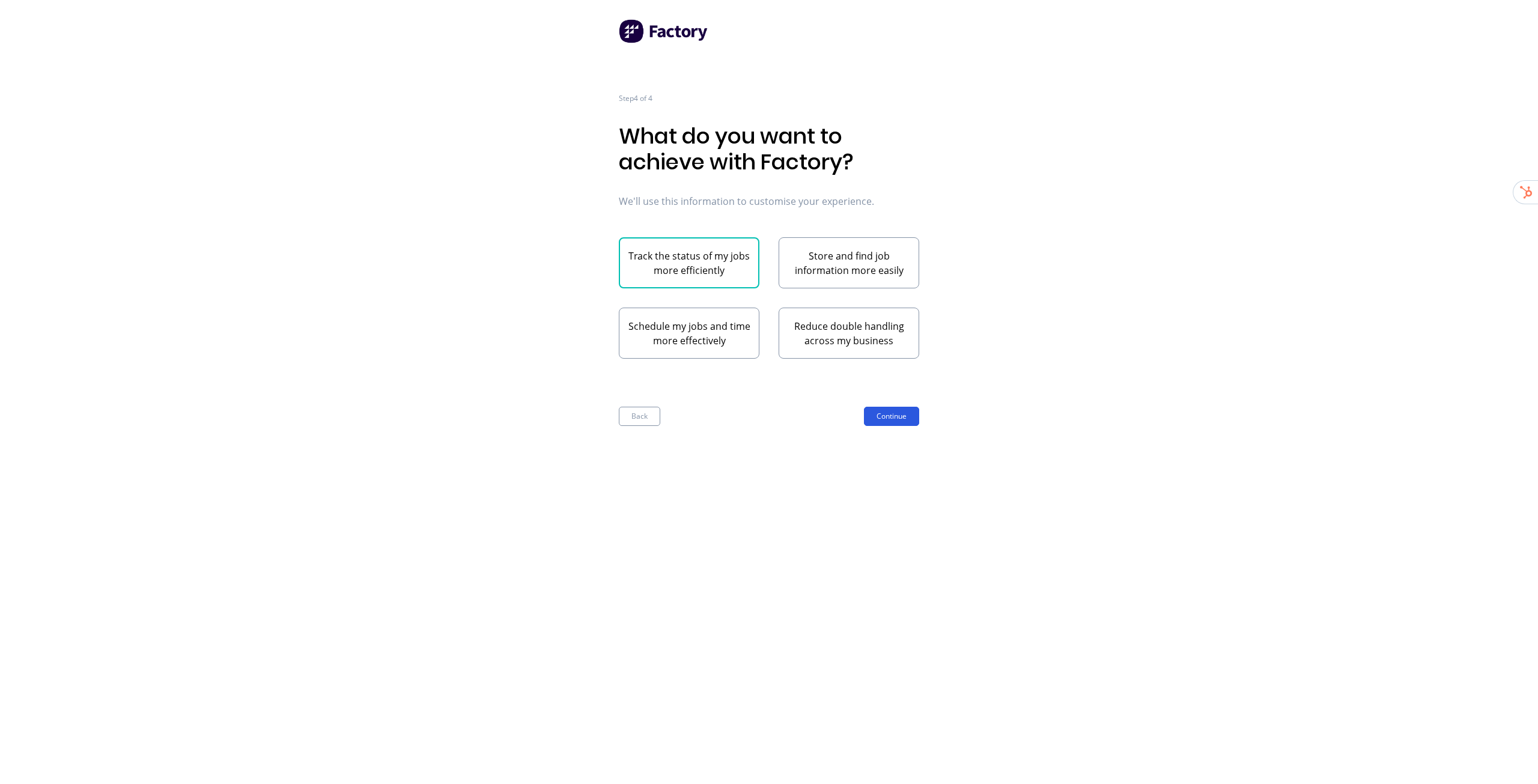
click at [895, 414] on button "Continue" at bounding box center [891, 416] width 56 height 19
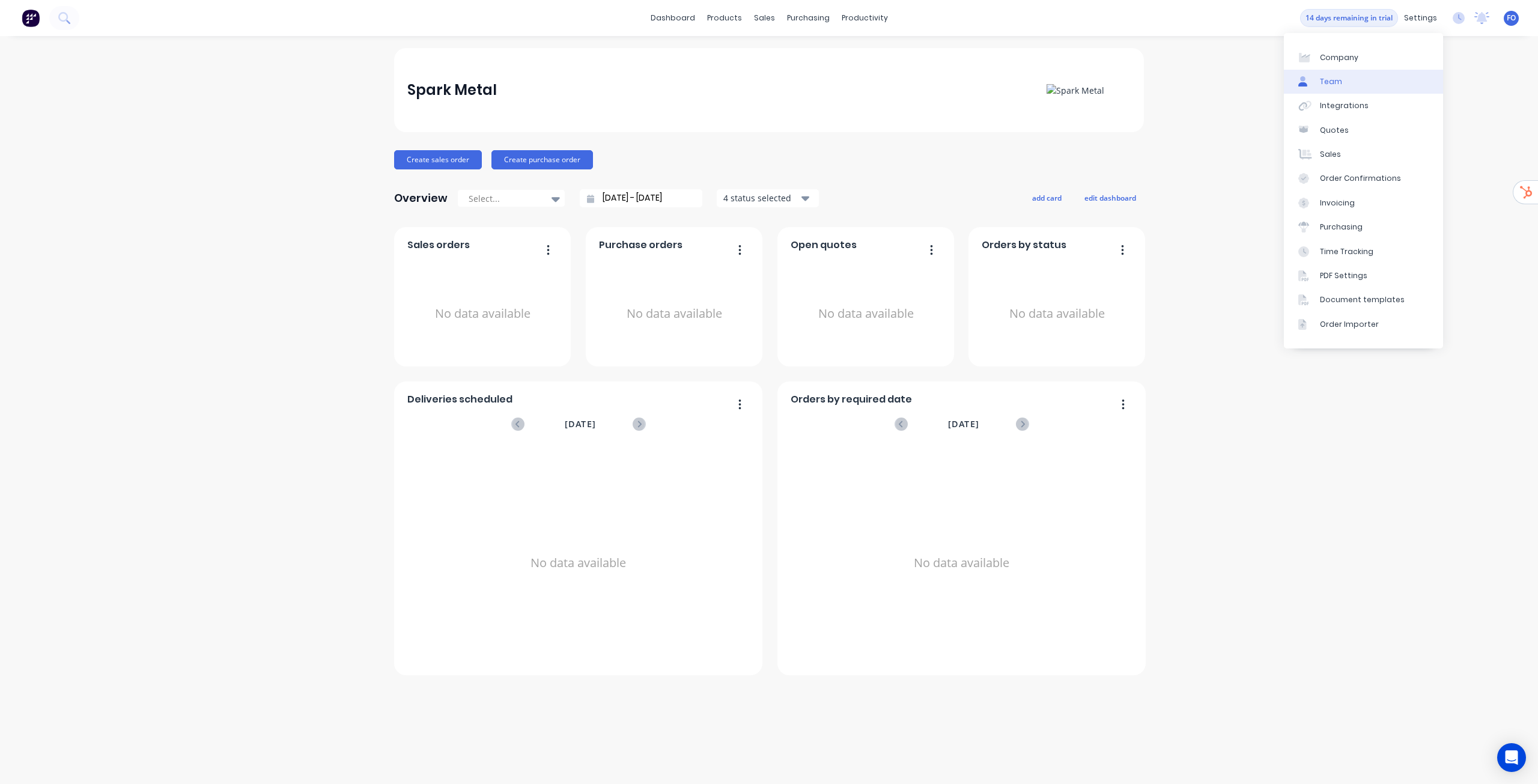
click at [1329, 86] on div "Team" at bounding box center [1330, 82] width 22 height 11
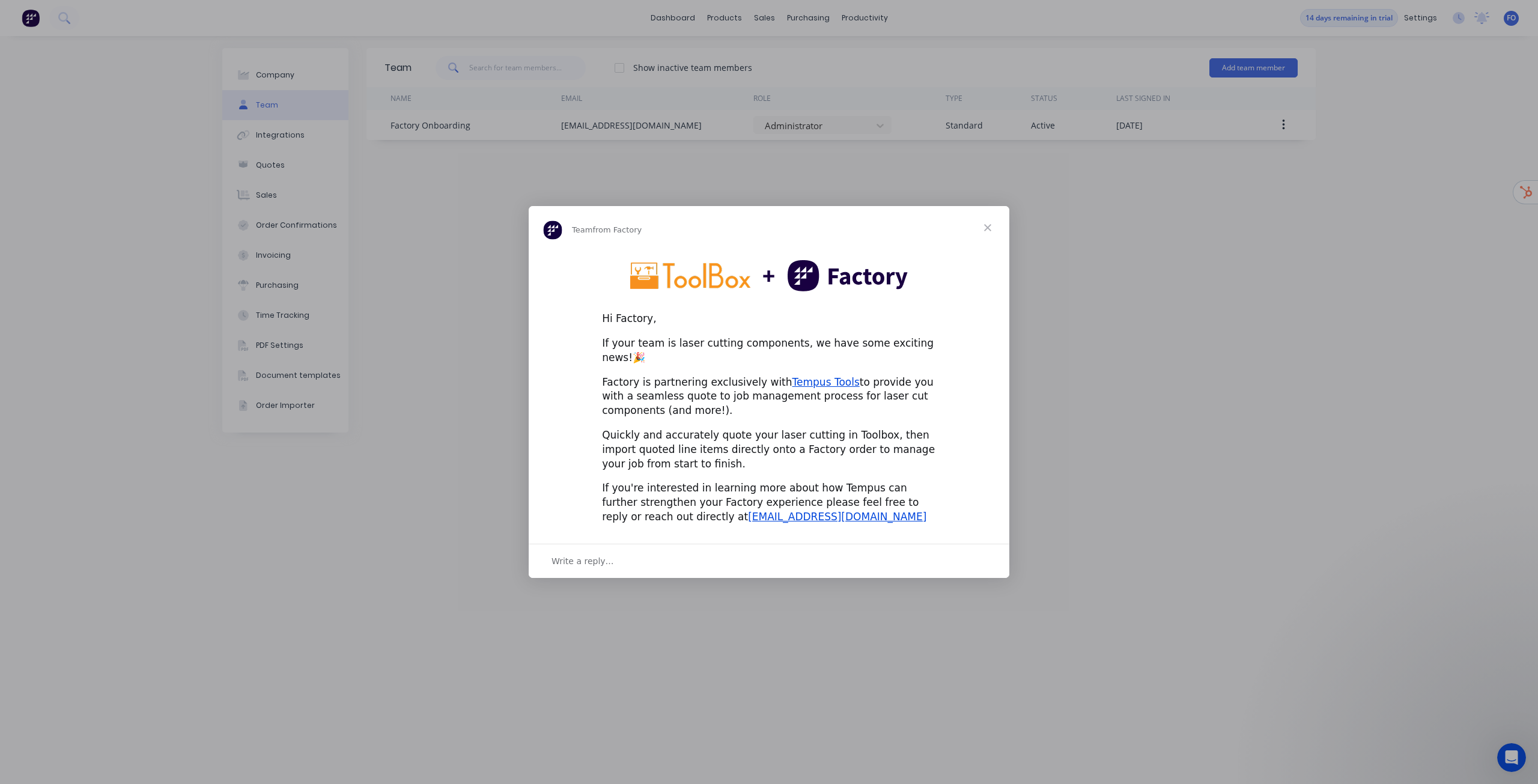
click at [982, 228] on span "Close" at bounding box center [987, 227] width 43 height 43
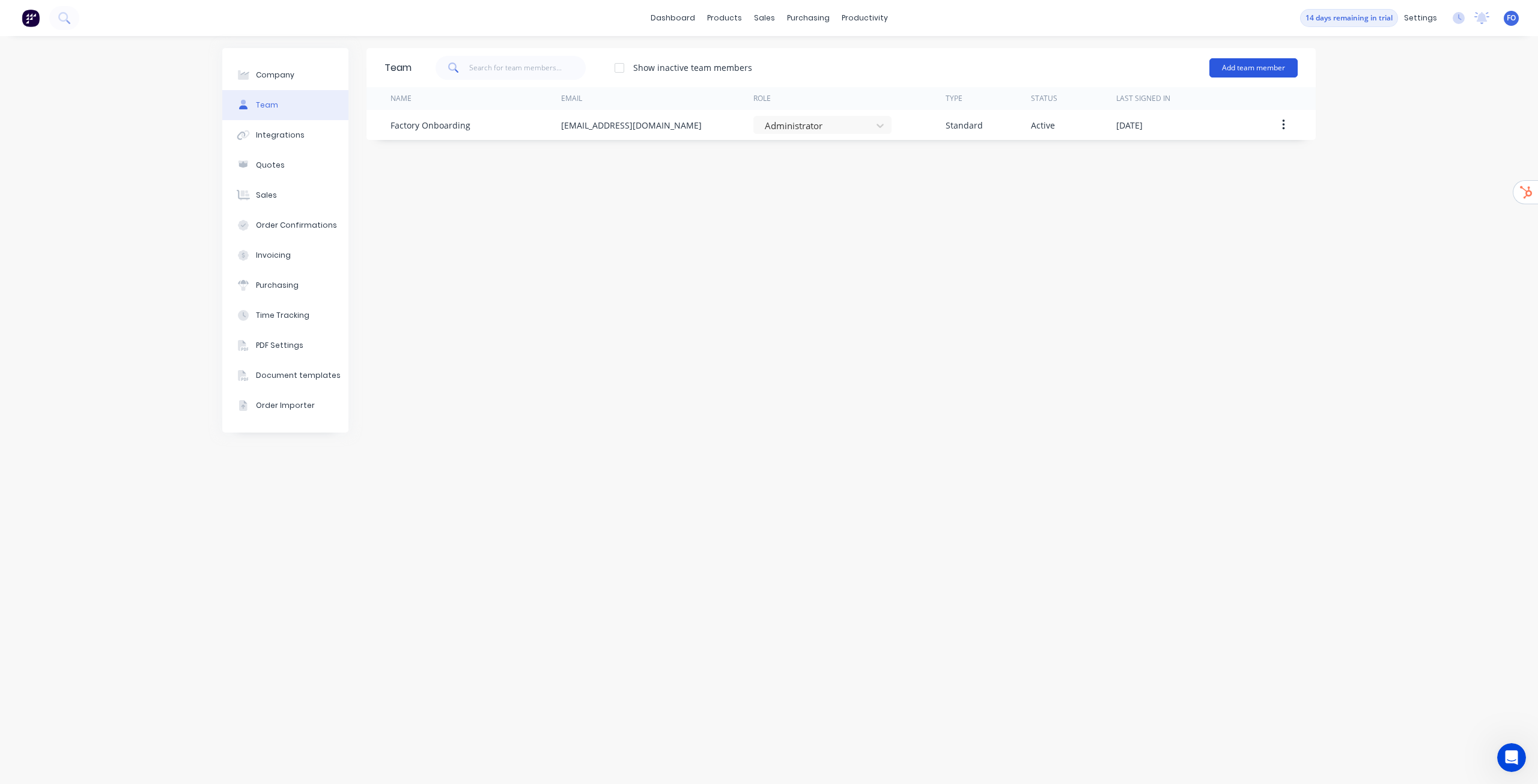
click at [1241, 61] on button "Add team member" at bounding box center [1253, 67] width 88 height 19
click at [1139, 106] on span "A team member that can login to Factory" at bounding box center [1201, 109] width 171 height 11
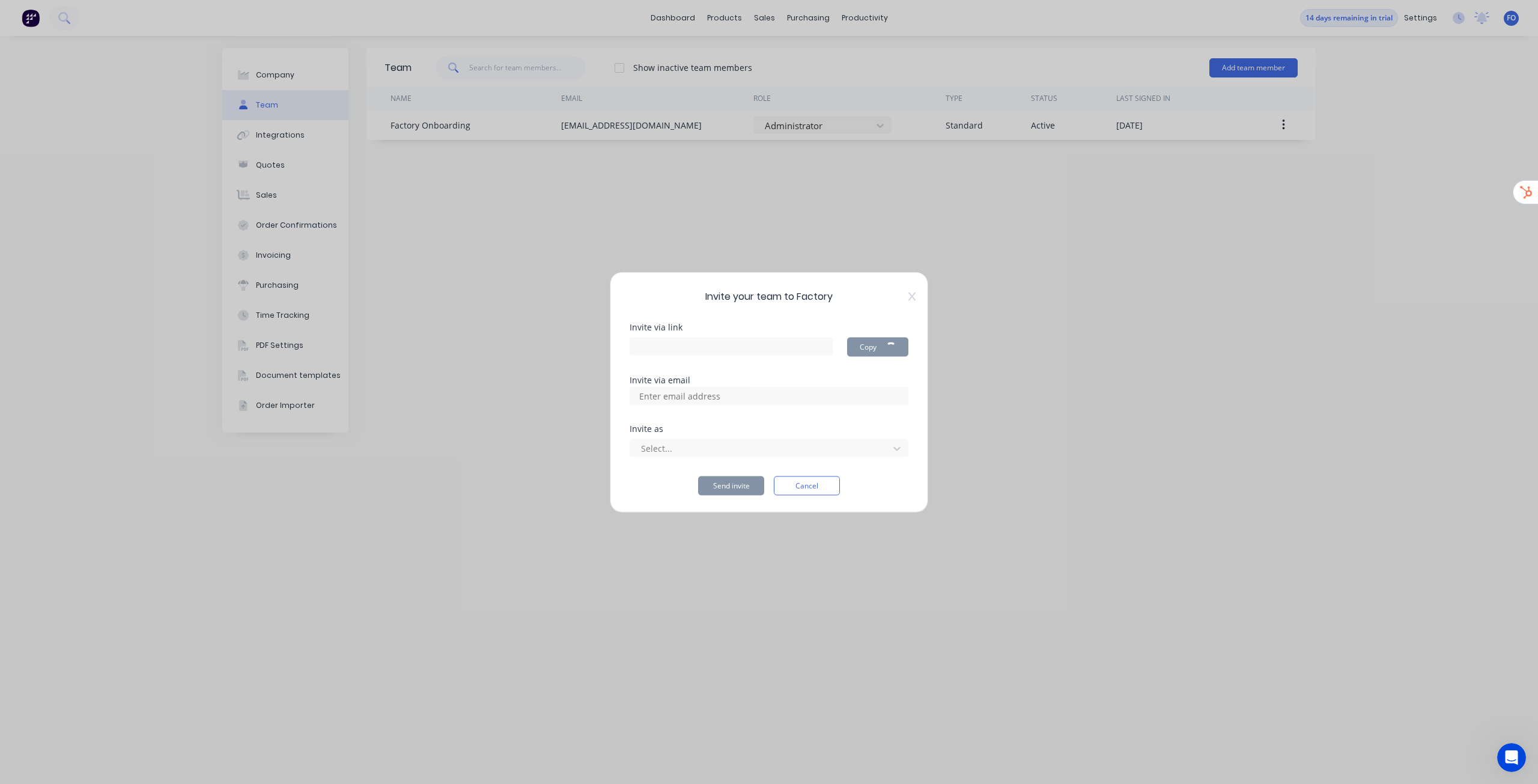
type input "https://app.factory.app/invite/qTVLNzc8"
click at [702, 392] on input at bounding box center [693, 396] width 120 height 18
paste input "adam@sparkmetal.co.nz"
type input "adam@sparkmetal.co.nz"
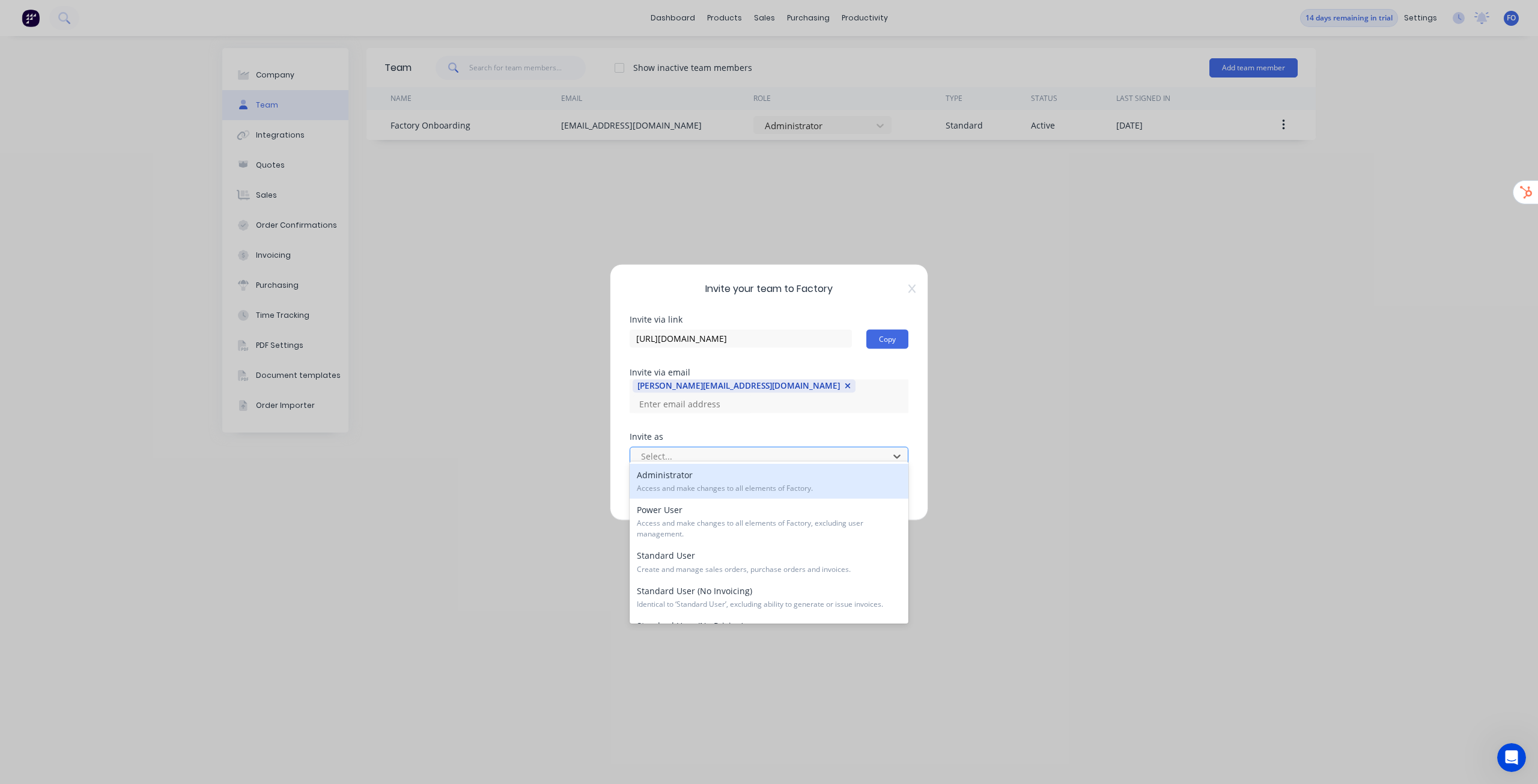
click at [738, 449] on div at bounding box center [761, 455] width 243 height 15
click at [711, 468] on div "Administrator Access and make changes to all elements of Factory." at bounding box center [769, 480] width 278 height 35
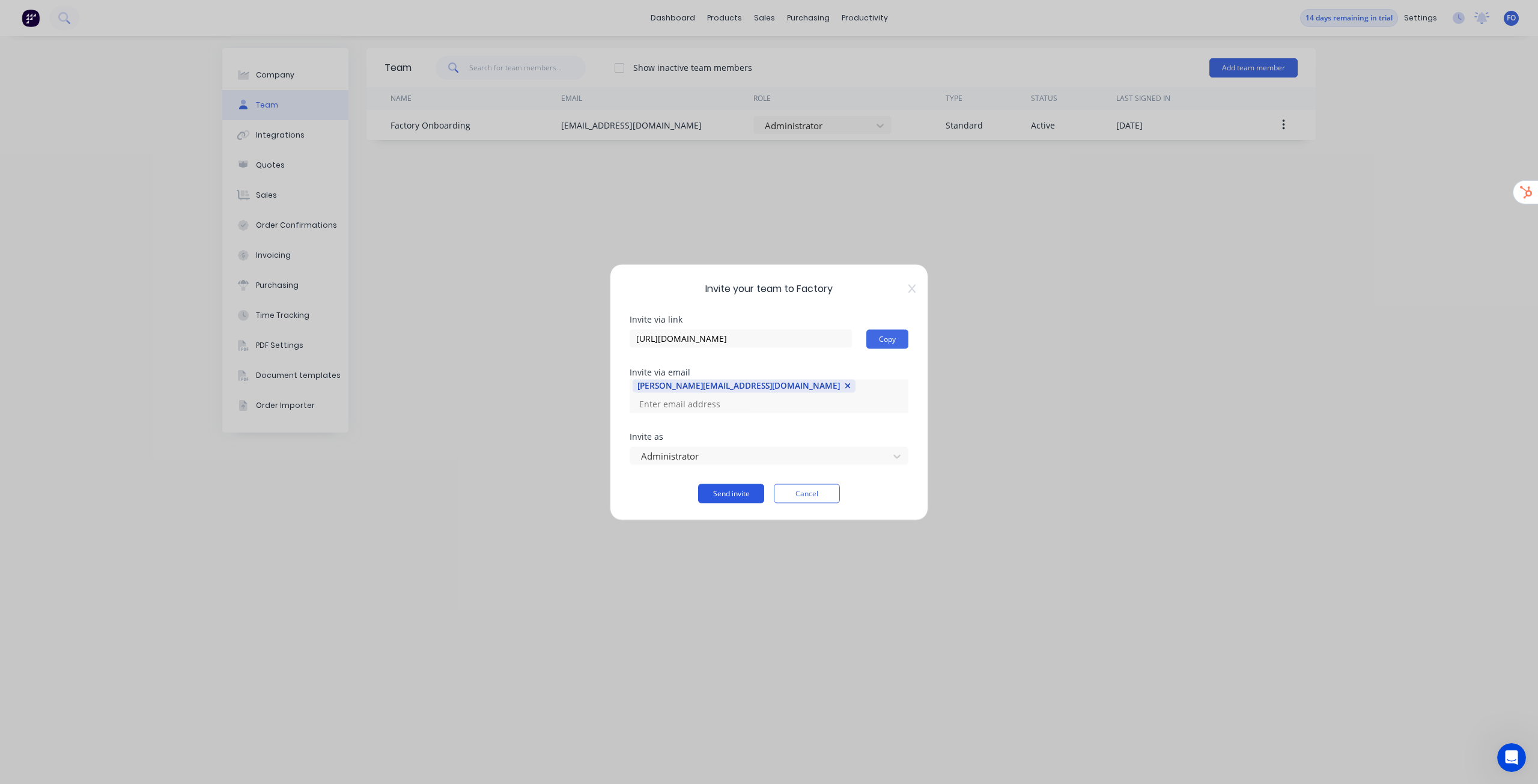
click at [738, 486] on button "Send invite" at bounding box center [731, 492] width 66 height 19
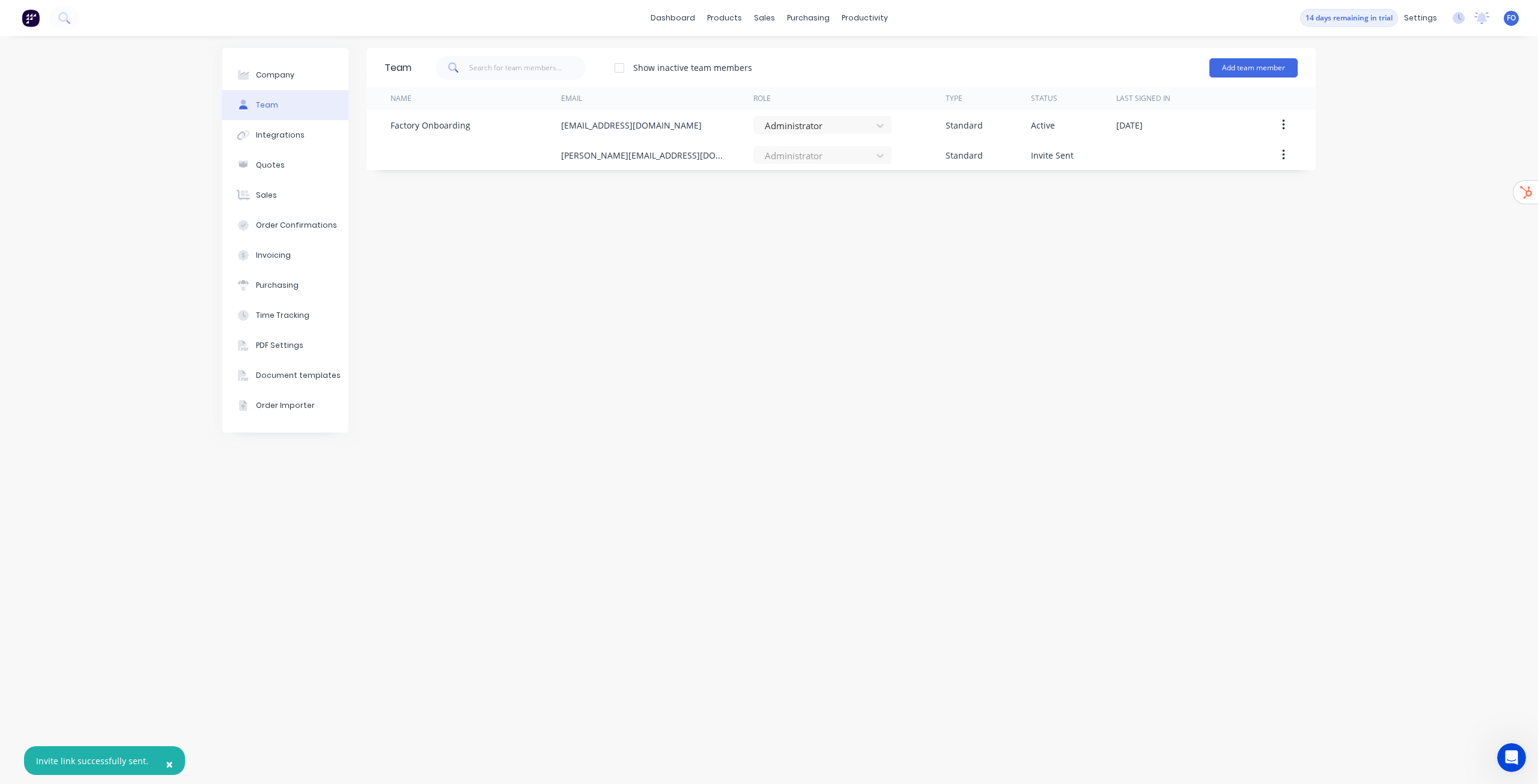
click at [945, 302] on div "Team Show inactive team members Add team member Name Email Role Type Status Las…" at bounding box center [841, 410] width 949 height 724
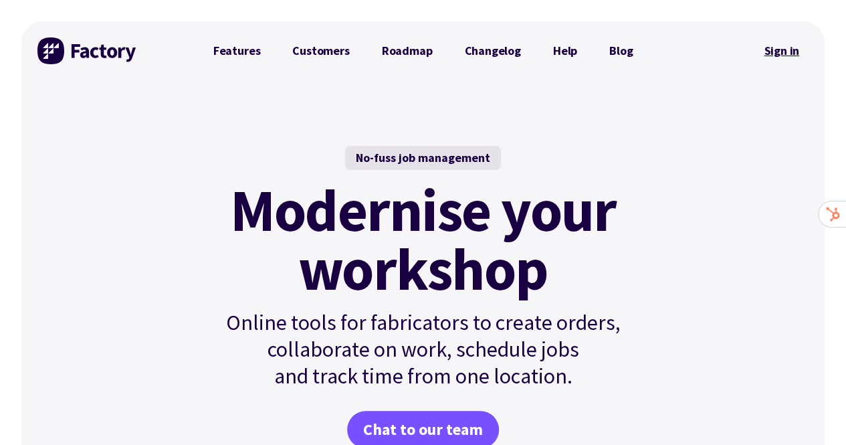
click at [785, 51] on link "Sign in" at bounding box center [781, 50] width 54 height 31
